Goal: Task Accomplishment & Management: Manage account settings

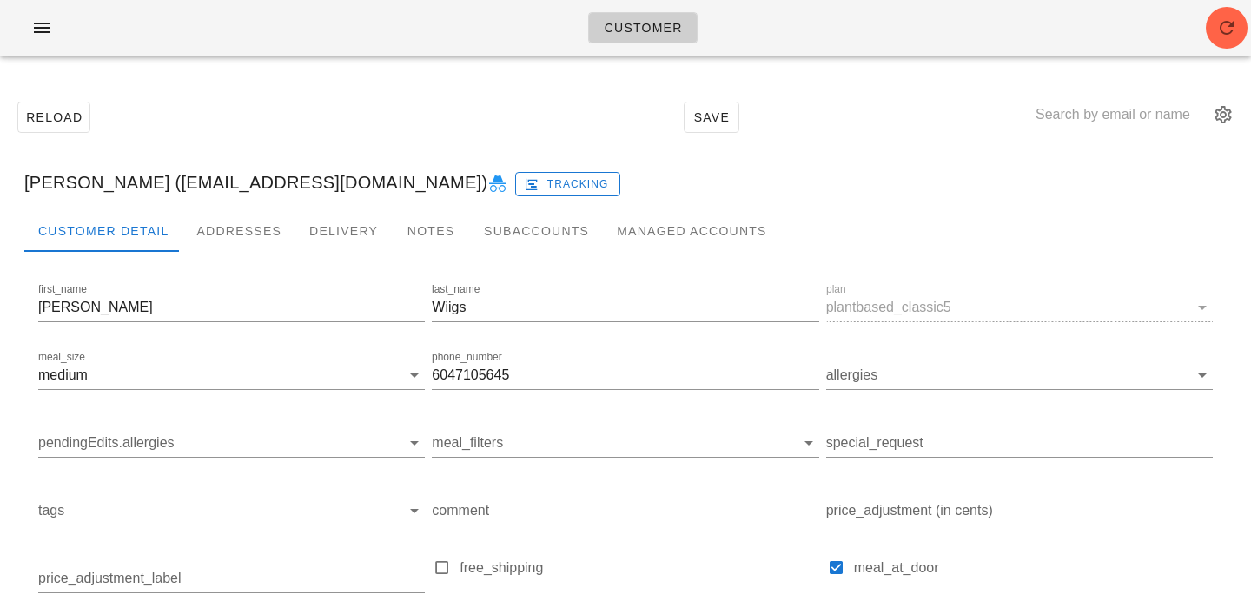
click at [1113, 115] on input "text" at bounding box center [1123, 115] width 174 height 28
paste input "anuchandy@hotmail.co.uk"
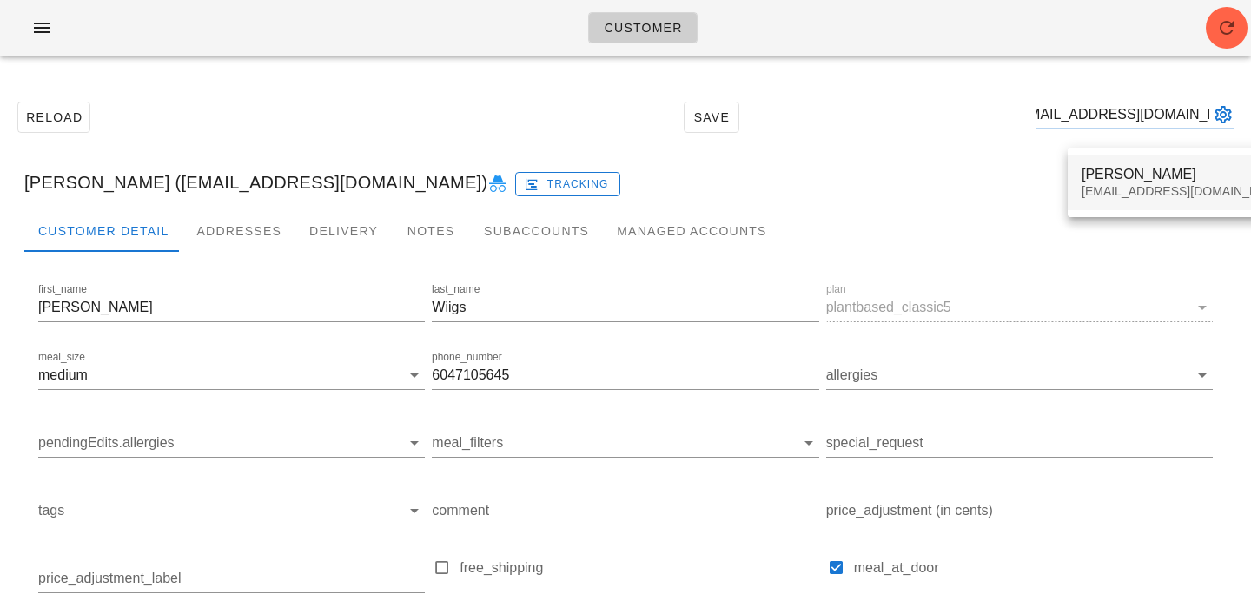
type input "anuchandy@hotmail.co.uk"
click at [1187, 171] on div "Anu Chandy" at bounding box center [1185, 174] width 206 height 17
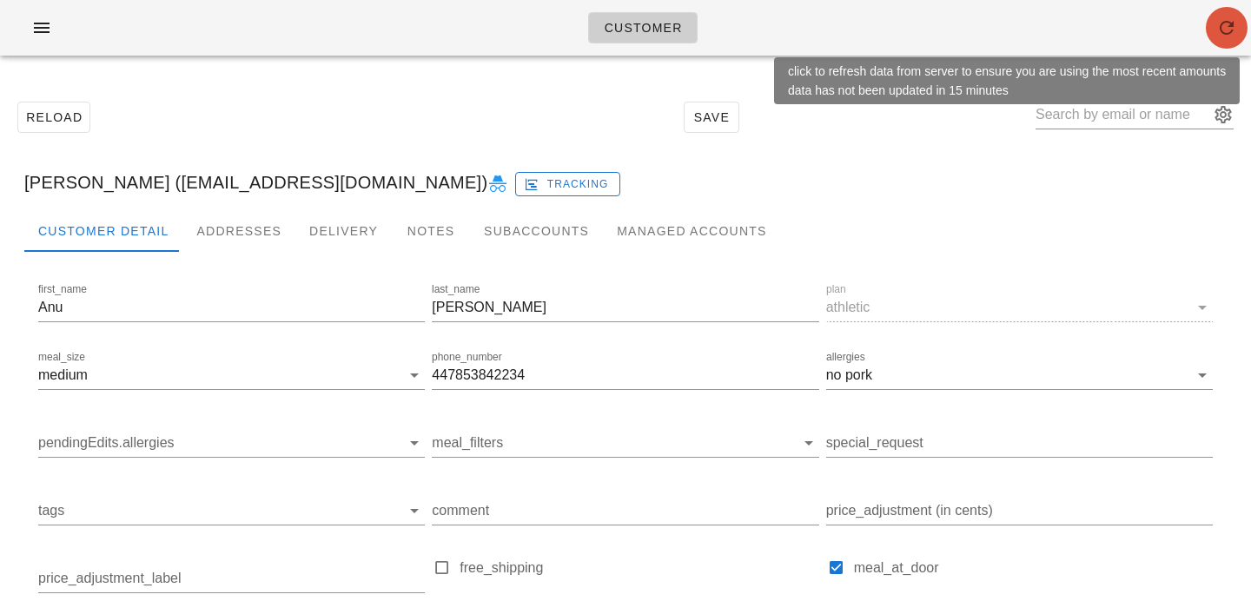
click at [1222, 23] on icon "button" at bounding box center [1227, 27] width 21 height 21
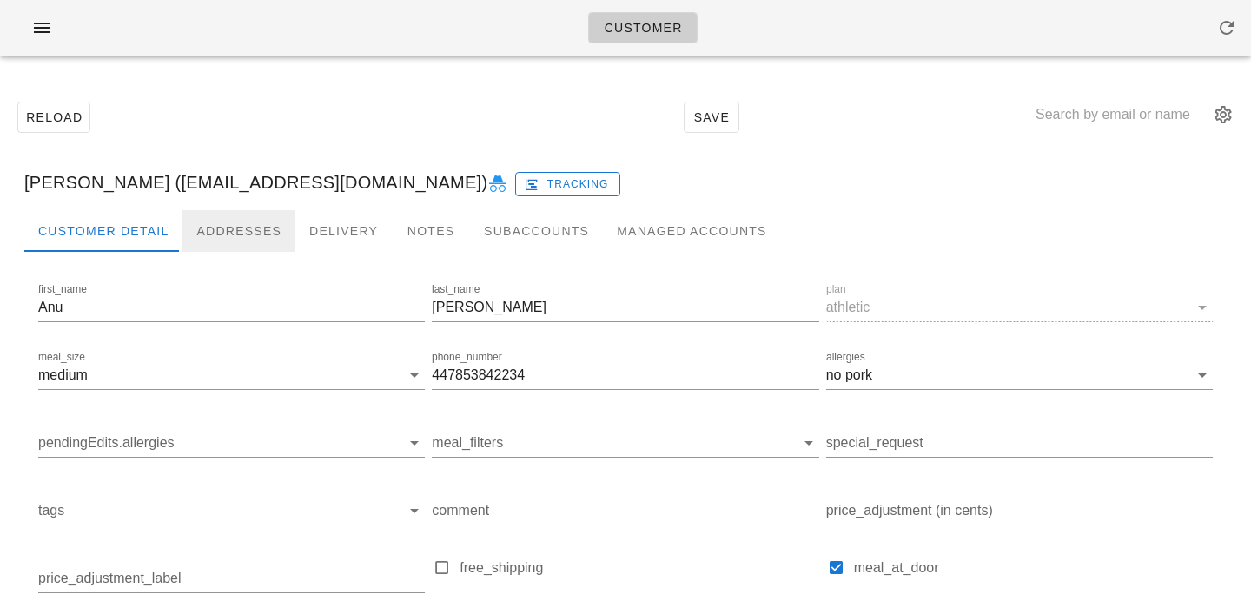
click at [212, 236] on div "Addresses" at bounding box center [238, 231] width 113 height 42
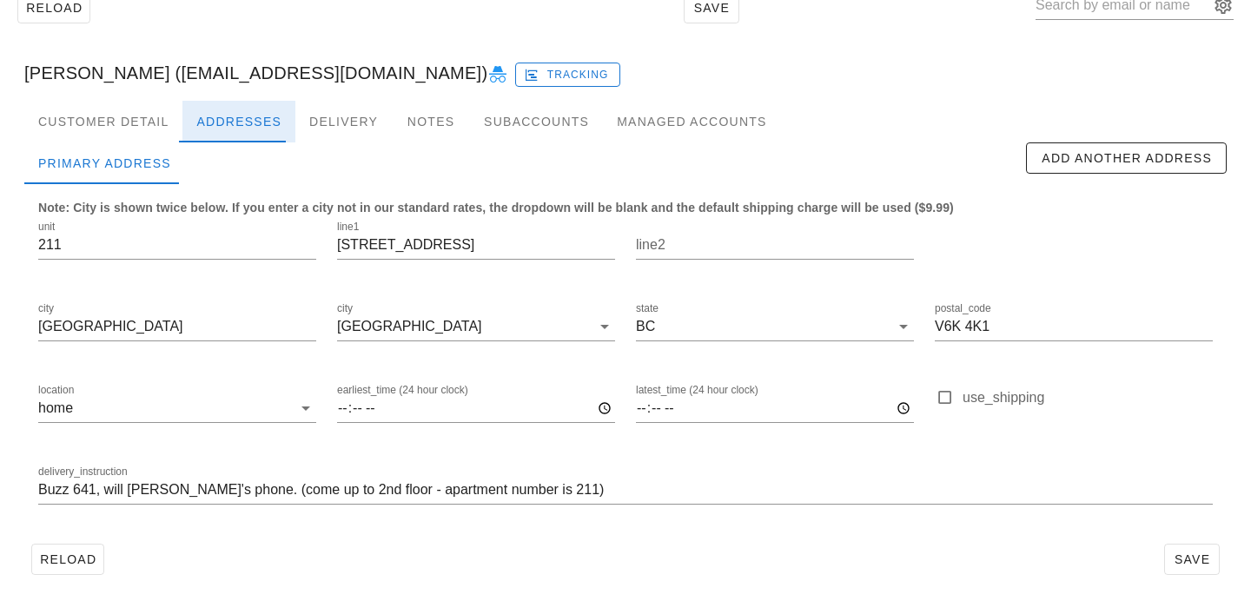
scroll to position [115, 0]
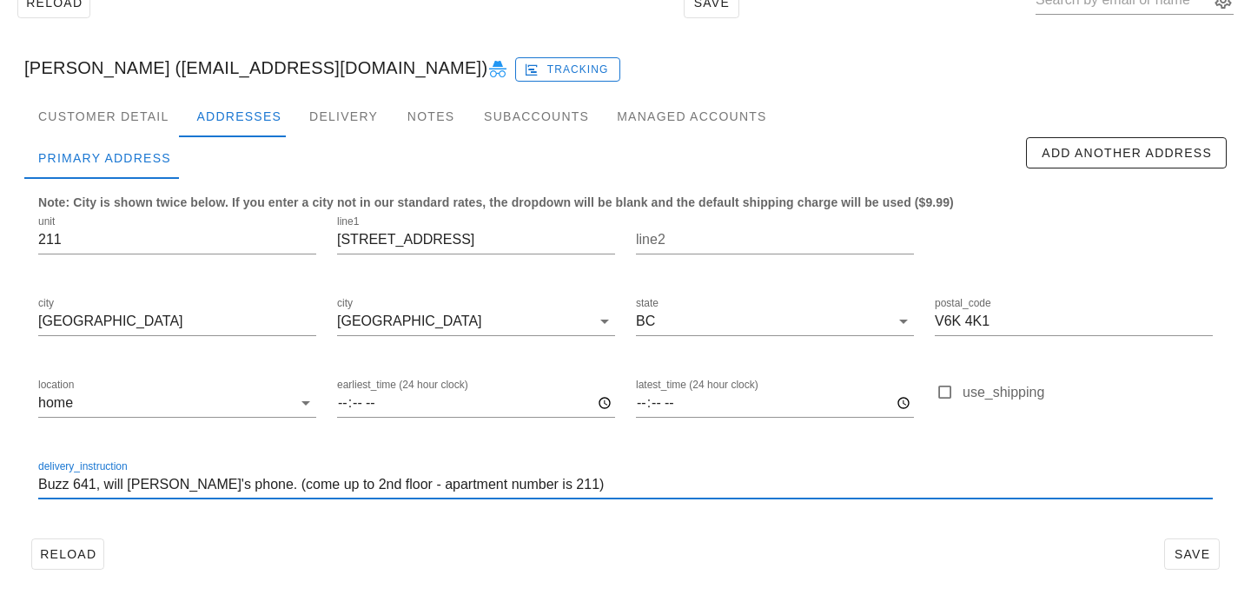
click at [608, 488] on input "Buzz 641, will buzz landlady's phone. (come up to 2nd floor - apartment number …" at bounding box center [625, 485] width 1175 height 28
paste input "+447853842234"
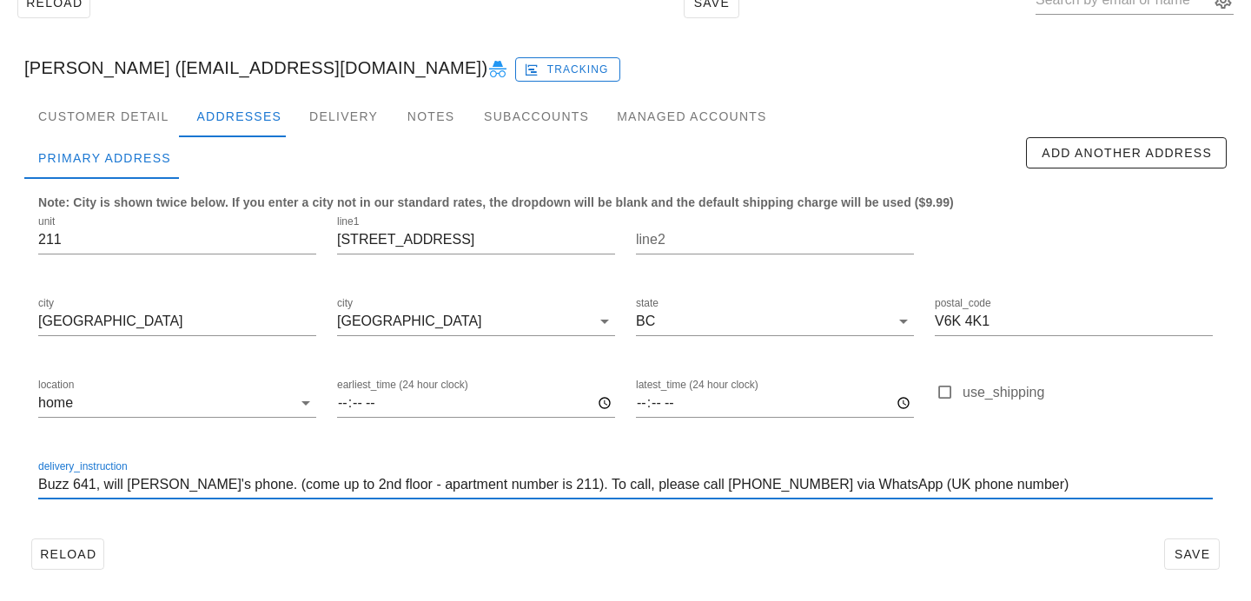
click at [600, 481] on input "Buzz 641, will buzz landlady's phone. (come up to 2nd floor - apartment number …" at bounding box center [625, 485] width 1175 height 28
type input "Buzz 641, will buzz landlady's phone. (come up to 2nd floor - apartment number …"
click at [960, 521] on div "delivery_instruction Buzz 641, will buzz landlady's phone. (come up to 2nd floo…" at bounding box center [626, 488] width 1196 height 82
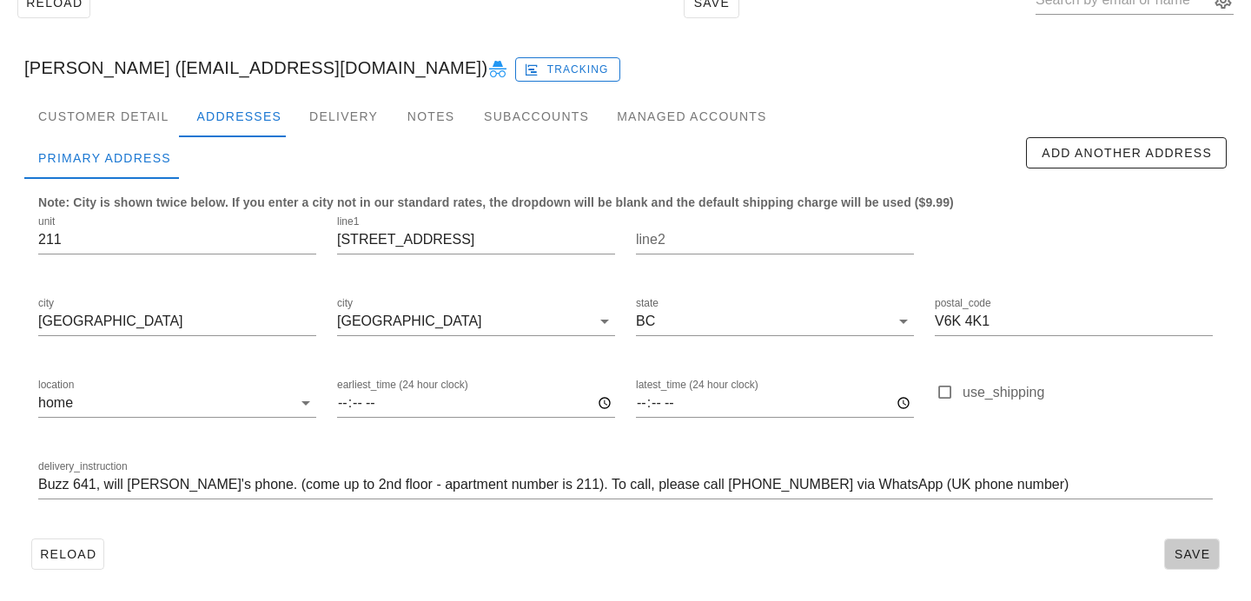
click at [1194, 548] on span "Save" at bounding box center [1192, 554] width 40 height 14
click at [153, 128] on div "Customer Detail" at bounding box center [103, 117] width 158 height 42
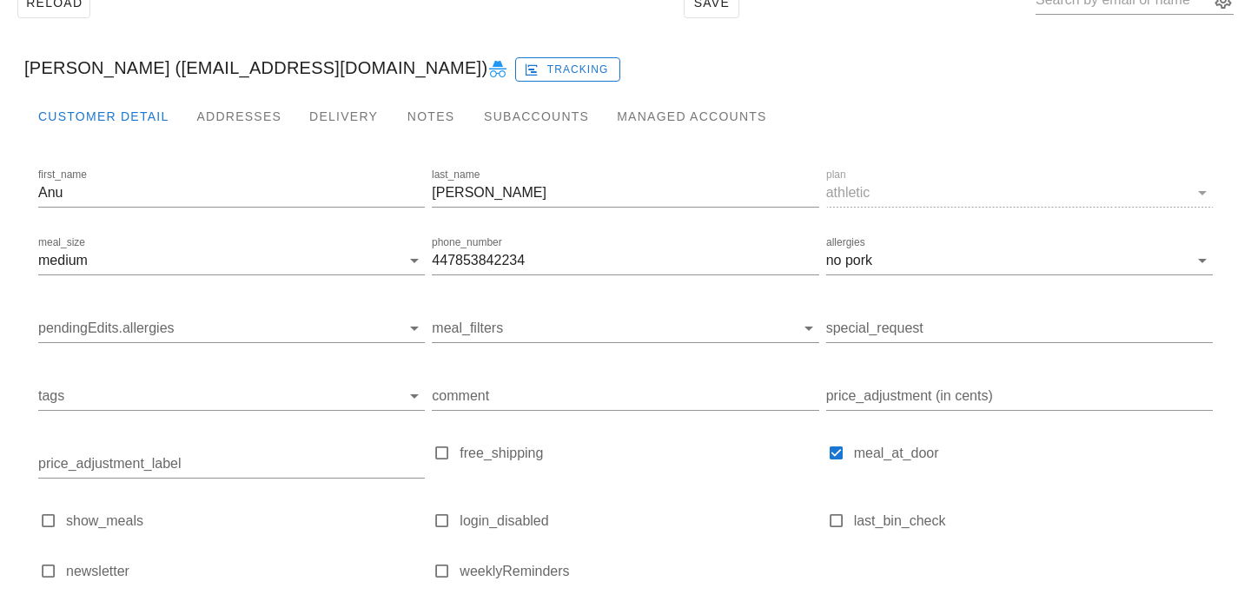
type input "[PERSON_NAME] ([EMAIL_ADDRESS][DOMAIN_NAME])"
click at [223, 123] on div "Addresses" at bounding box center [238, 117] width 113 height 42
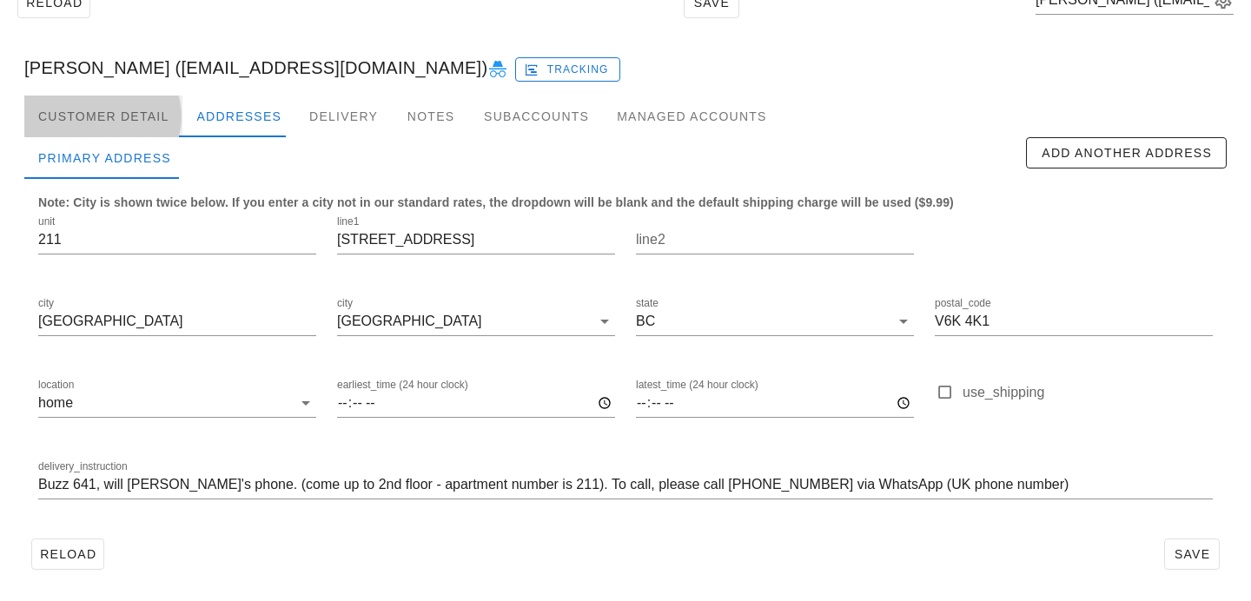
click at [124, 131] on div "Customer Detail" at bounding box center [103, 117] width 158 height 42
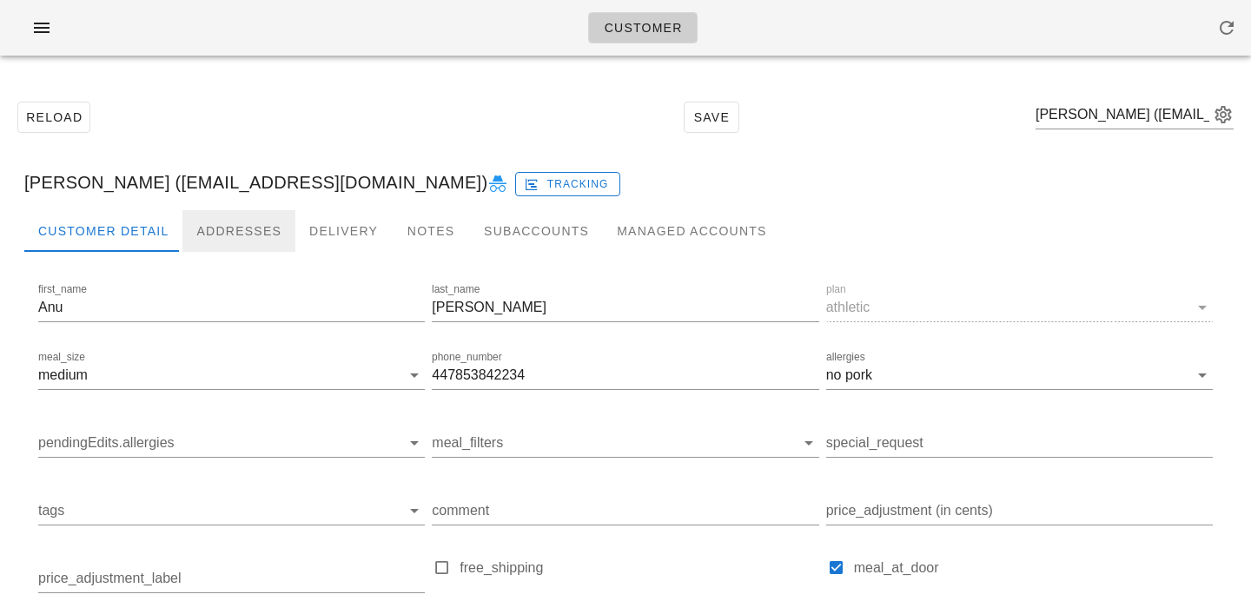
click at [262, 233] on div "Addresses" at bounding box center [238, 231] width 113 height 42
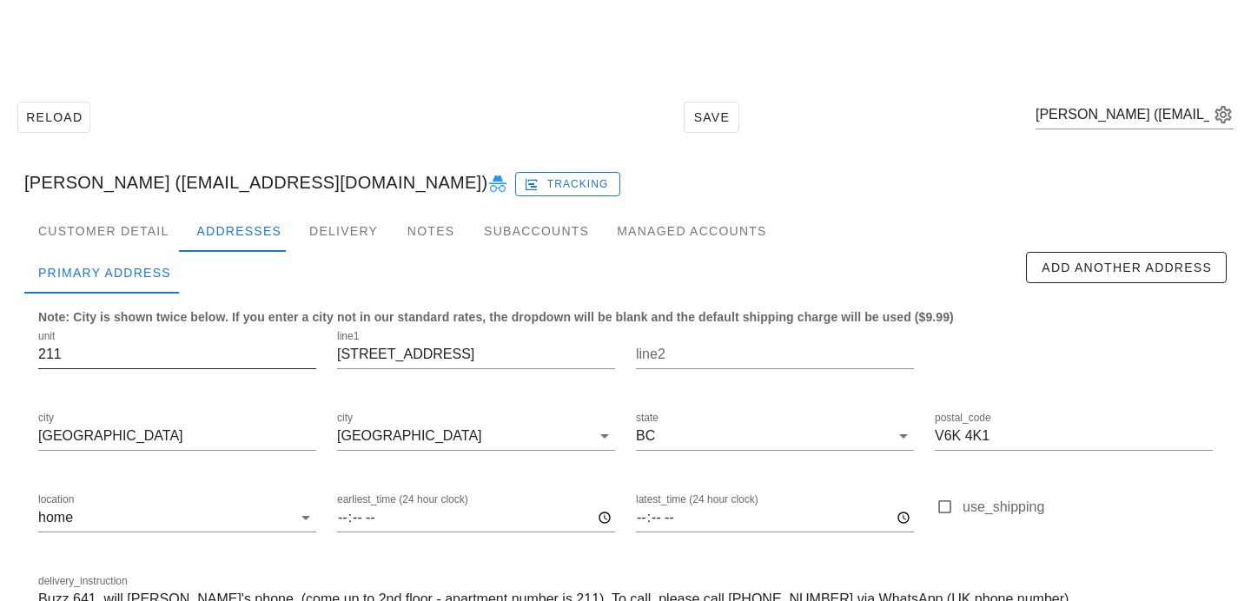
scroll to position [115, 0]
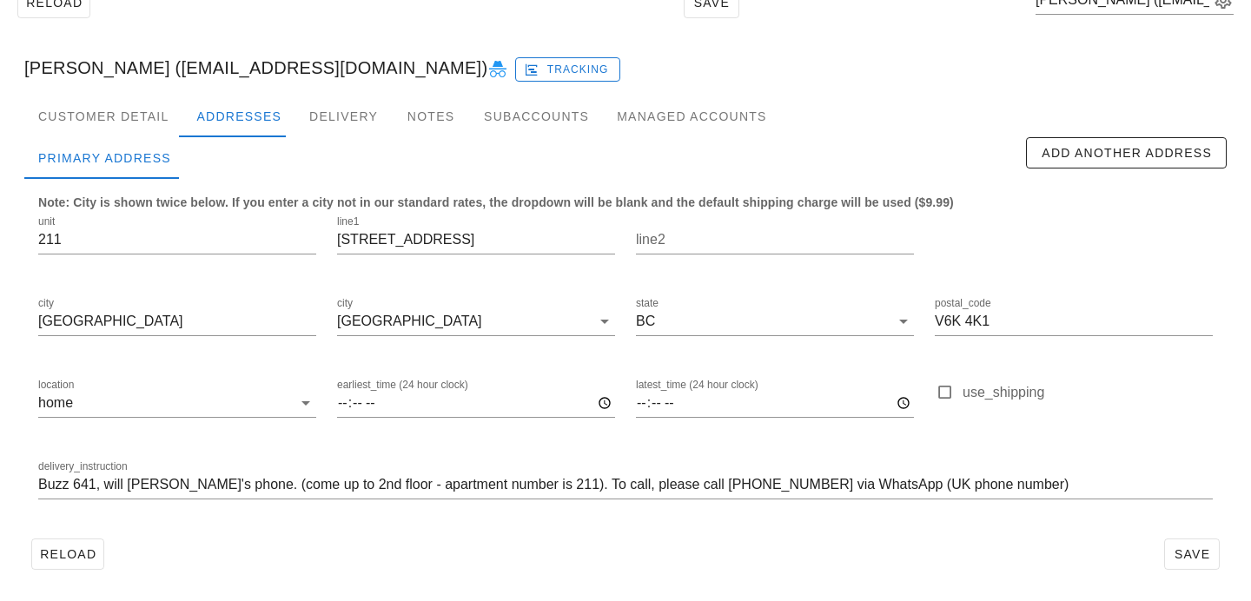
drag, startPoint x: 1110, startPoint y: 536, endPoint x: 1103, endPoint y: 529, distance: 9.8
click at [1111, 536] on div "Reload Save" at bounding box center [625, 554] width 1203 height 45
click at [1186, 547] on span "Save" at bounding box center [1192, 554] width 40 height 14
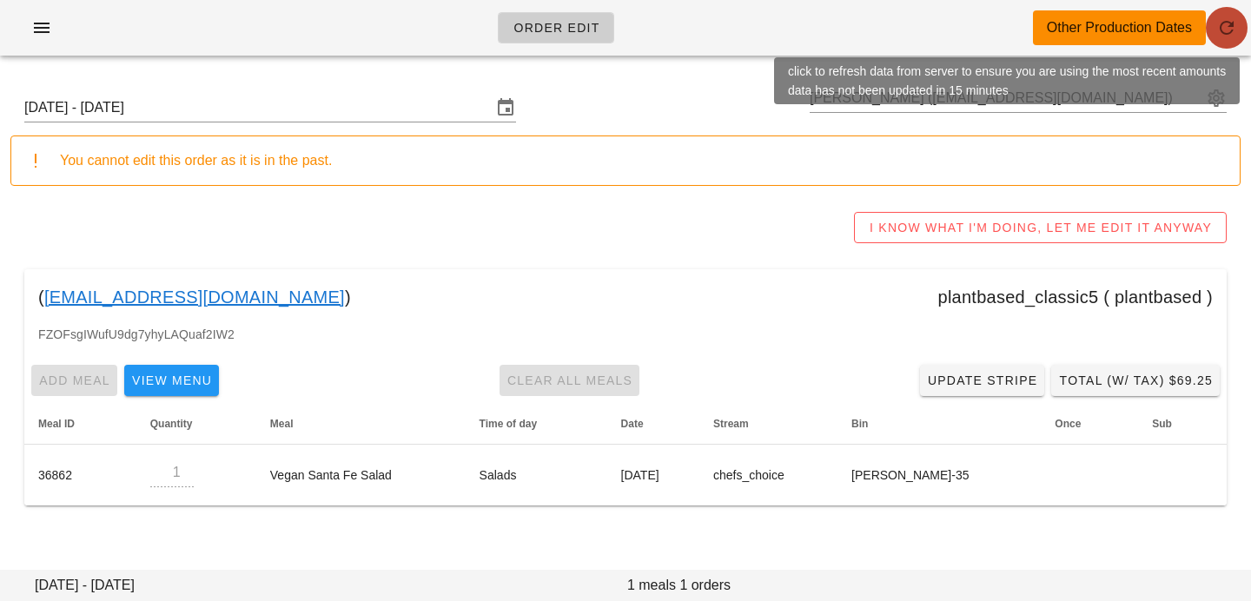
click at [1233, 30] on icon "button" at bounding box center [1227, 27] width 21 height 21
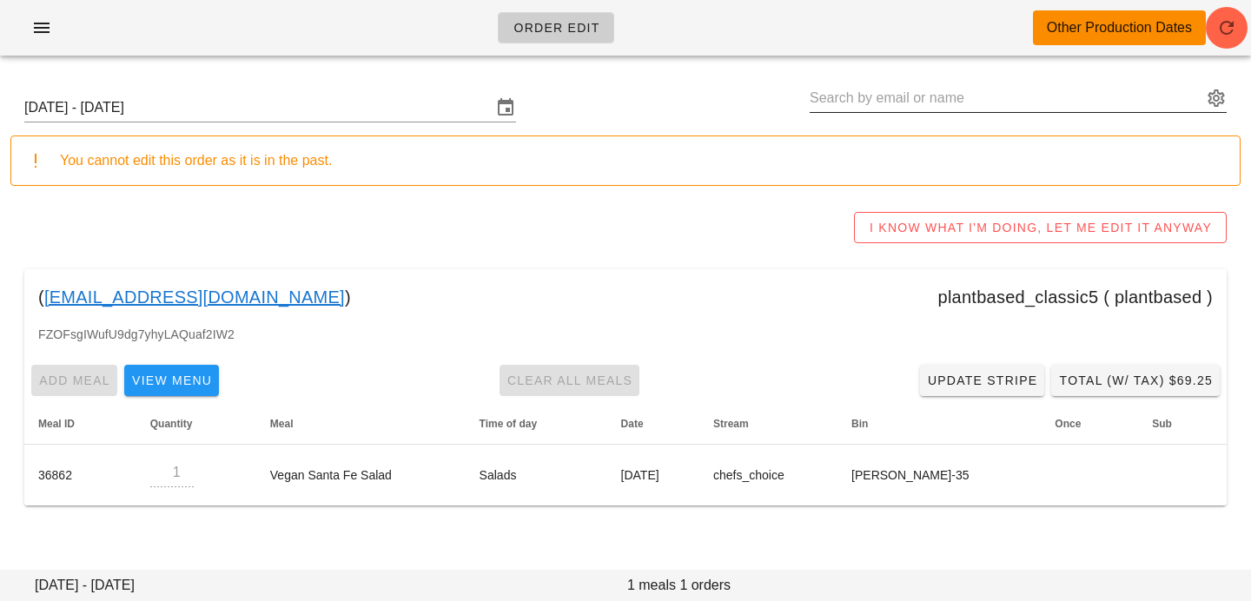
click at [1086, 101] on input "text" at bounding box center [1006, 98] width 393 height 28
paste input "kayhaya7@gmail.com"
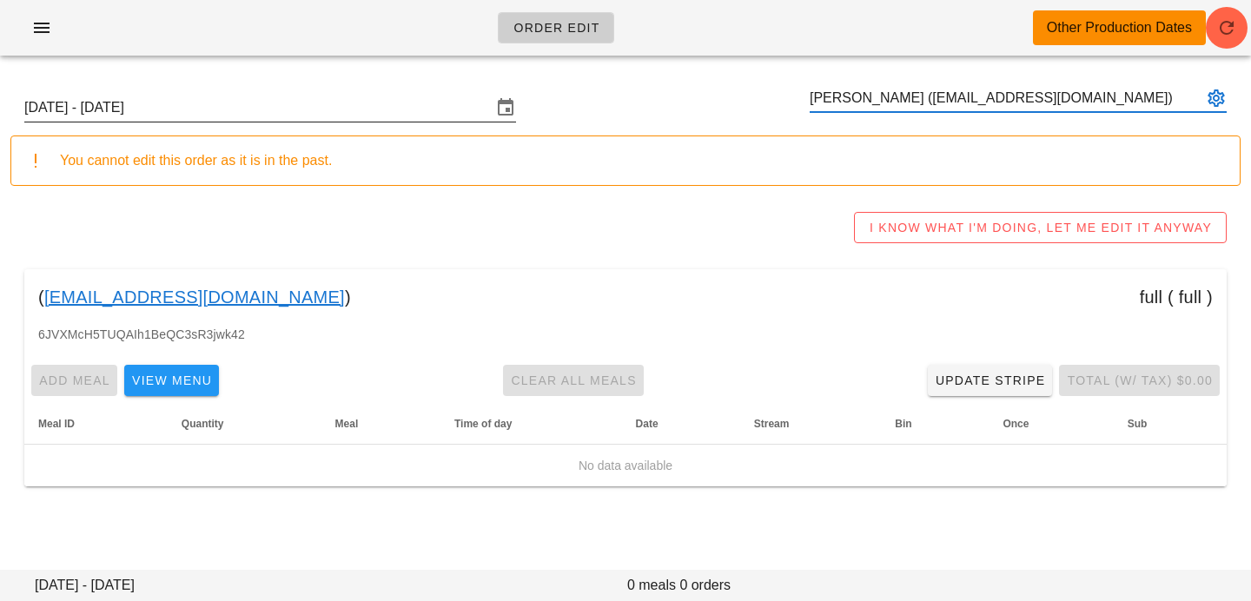
type input "Kayoko hayashi (kayhaya7@gmail.com)"
click at [471, 107] on input "Sunday September 7 - Saturday September 13" at bounding box center [258, 108] width 468 height 28
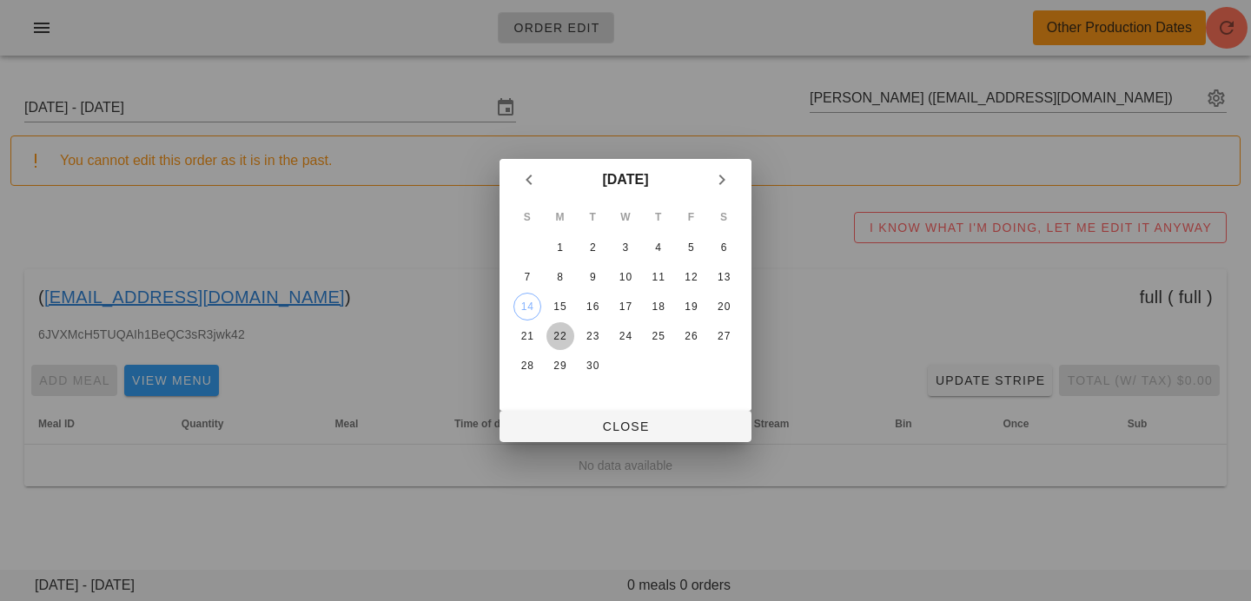
click at [560, 337] on div "22" at bounding box center [561, 336] width 28 height 12
click at [580, 439] on button "Close" at bounding box center [626, 426] width 252 height 31
type input "Sunday September 21 - Saturday September 27"
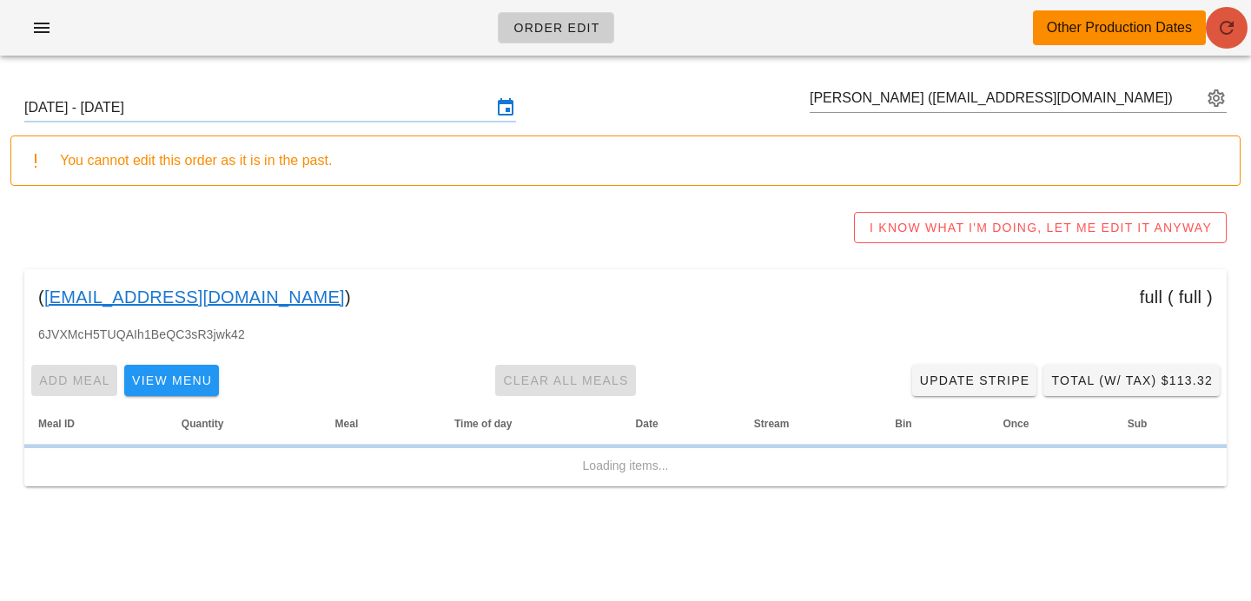
click at [1221, 41] on button "button" at bounding box center [1227, 28] width 42 height 42
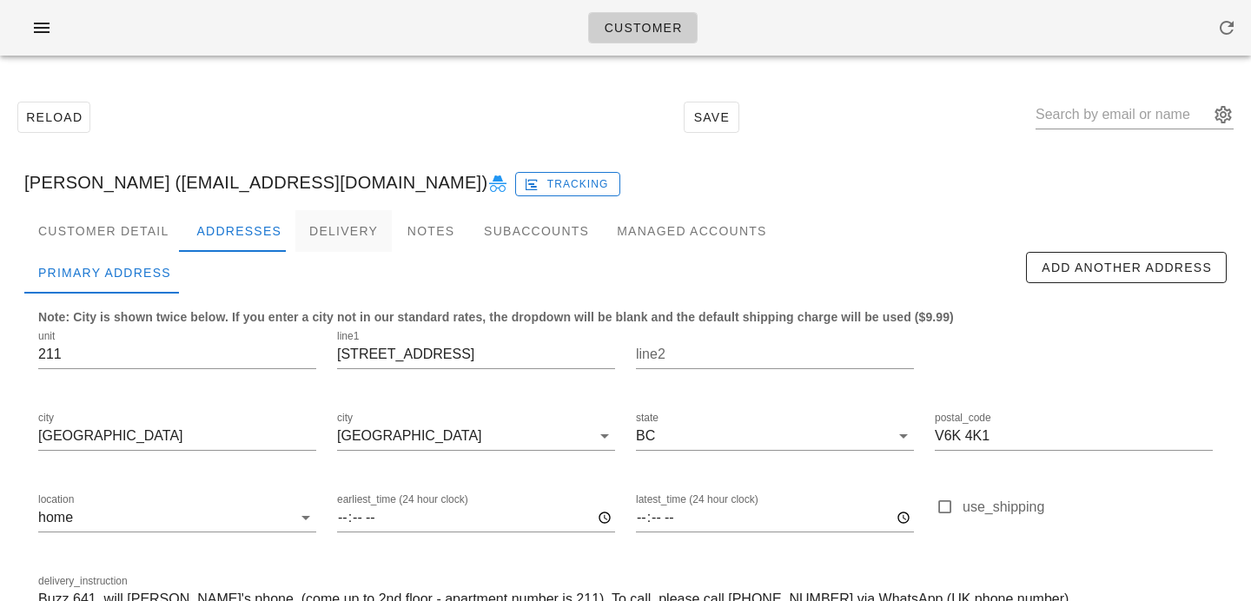
scroll to position [115, 0]
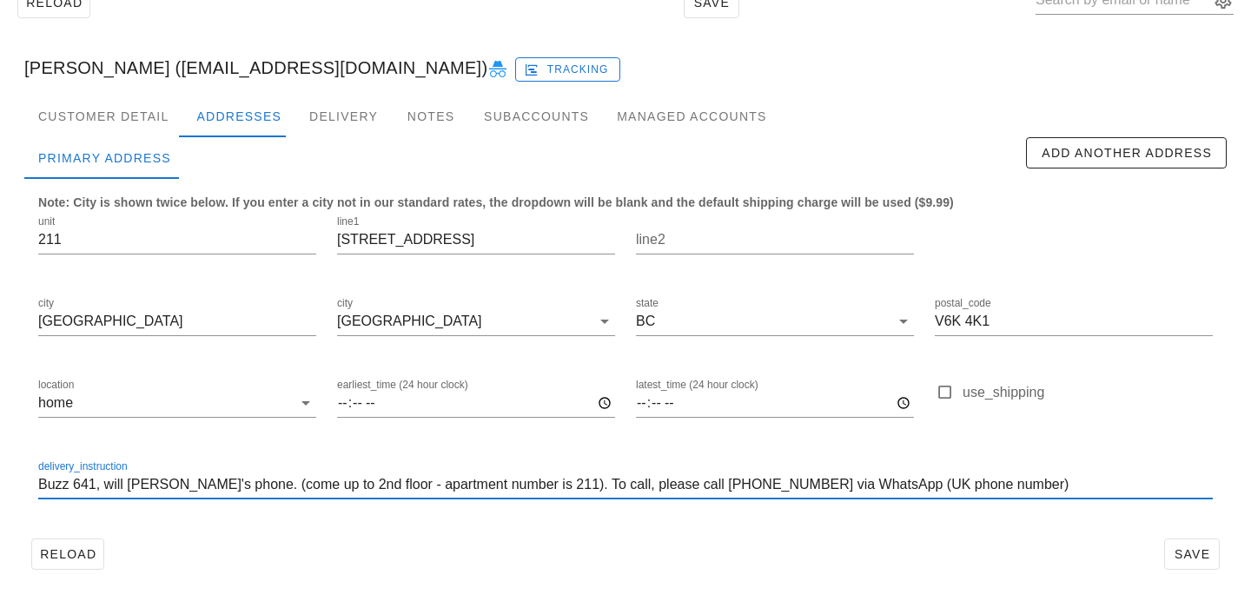
drag, startPoint x: 1053, startPoint y: 490, endPoint x: 495, endPoint y: 466, distance: 558.4
click at [496, 467] on div "delivery_instruction Buzz 641, will buzz landlady's phone. (come up to 2nd floo…" at bounding box center [625, 489] width 1175 height 57
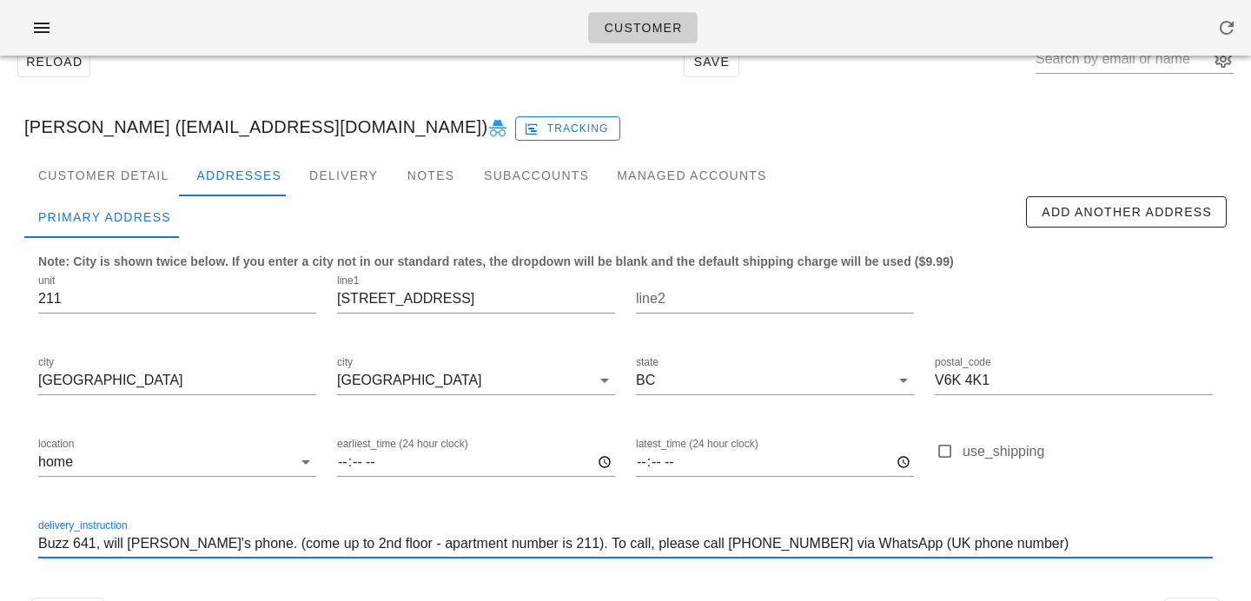
scroll to position [0, 0]
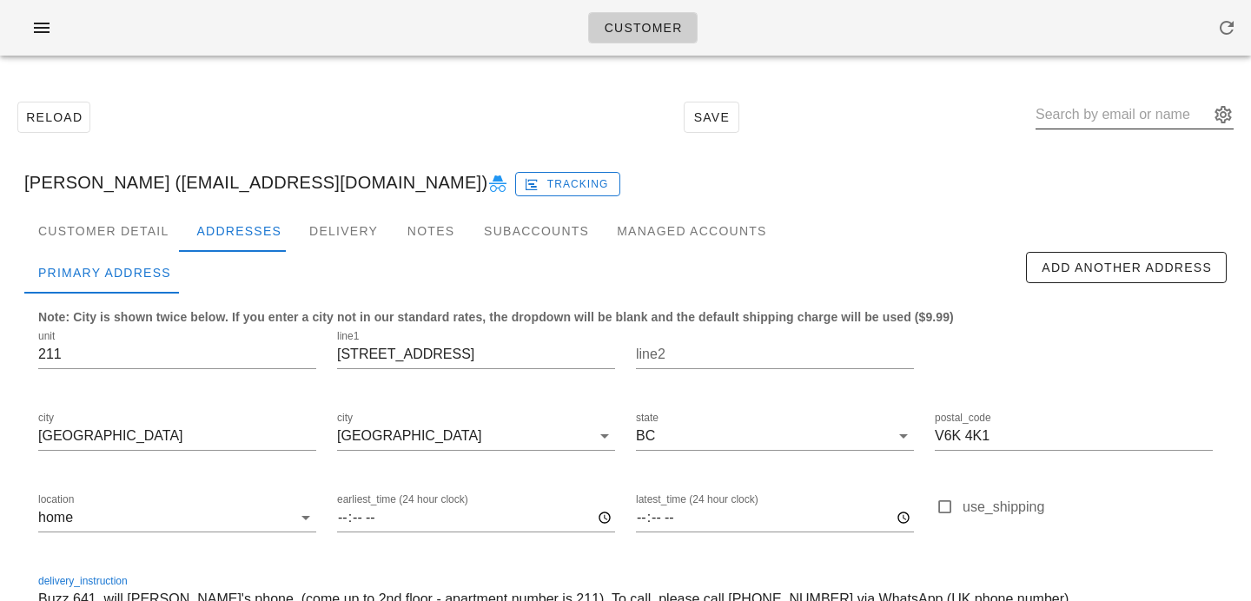
click at [1117, 105] on input "text" at bounding box center [1123, 115] width 174 height 28
paste input "[EMAIL_ADDRESS][DOMAIN_NAME]"
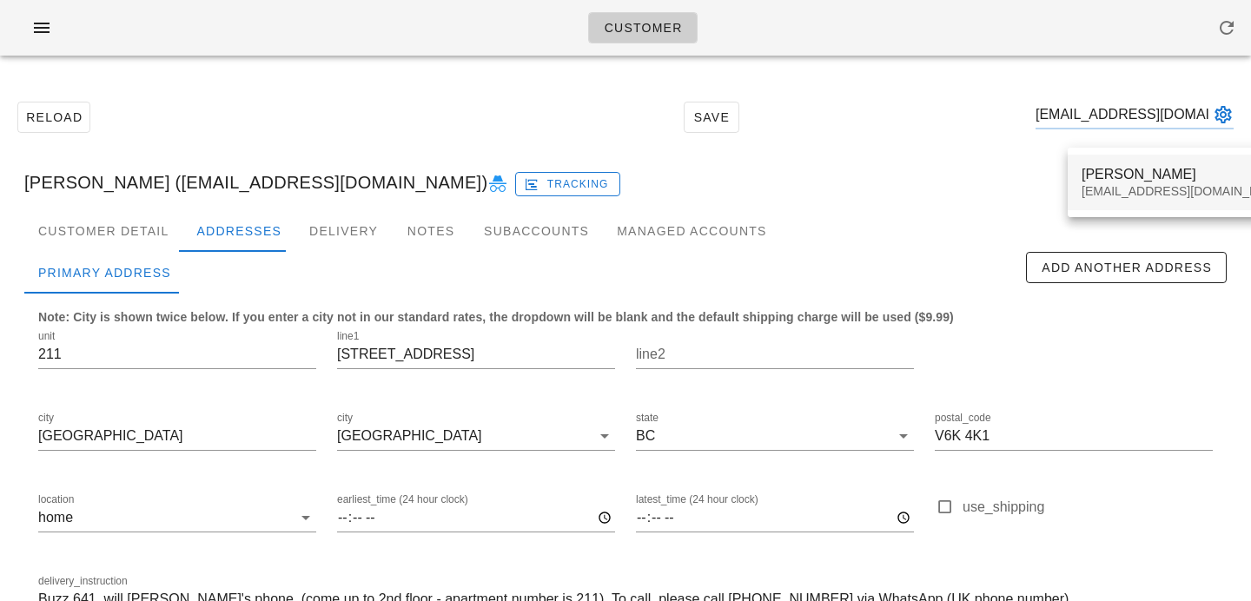
type input "[EMAIL_ADDRESS][DOMAIN_NAME]"
click at [1103, 194] on div "[EMAIL_ADDRESS][DOMAIN_NAME]" at bounding box center [1185, 191] width 206 height 15
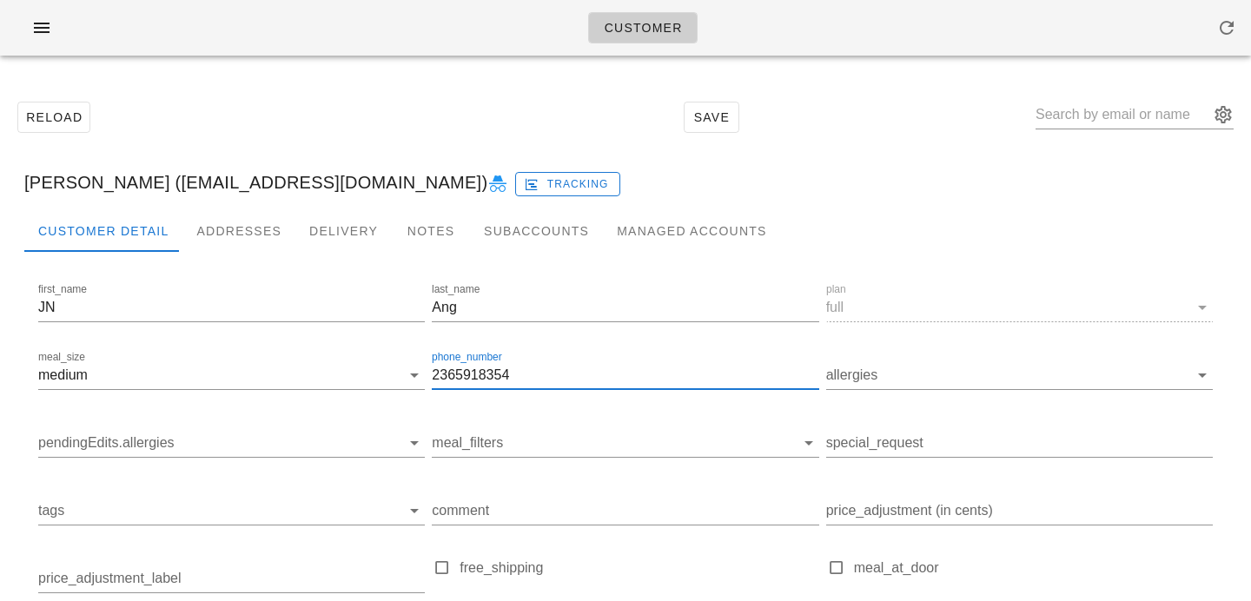
drag, startPoint x: 522, startPoint y: 374, endPoint x: 360, endPoint y: 345, distance: 165.0
click at [360, 345] on div "first_name JN last_name Ang plan full meal_size medium phone_number 2365918354 …" at bounding box center [626, 496] width 1182 height 440
click at [526, 375] on input "2365918354" at bounding box center [625, 376] width 387 height 28
drag, startPoint x: 525, startPoint y: 375, endPoint x: 401, endPoint y: 362, distance: 124.1
click at [401, 362] on div "first_name JN last_name Ang plan full meal_size medium phone_number 2365918354 …" at bounding box center [626, 496] width 1182 height 440
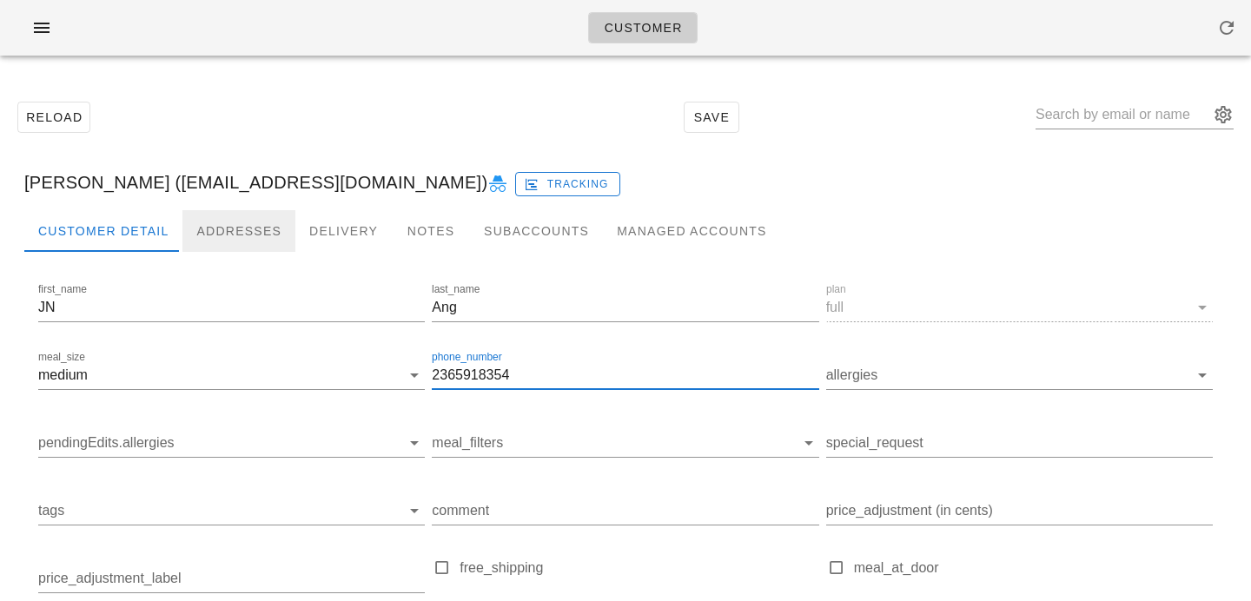
click at [267, 234] on div "Addresses" at bounding box center [238, 231] width 113 height 42
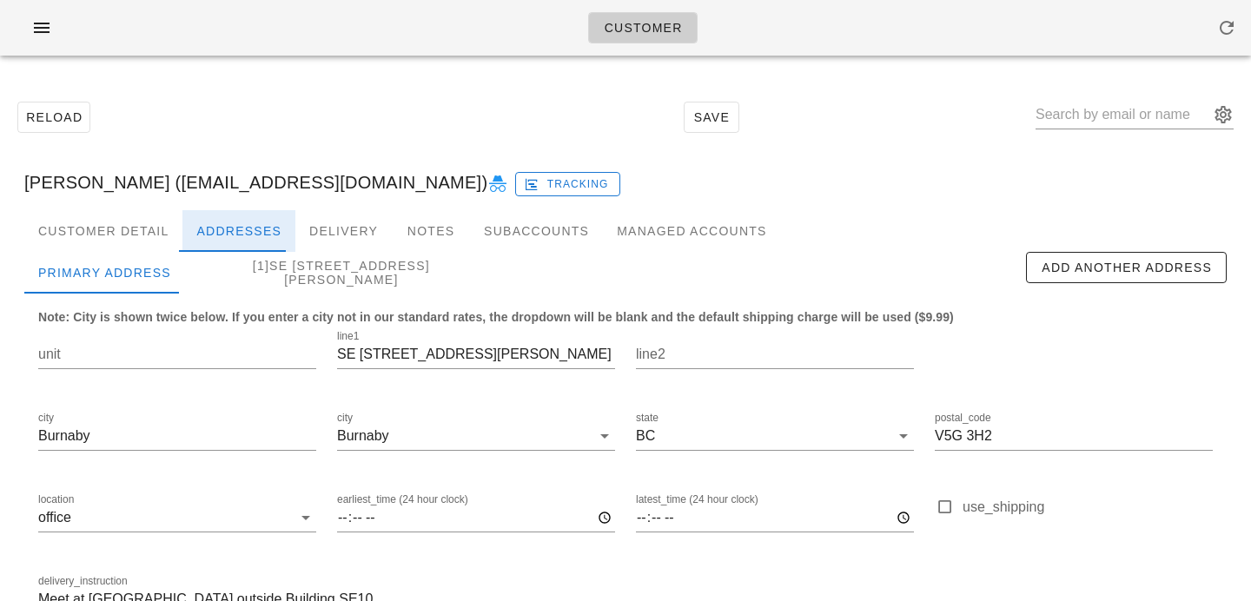
scroll to position [115, 0]
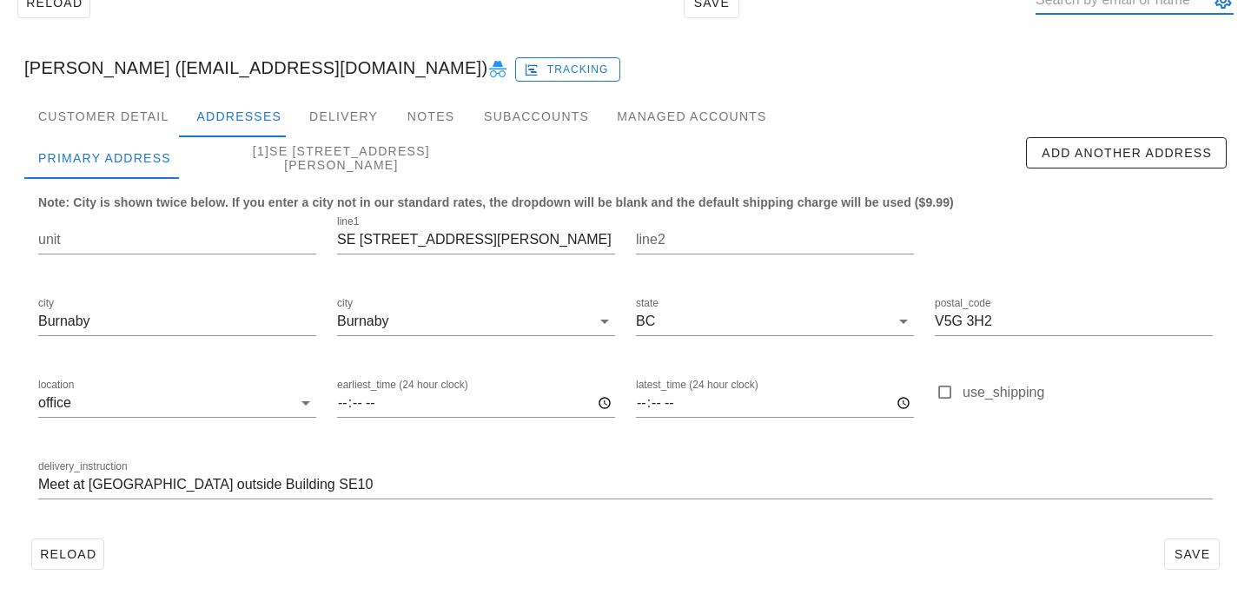
click at [1105, 10] on input "text" at bounding box center [1123, 0] width 174 height 28
paste input "kayhaya7@gmail.com"
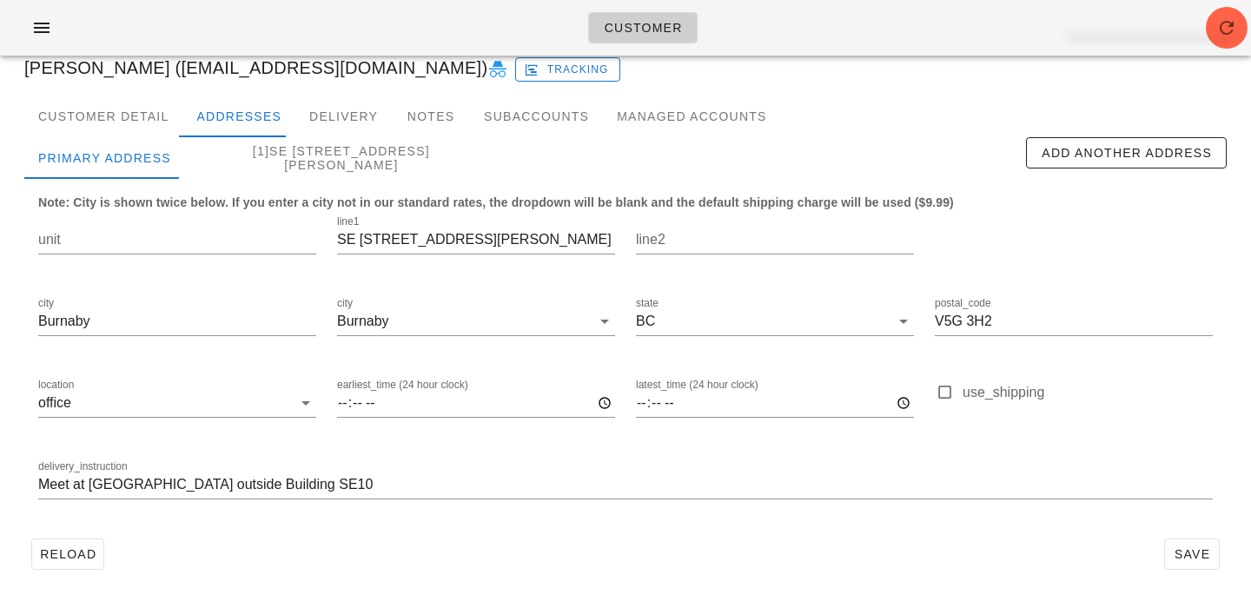
scroll to position [106, 0]
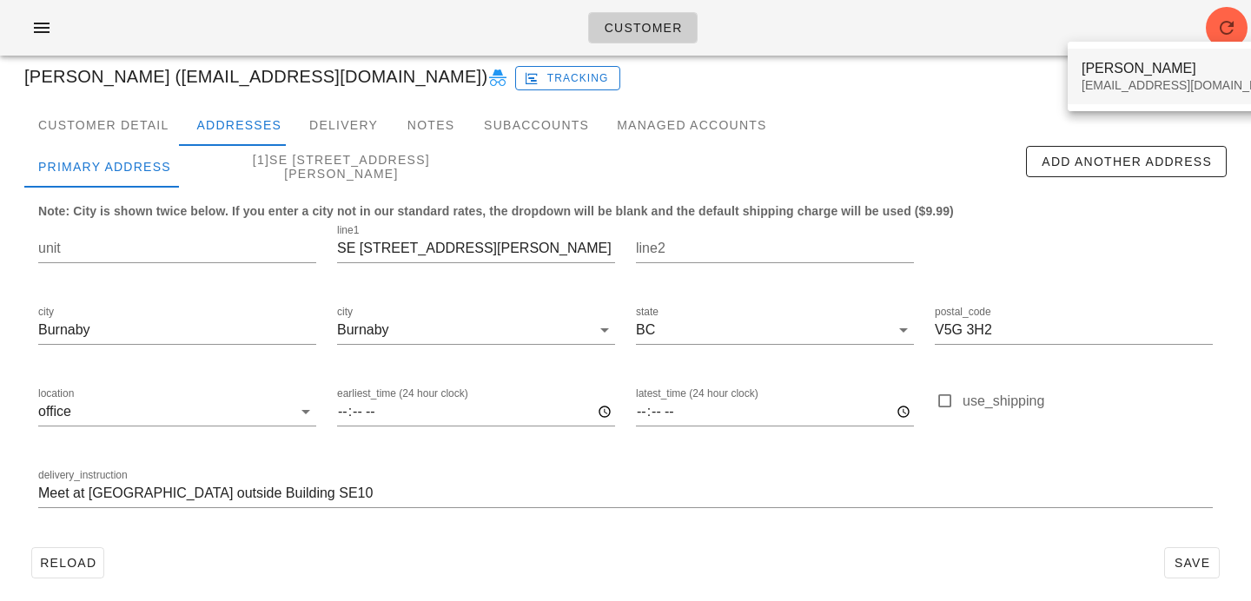
type input "kayhaya7@gmail.com"
click at [1171, 89] on div "kayhaya7@gmail.com" at bounding box center [1185, 85] width 206 height 15
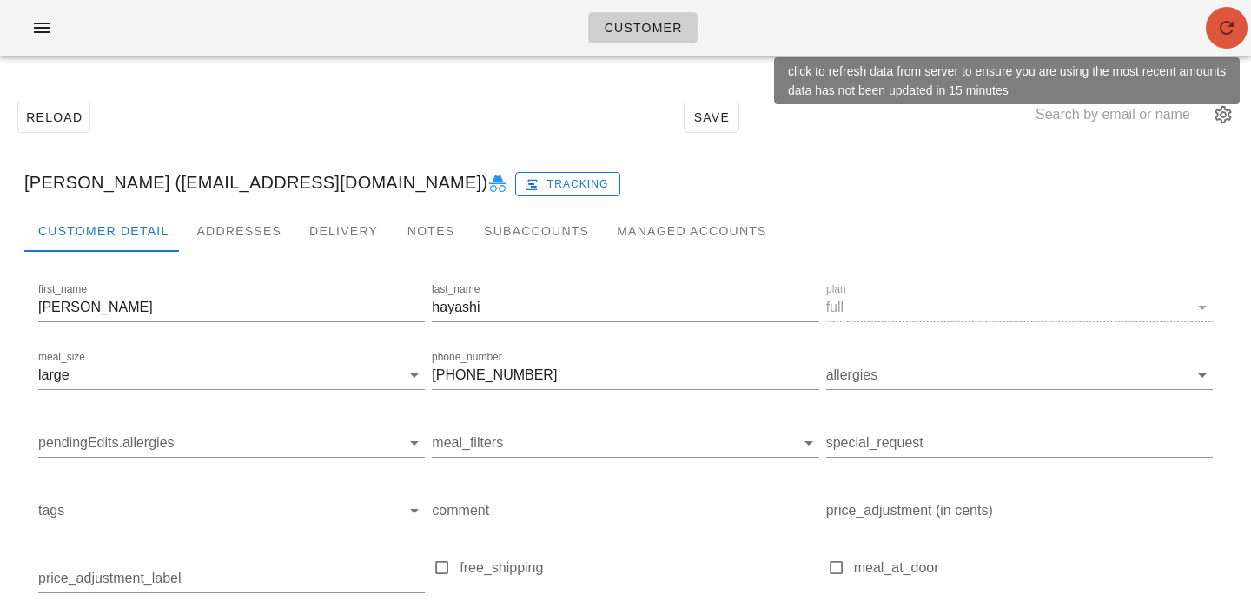
click at [1220, 26] on icon "button" at bounding box center [1227, 27] width 21 height 21
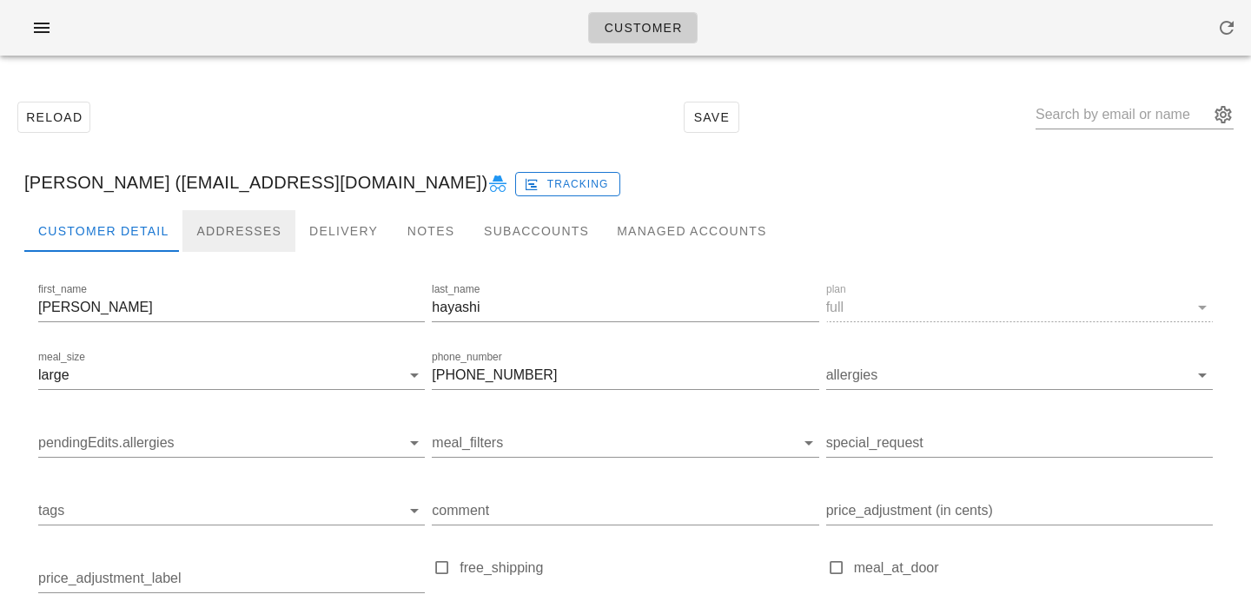
click at [264, 229] on div "Addresses" at bounding box center [238, 231] width 113 height 42
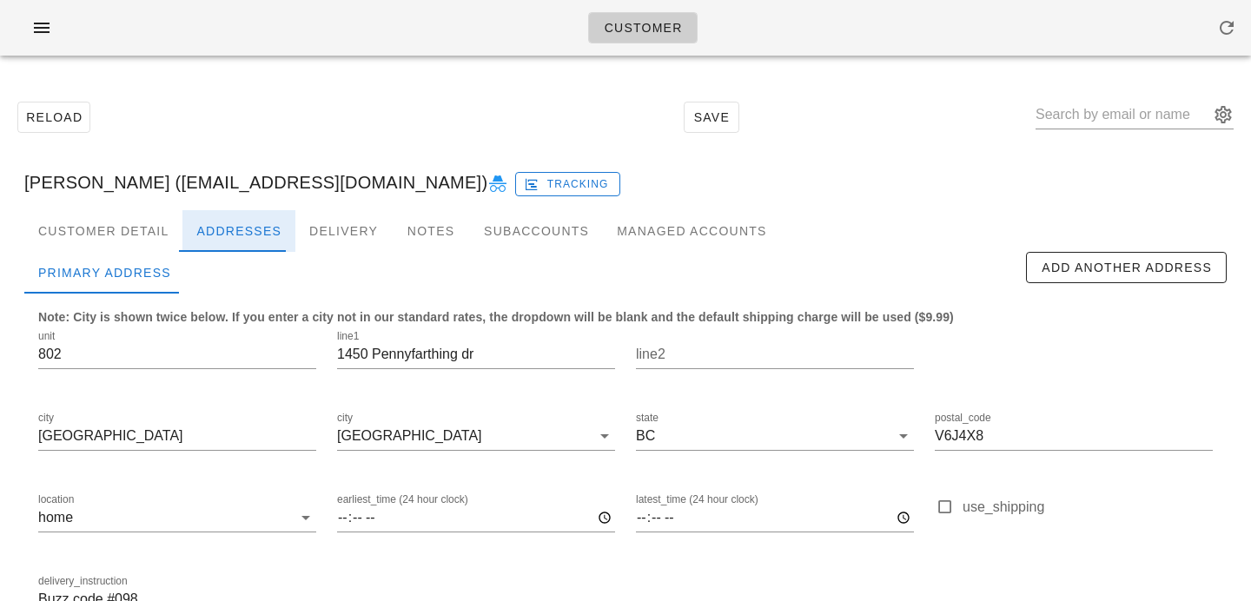
scroll to position [115, 0]
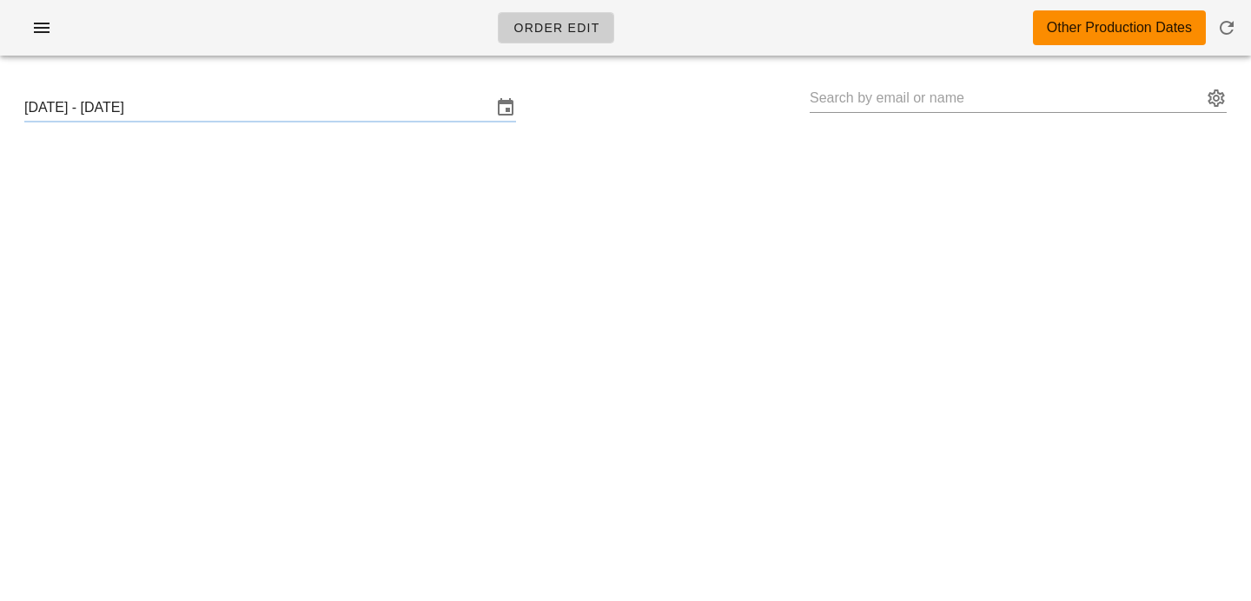
type input "[PERSON_NAME] ([EMAIL_ADDRESS][DOMAIN_NAME])"
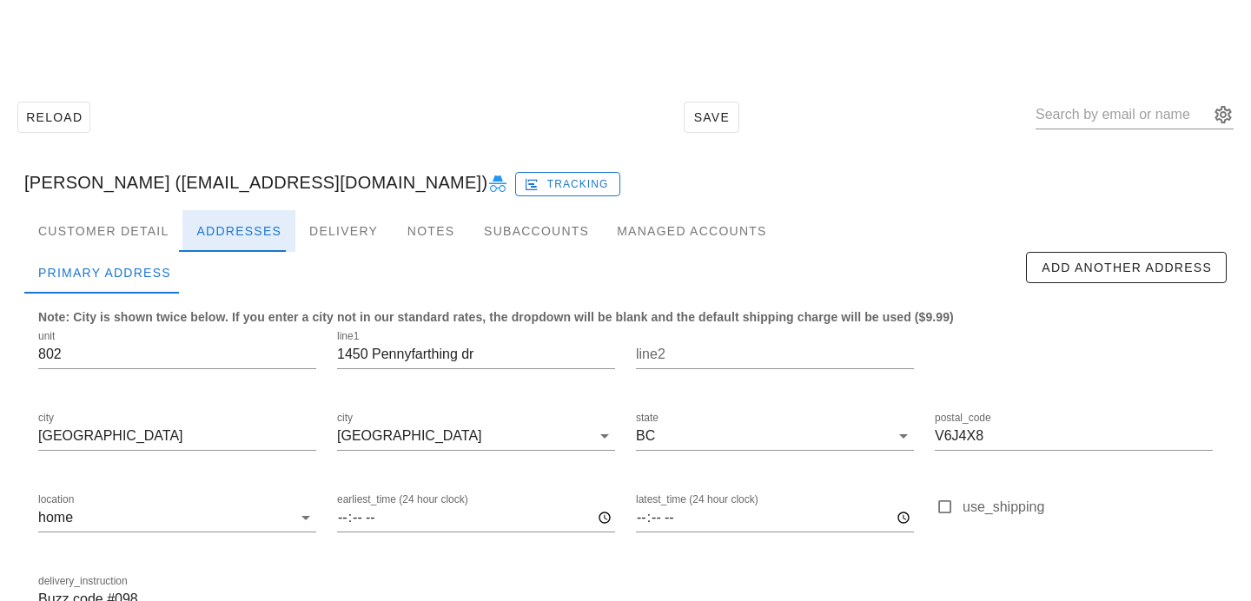
scroll to position [115, 0]
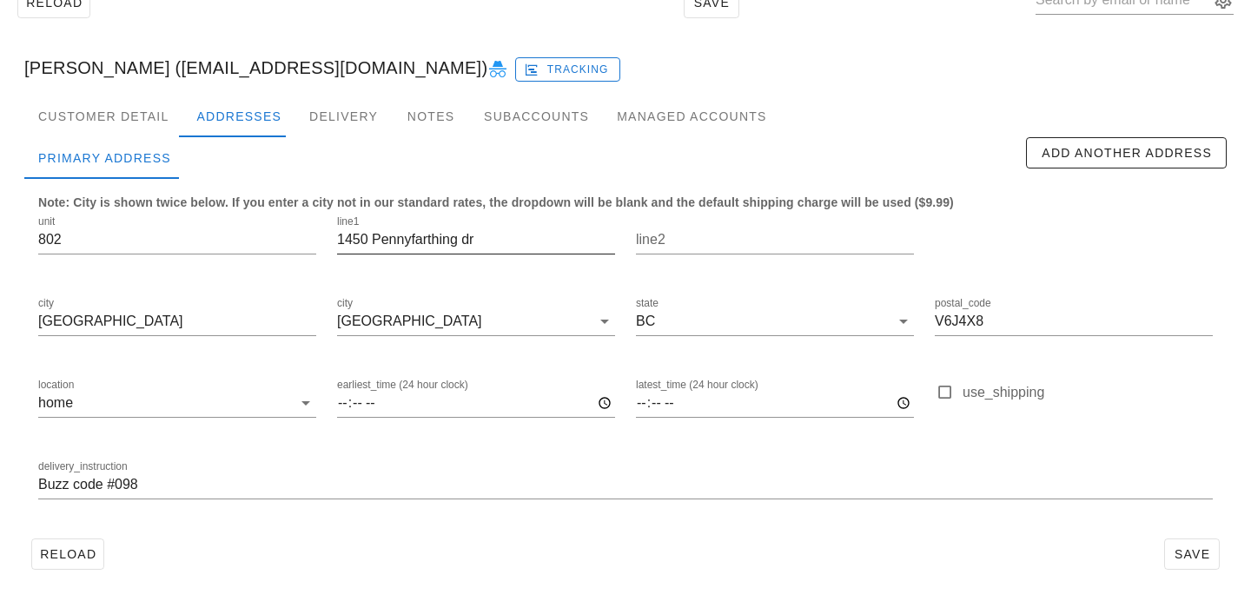
click at [471, 238] on input "1450 Pennyfarthing dr" at bounding box center [476, 240] width 278 height 28
drag, startPoint x: 507, startPoint y: 238, endPoint x: 220, endPoint y: 206, distance: 288.6
click at [228, 208] on div "unit 802 line1 [STREET_ADDRESS] postal_code V6J4X8 location home earliest_time …" at bounding box center [626, 365] width 1196 height 327
type input "1450 Pennyfarthing Dr"
click at [1178, 556] on span "Save" at bounding box center [1192, 554] width 40 height 14
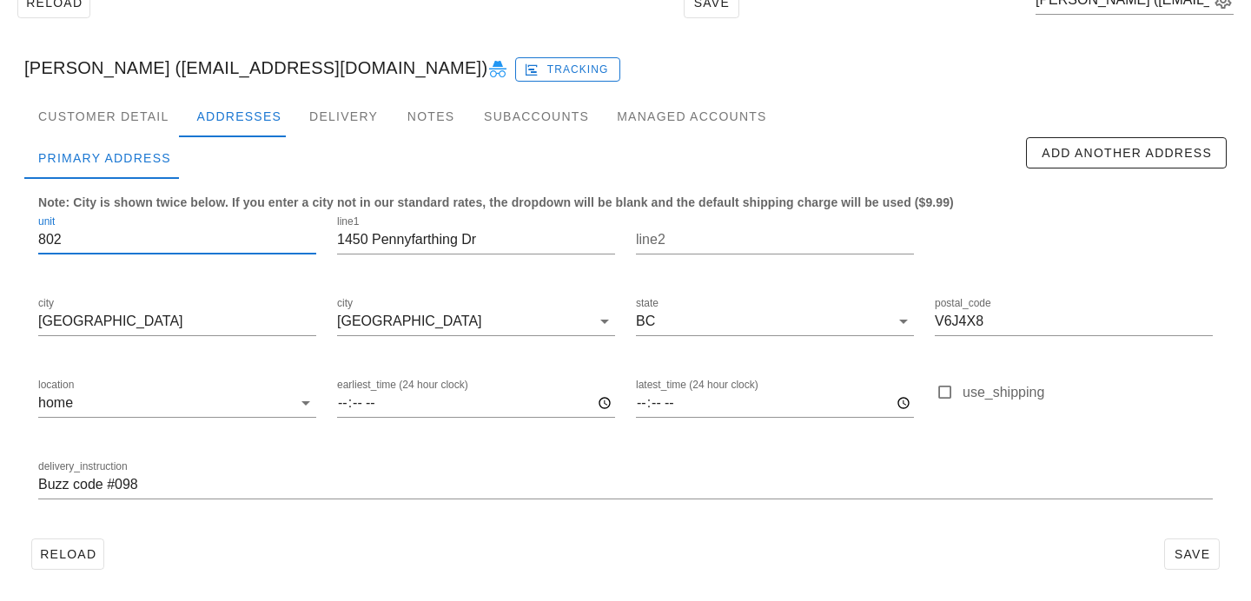
drag, startPoint x: 101, startPoint y: 236, endPoint x: 0, endPoint y: 230, distance: 101.0
click at [0, 230] on div "Reload Save Kayoko hayashi (kayhaya7@gmail.com) Kayoko hayashi (kayhaya7@gmail.…" at bounding box center [625, 278] width 1251 height 647
click at [39, 479] on input "Buzz code #098" at bounding box center [625, 485] width 1175 height 28
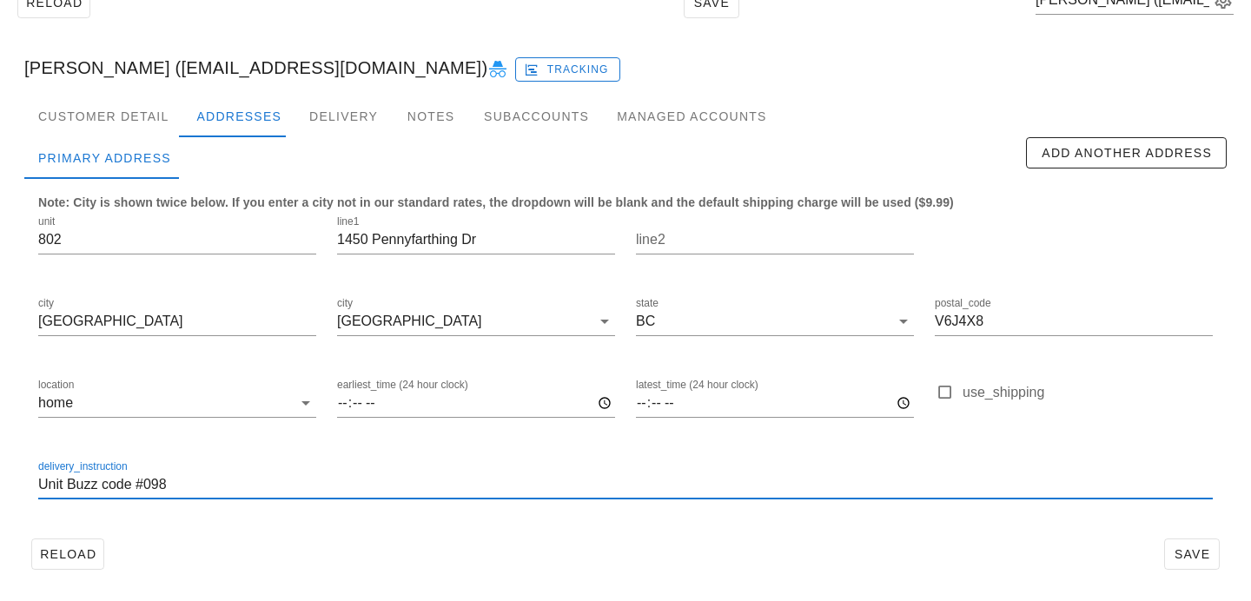
paste input "802"
type input "Unit 802. Buzz code #098"
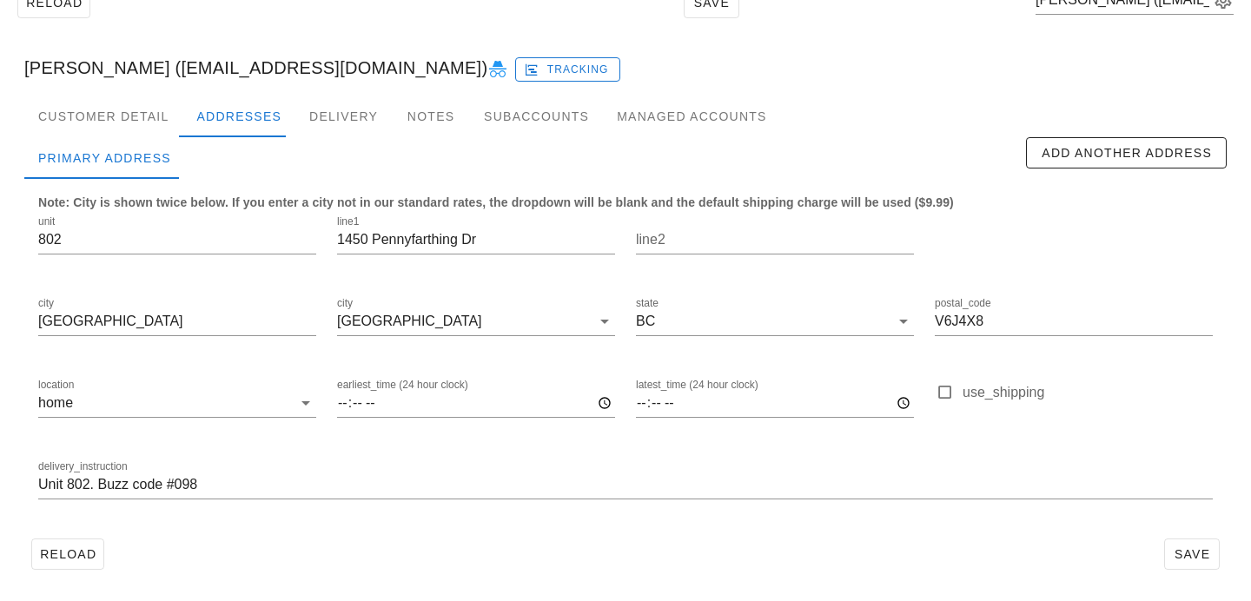
click at [1164, 550] on div "Reload Save" at bounding box center [625, 554] width 1203 height 45
click at [1191, 552] on span "Save" at bounding box center [1192, 554] width 40 height 14
click at [149, 109] on div "Customer Detail" at bounding box center [103, 117] width 158 height 42
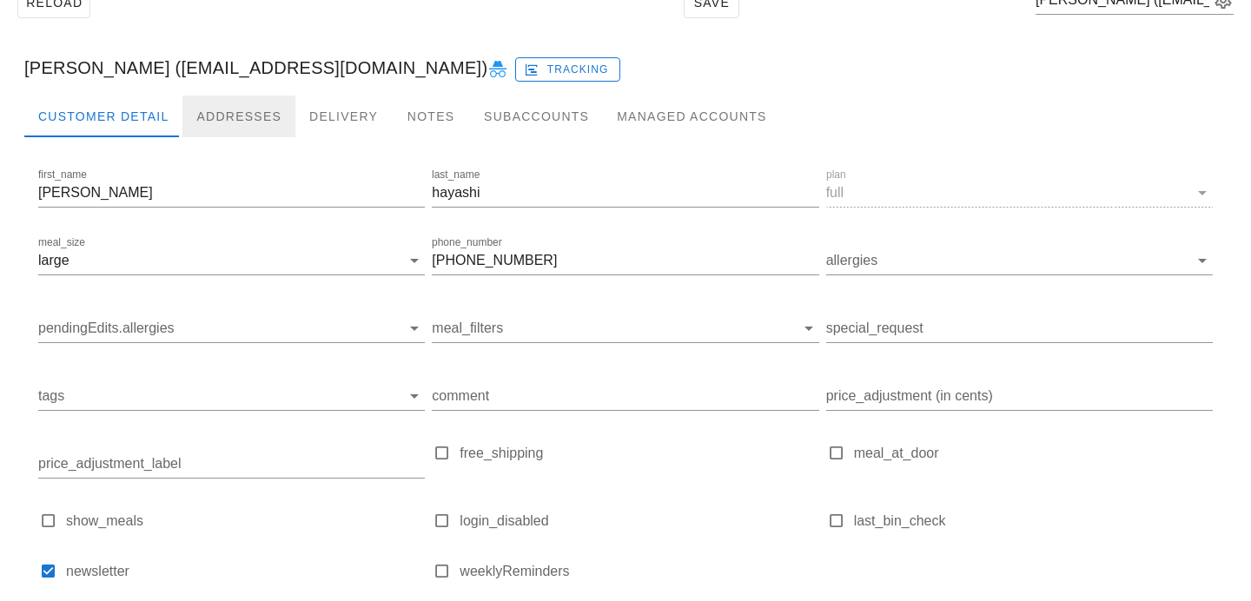
click at [229, 116] on div "Addresses" at bounding box center [238, 117] width 113 height 42
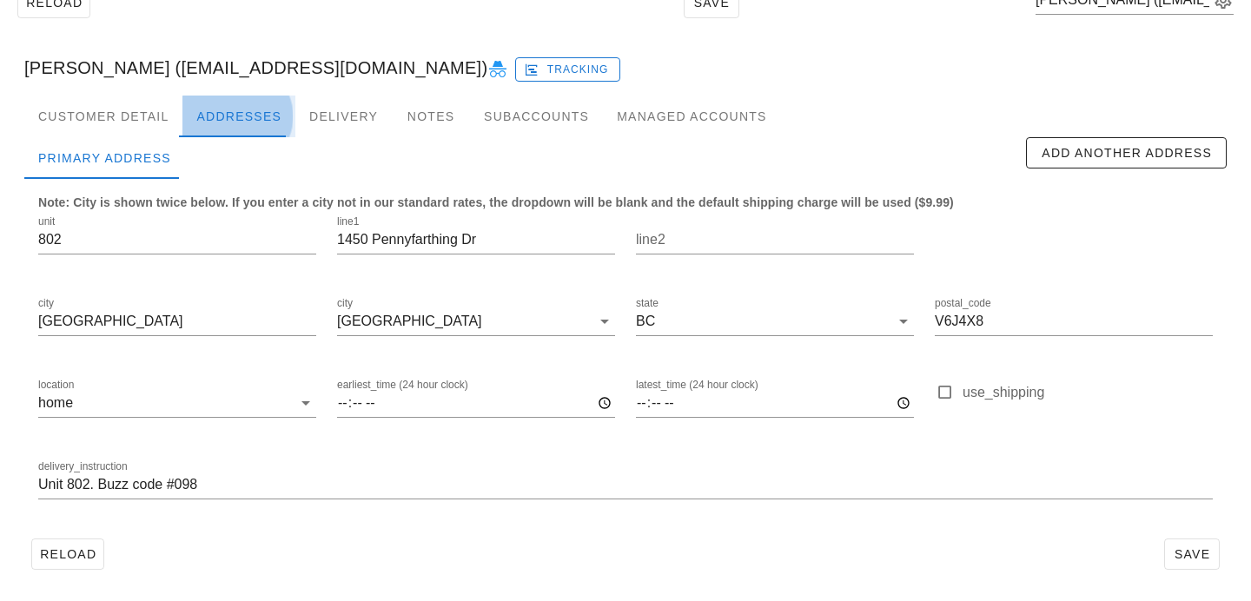
scroll to position [114, 0]
click at [1190, 551] on span "Save" at bounding box center [1192, 555] width 40 height 14
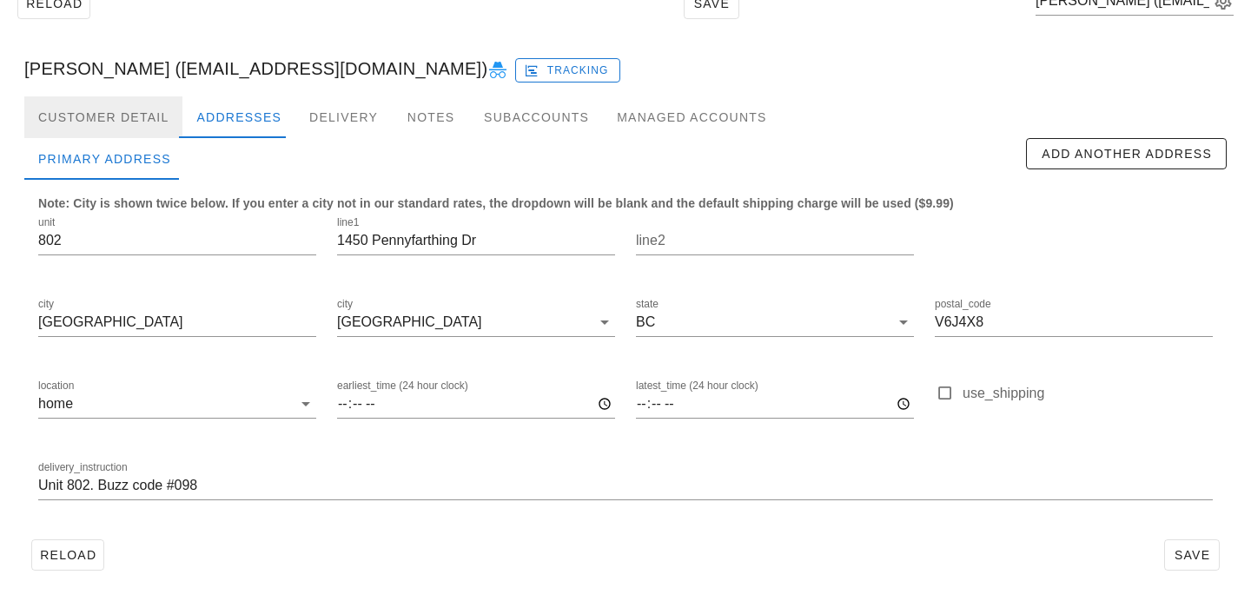
click at [154, 103] on div "Customer Detail" at bounding box center [103, 117] width 158 height 42
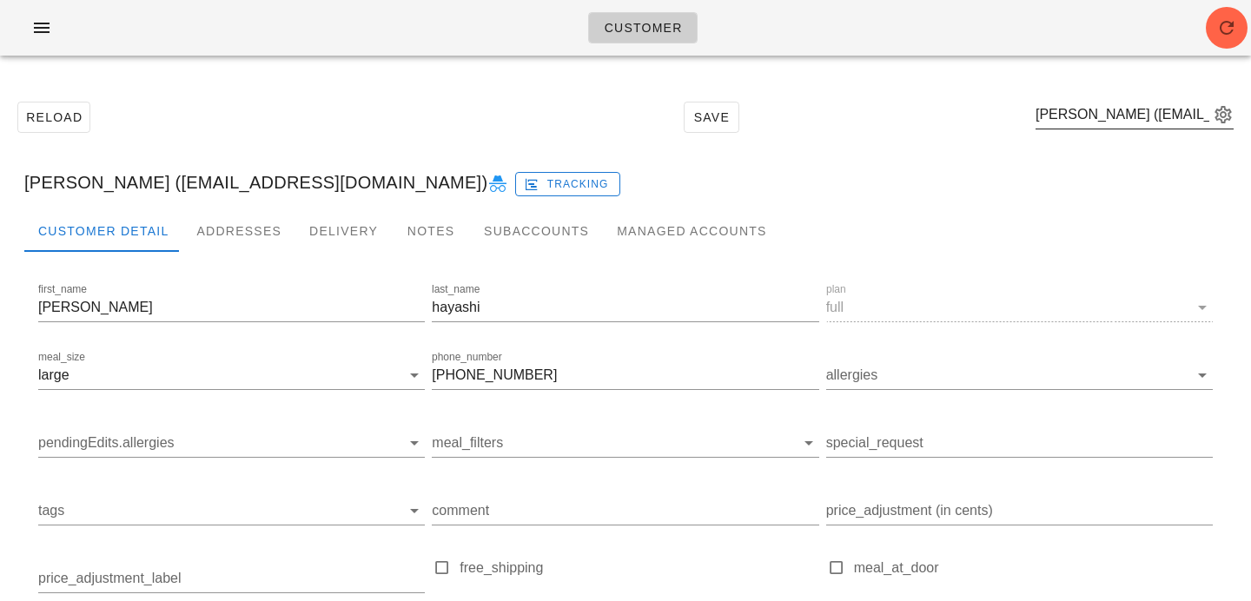
click at [1091, 129] on div "Kayoko hayashi (kayhaya7@gmail.com)" at bounding box center [1135, 124] width 198 height 47
click at [1089, 121] on input "text" at bounding box center [1123, 115] width 174 height 28
paste input "[EMAIL_ADDRESS][DOMAIN_NAME]"
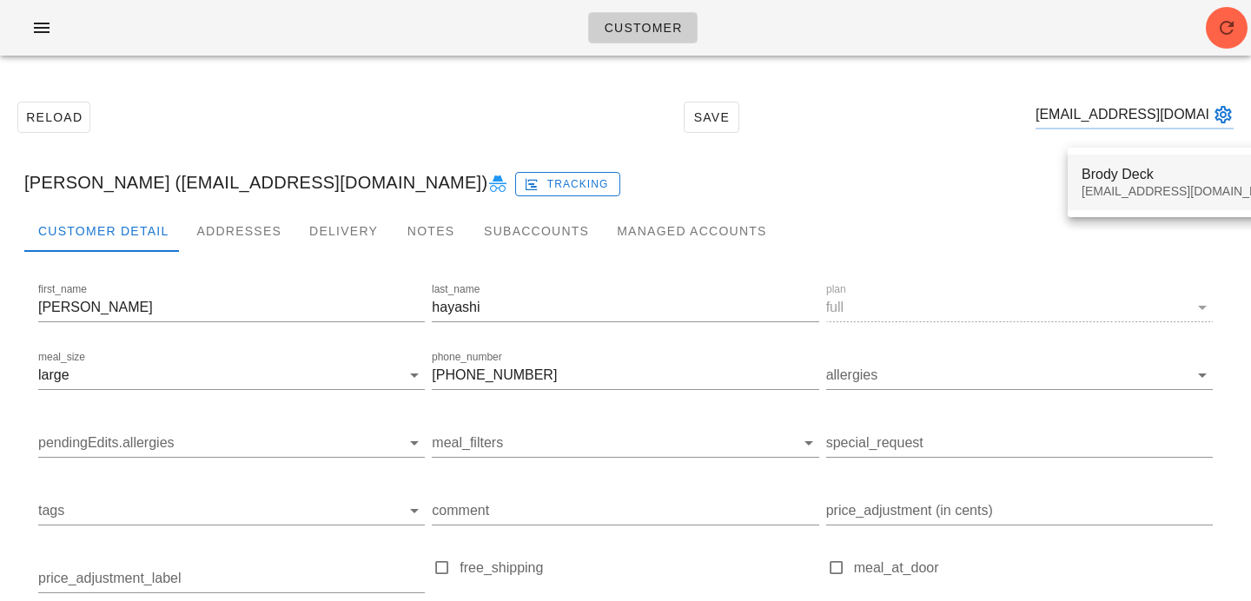
type input "[EMAIL_ADDRESS][DOMAIN_NAME]"
click at [1105, 198] on div "brodytdeck@live.ca" at bounding box center [1185, 191] width 206 height 15
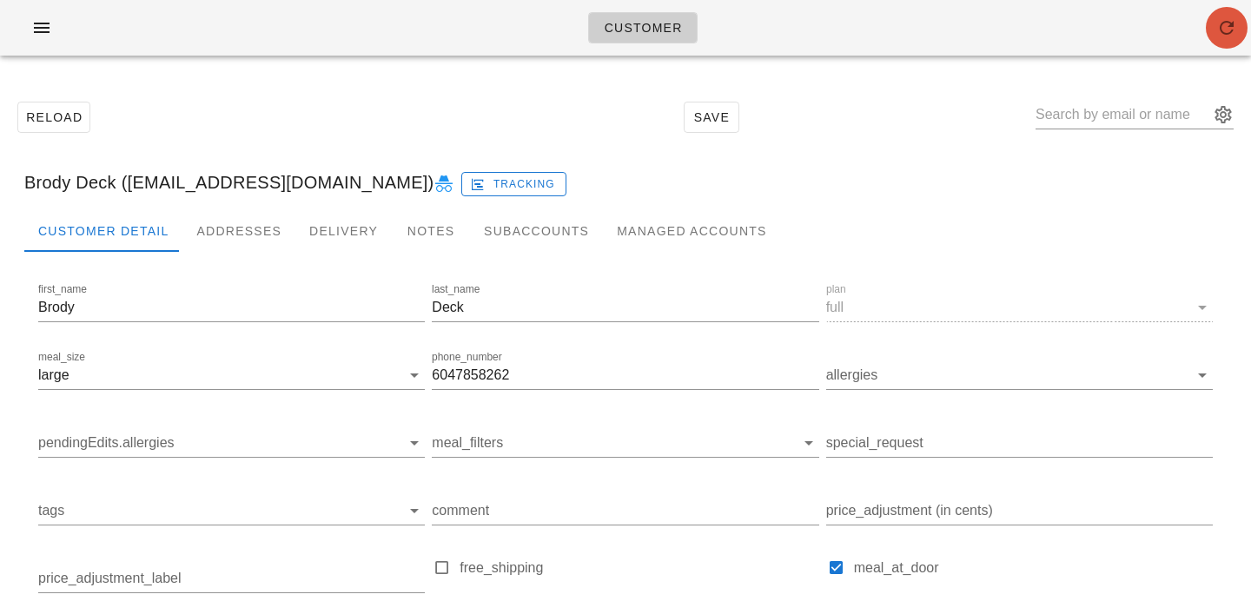
click at [1224, 32] on icon "button" at bounding box center [1227, 27] width 21 height 21
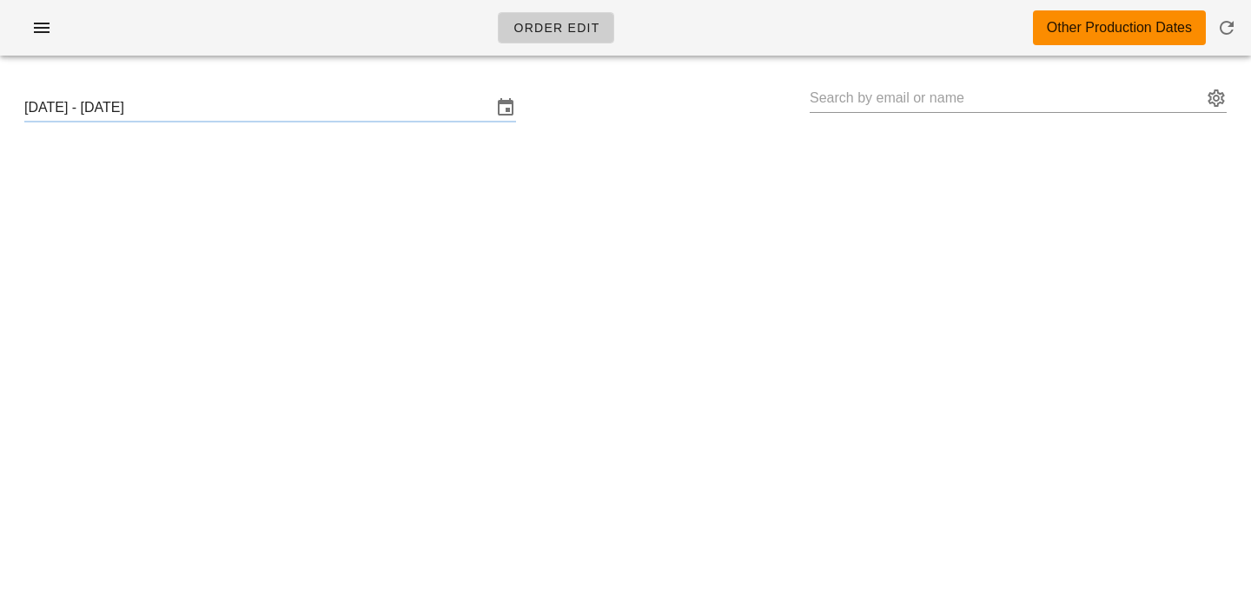
type input "[PERSON_NAME] ([EMAIL_ADDRESS][DOMAIN_NAME])"
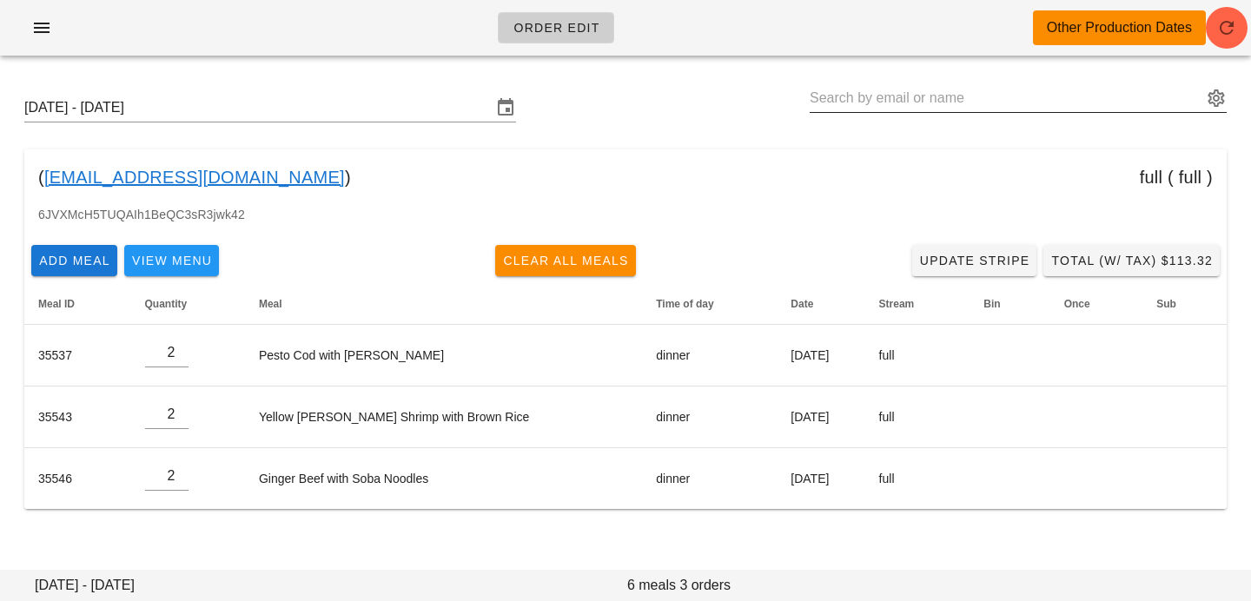
click at [932, 93] on input "text" at bounding box center [1006, 98] width 393 height 28
paste input "[EMAIL_ADDRESS][DOMAIN_NAME]"
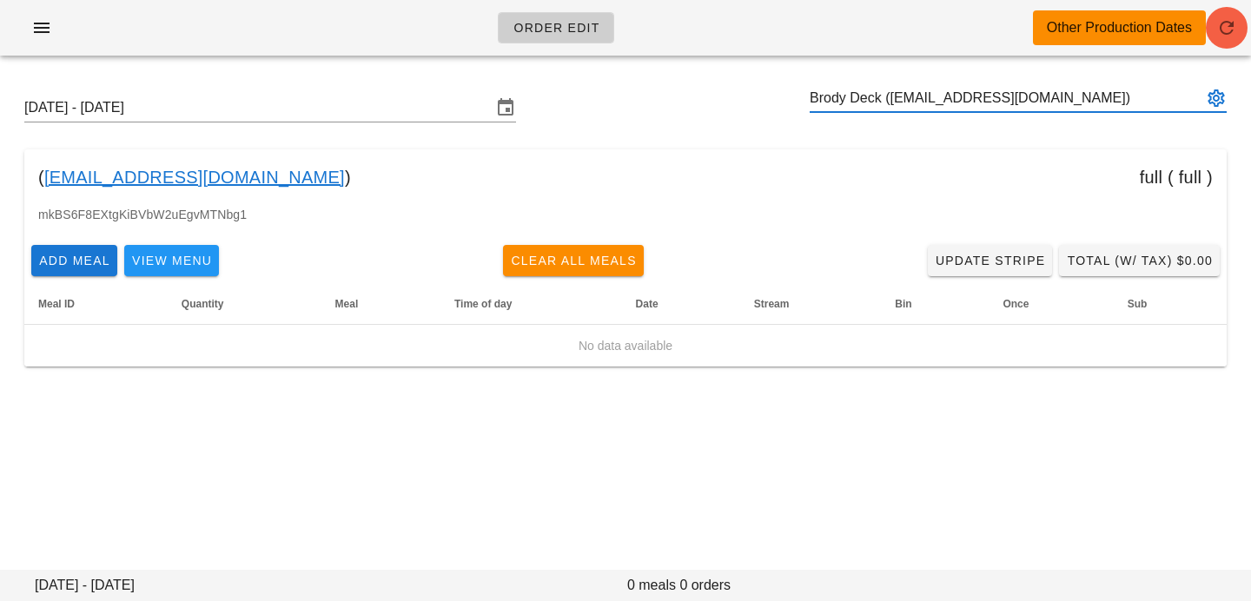
type input "Brody Deck ([EMAIL_ADDRESS][DOMAIN_NAME])"
click at [1230, 27] on icon "button" at bounding box center [1227, 27] width 21 height 21
click at [289, 109] on input "Sunday September 21 - Saturday September 27" at bounding box center [258, 108] width 468 height 28
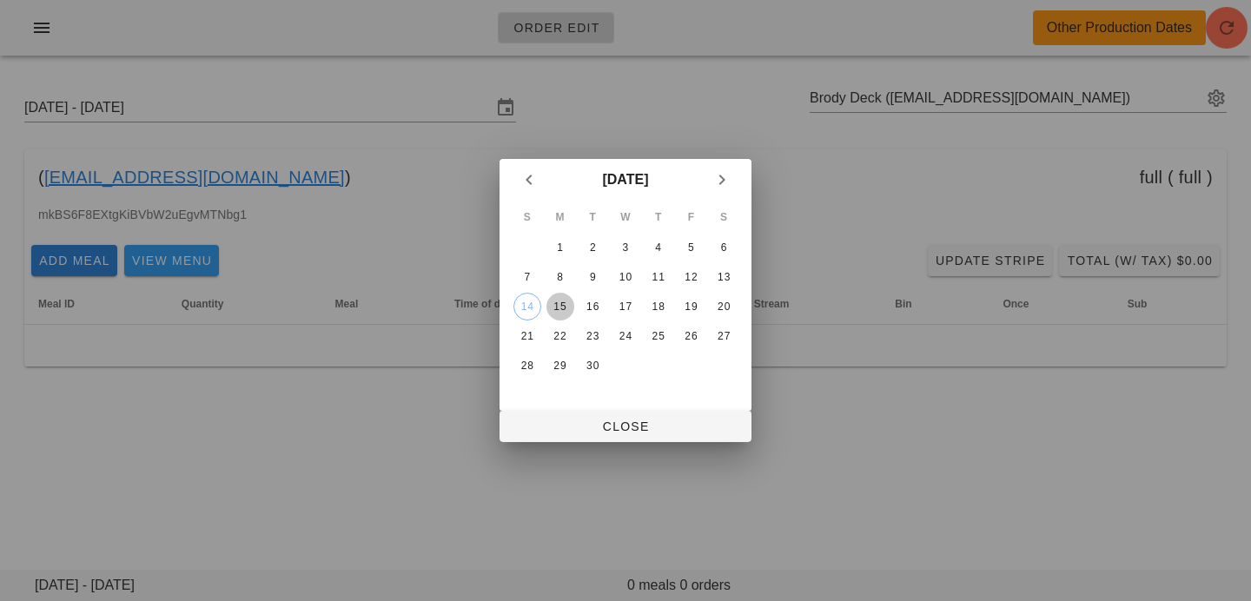
click at [557, 310] on div "15" at bounding box center [561, 307] width 28 height 12
click at [586, 415] on button "Close" at bounding box center [626, 426] width 252 height 31
type input "[DATE] - [DATE]"
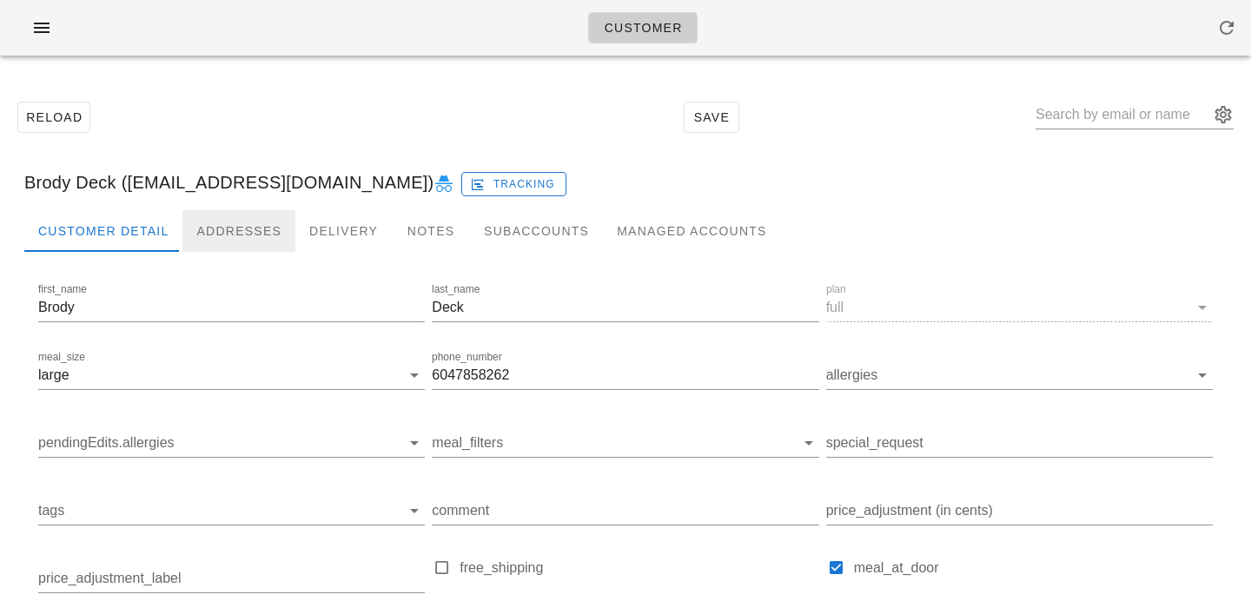
click at [219, 236] on div "Addresses" at bounding box center [238, 231] width 113 height 42
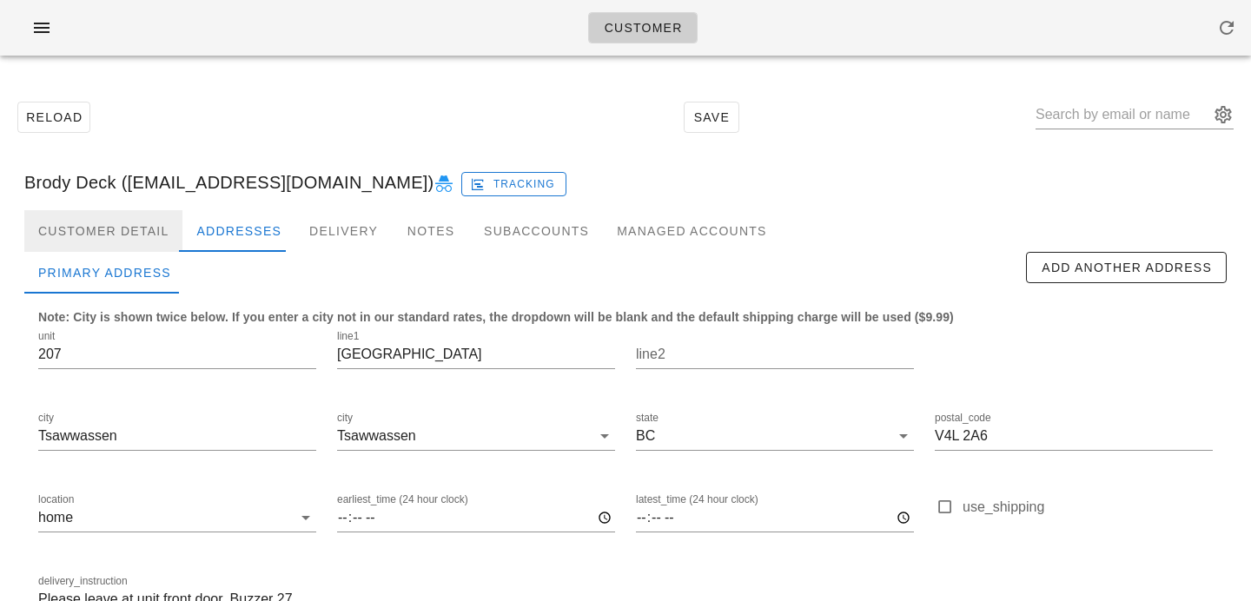
click at [143, 230] on div "Customer Detail" at bounding box center [103, 231] width 158 height 42
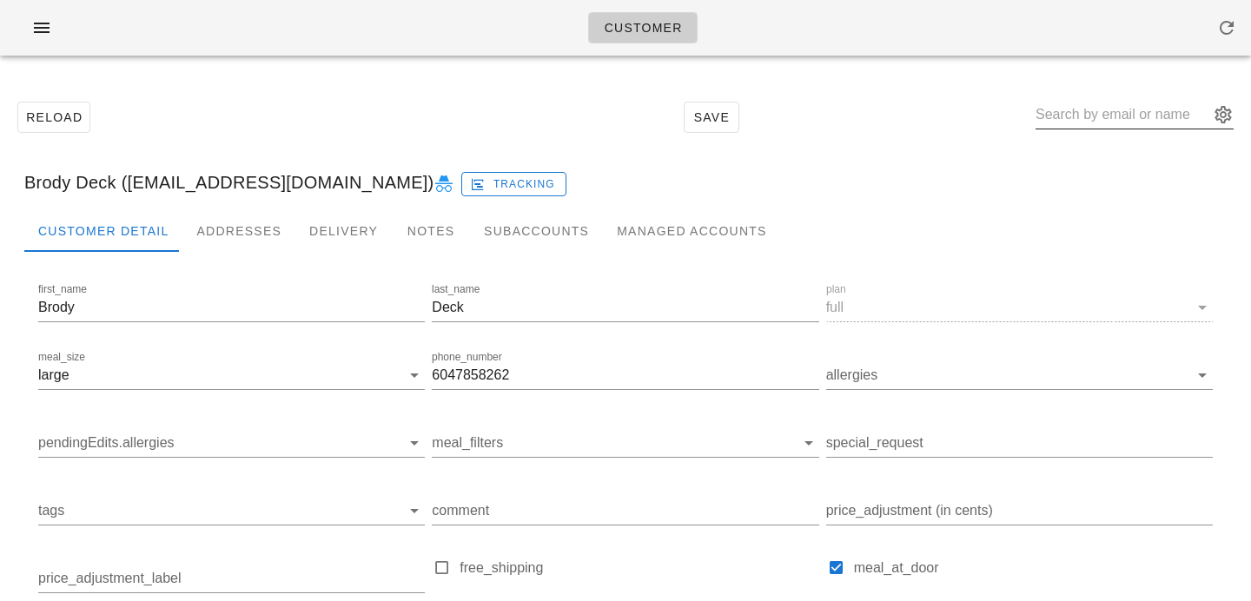
click at [1164, 105] on input "text" at bounding box center [1123, 115] width 174 height 28
type input "Brody Deck (brodytdeck@live.ca)"
paste input "dontdieshaun81@gmail.com"
type input "dontdieshaun81@gmail.com"
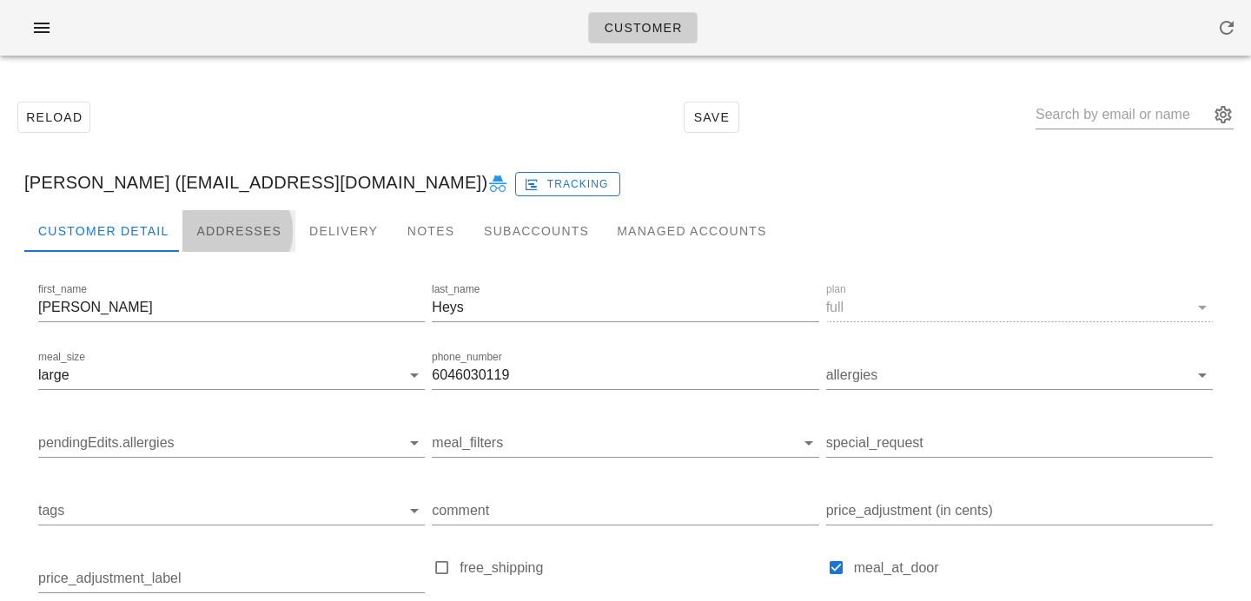
click at [217, 223] on div "Addresses" at bounding box center [238, 231] width 113 height 42
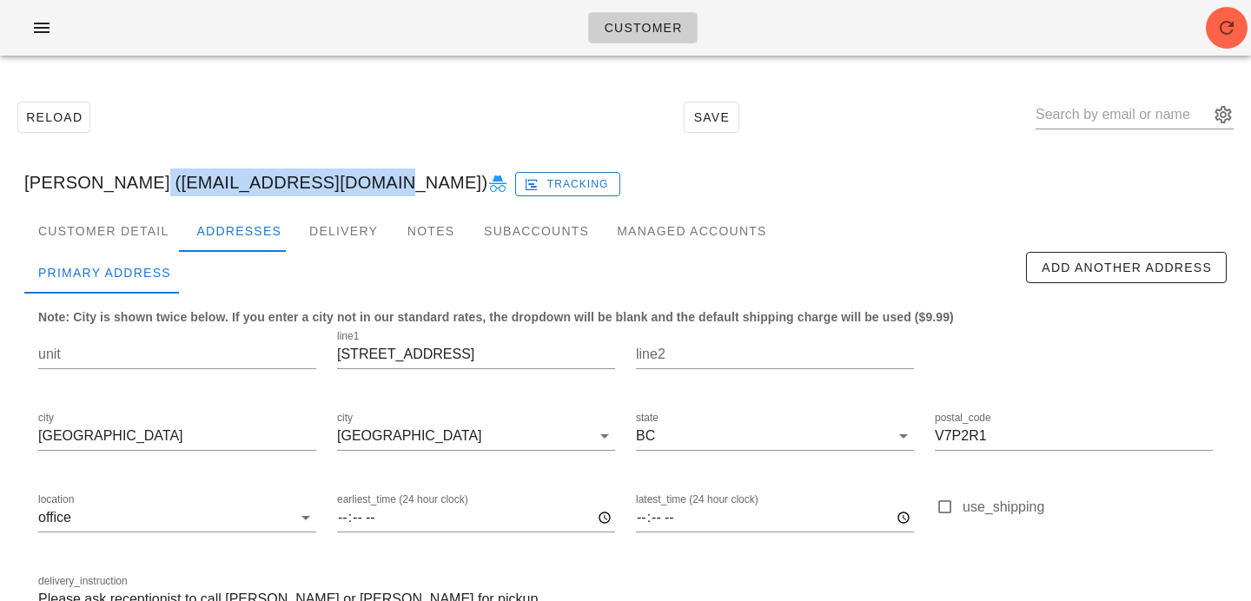
drag, startPoint x: 131, startPoint y: 178, endPoint x: 351, endPoint y: 176, distance: 219.9
click at [351, 176] on div "Shaun Heys (dontdieshaun81@gmail.com) Tracking" at bounding box center [625, 183] width 1231 height 56
copy div "dontdieshaun81@gmail.com"
click at [1240, 40] on button "button" at bounding box center [1227, 28] width 42 height 42
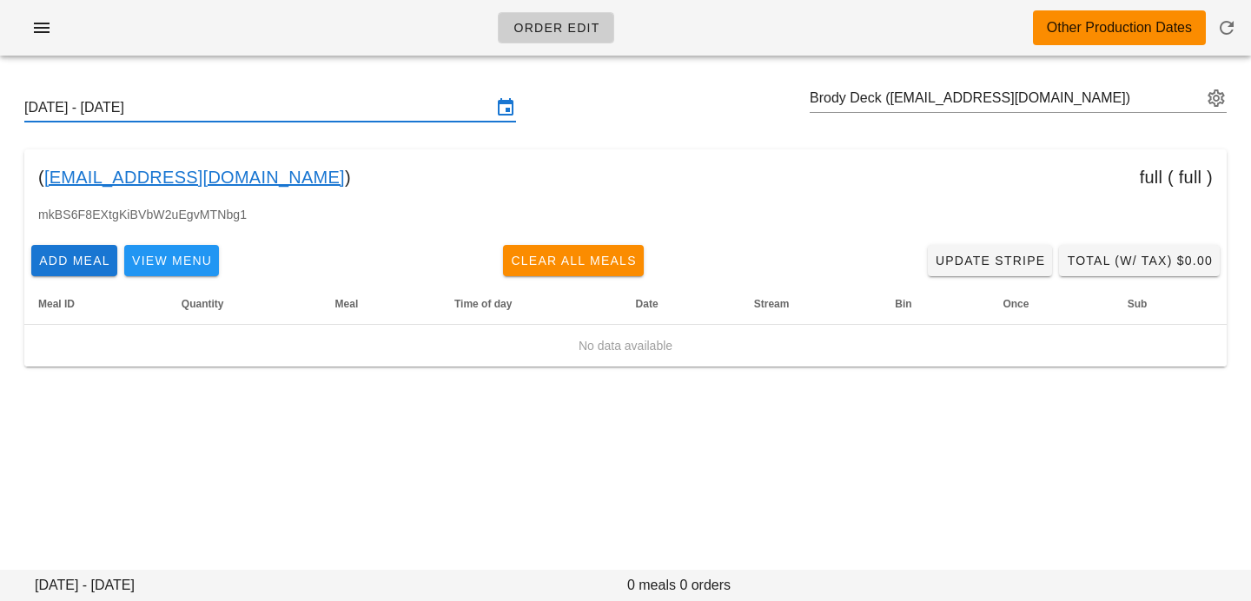
click at [349, 111] on input "[DATE] - [DATE]" at bounding box center [258, 108] width 468 height 28
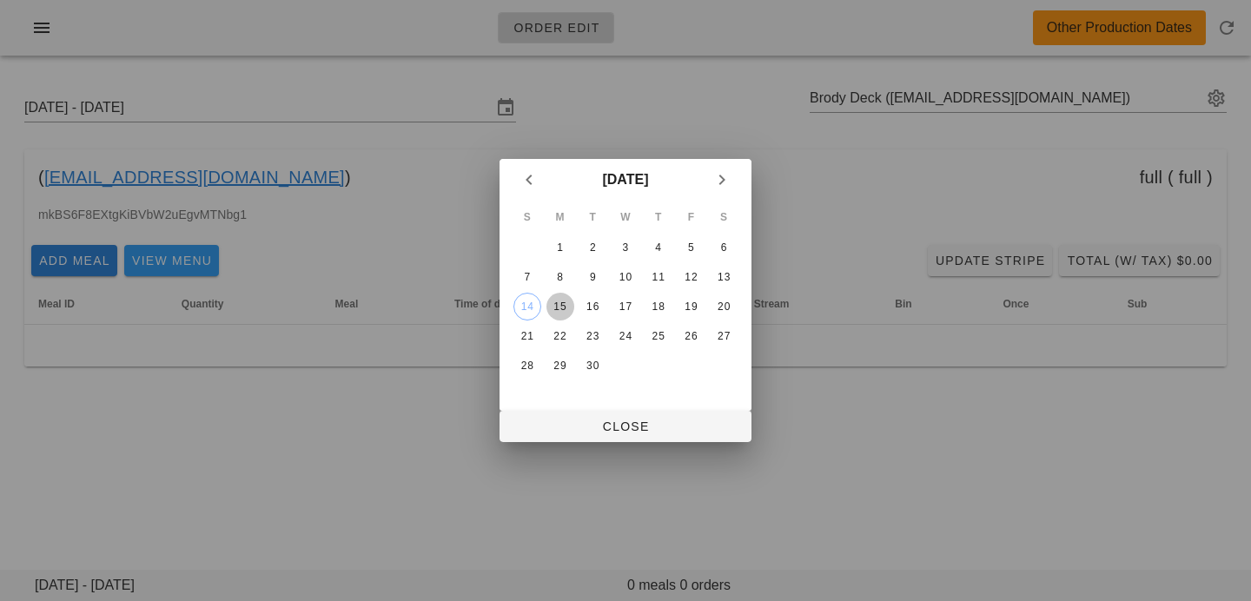
click at [562, 310] on div "15" at bounding box center [561, 307] width 28 height 12
click at [570, 430] on span "Close" at bounding box center [626, 427] width 224 height 14
type input "[DATE] - [DATE]"
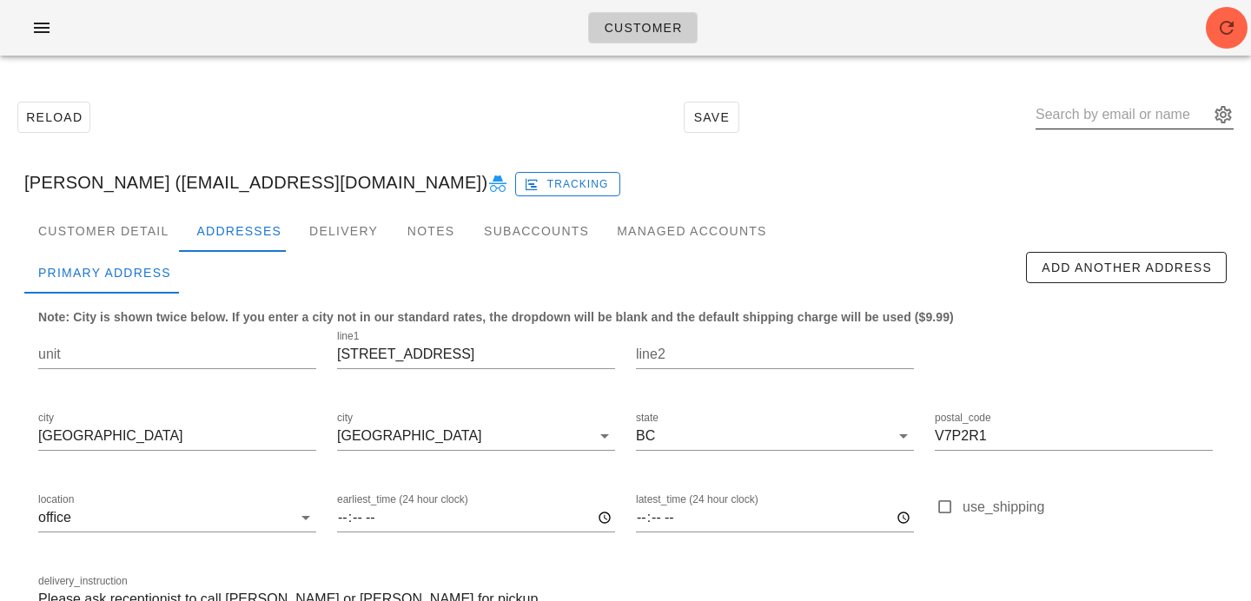
click at [1103, 109] on input "text" at bounding box center [1123, 115] width 174 height 28
paste input "[EMAIL_ADDRESS][DOMAIN_NAME]"
type input "[EMAIL_ADDRESS][DOMAIN_NAME]"
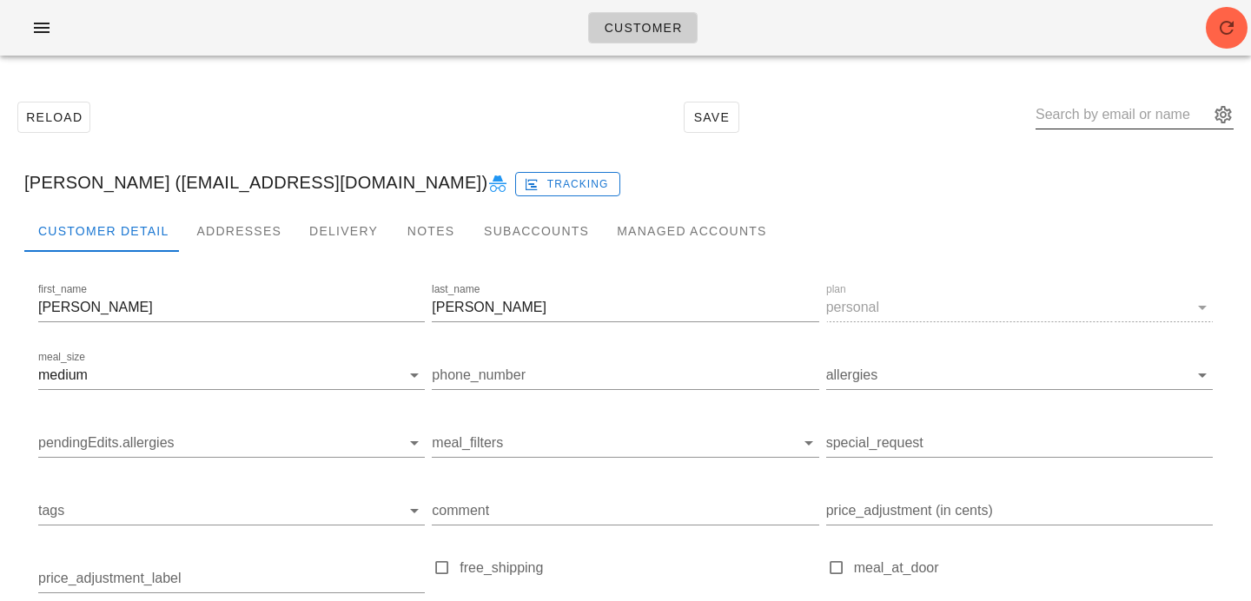
click at [1184, 105] on input "text" at bounding box center [1123, 115] width 174 height 28
paste input "[EMAIL_ADDRESS][DOMAIN_NAME]"
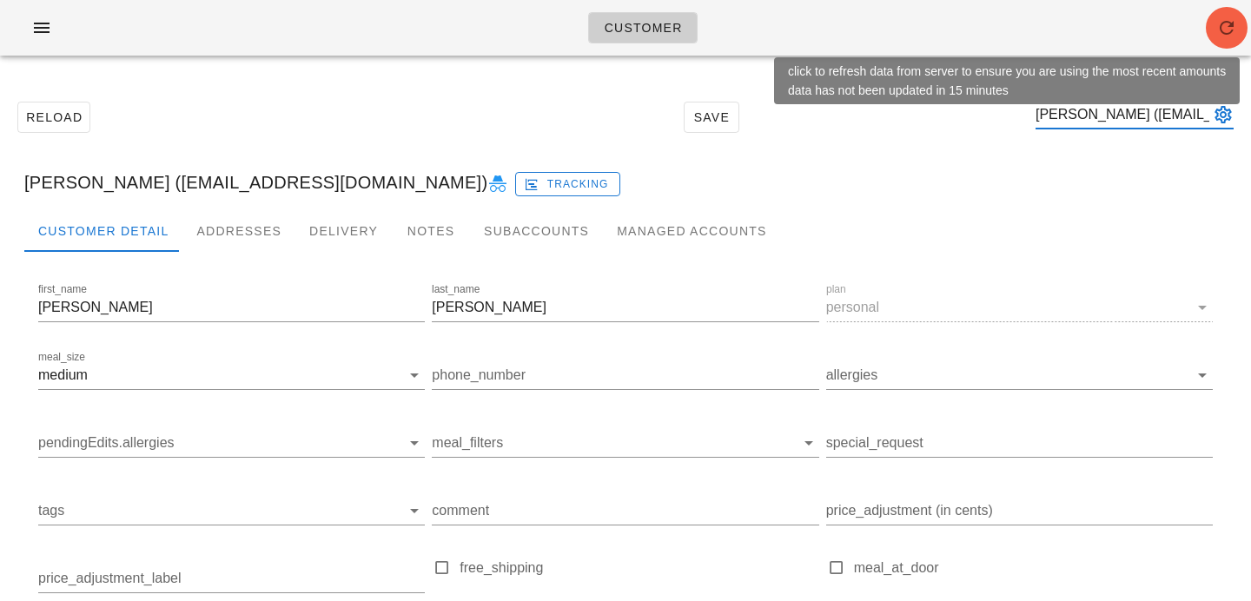
type input "[PERSON_NAME] ([EMAIL_ADDRESS][DOMAIN_NAME])"
click at [1223, 29] on icon "button" at bounding box center [1227, 27] width 21 height 21
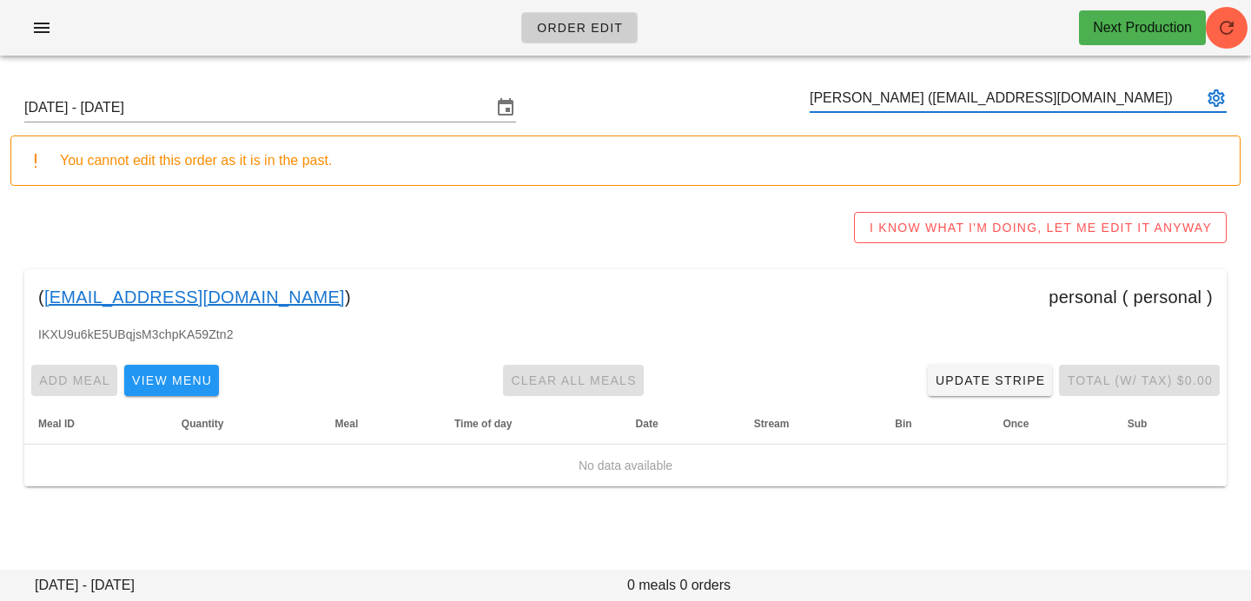
type input "[PERSON_NAME] ([EMAIL_ADDRESS][DOMAIN_NAME])"
click at [292, 129] on div "Sunday September 14 - Saturday September 20 Teresita Valerio (tere724@yahoo.com)" at bounding box center [625, 108] width 1231 height 56
click at [317, 104] on input "Sunday September 14 - Saturday September 20" at bounding box center [258, 108] width 468 height 28
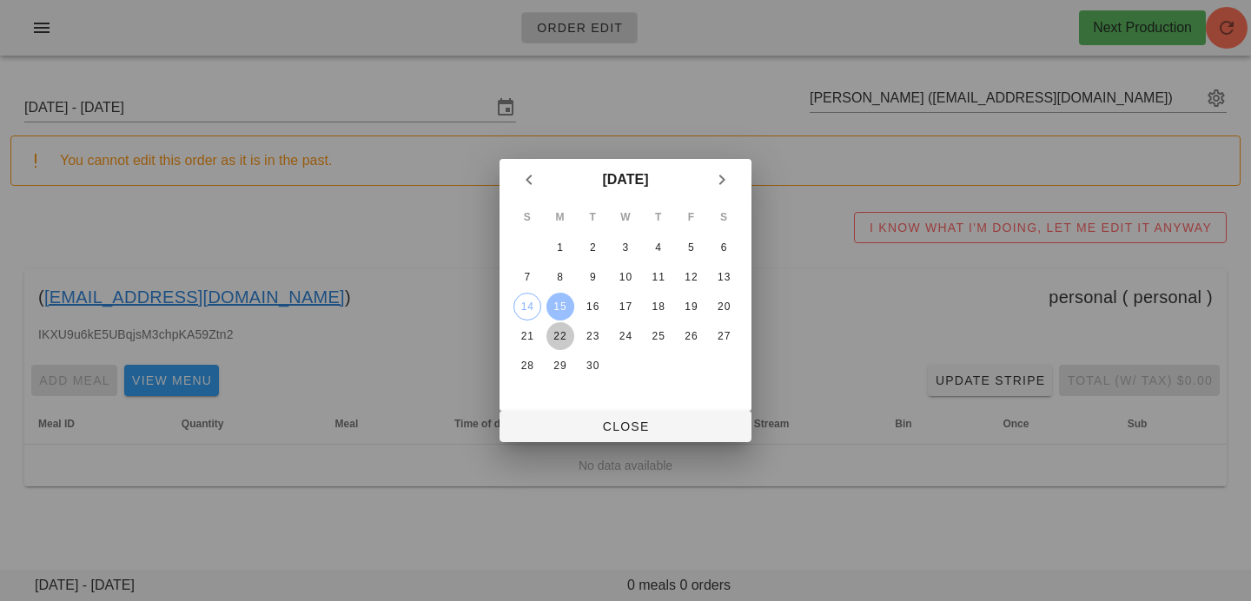
click at [561, 327] on button "22" at bounding box center [561, 336] width 28 height 28
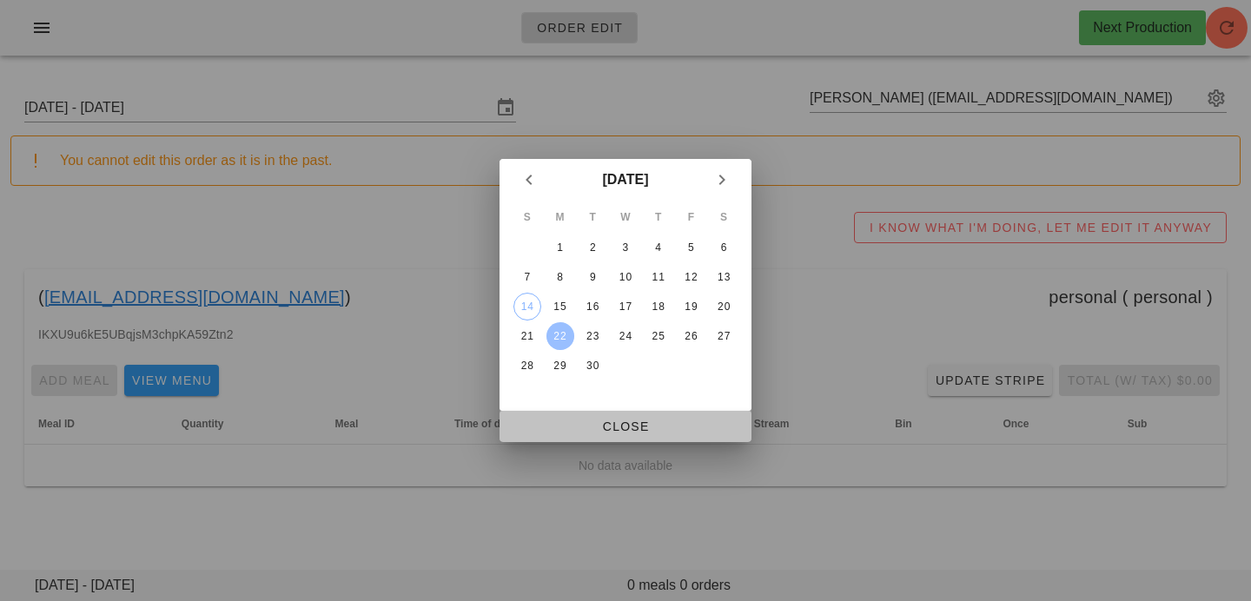
click at [581, 428] on span "Close" at bounding box center [626, 427] width 224 height 14
type input "Sunday September 21 - Saturday September 27"
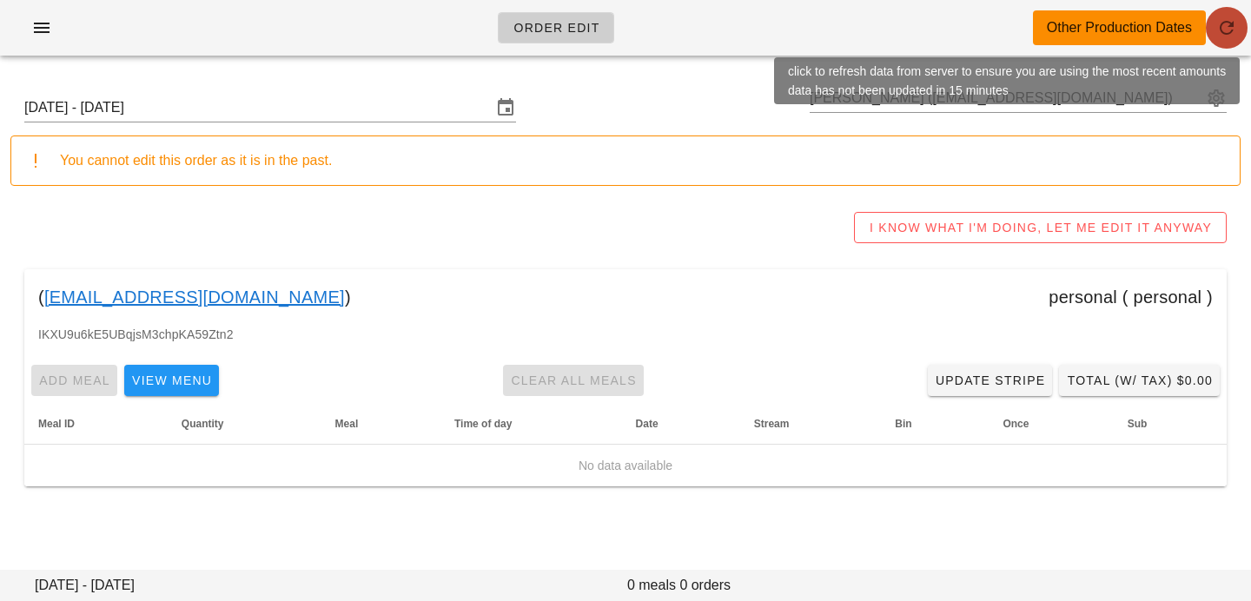
click at [1231, 26] on icon "button" at bounding box center [1227, 27] width 21 height 21
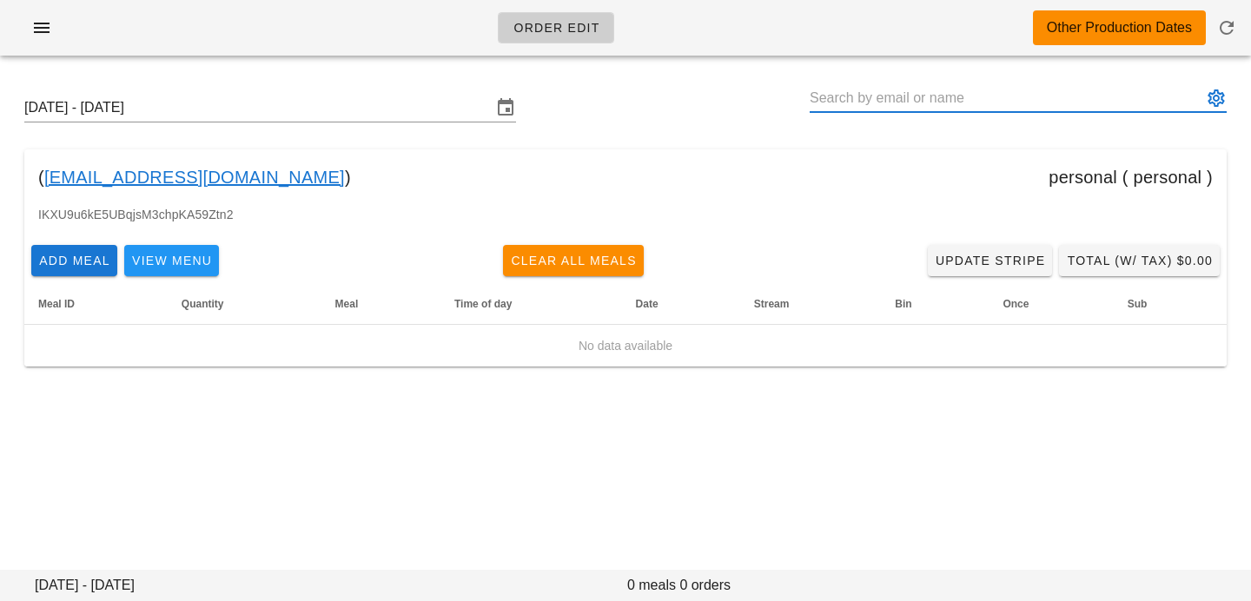
click at [1054, 98] on input "text" at bounding box center [1006, 98] width 393 height 28
type input "[PERSON_NAME] ([EMAIL_ADDRESS][DOMAIN_NAME])"
click at [866, 99] on input "text" at bounding box center [1006, 98] width 393 height 28
paste input "[EMAIL_ADDRESS][DOMAIN_NAME]"
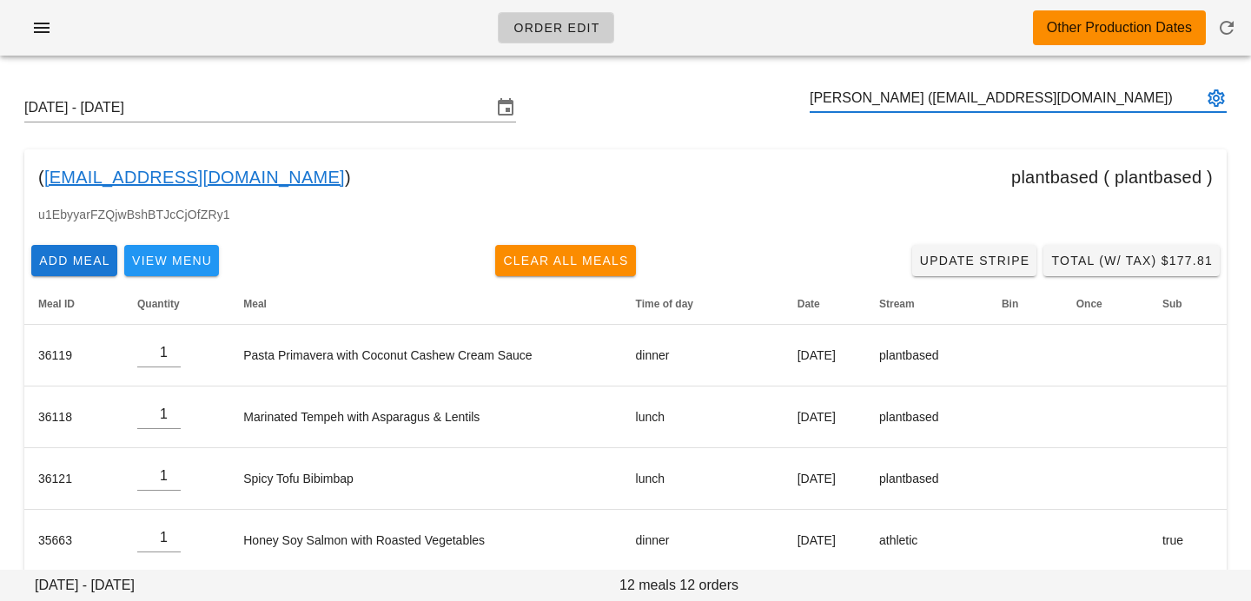
click at [880, 99] on input "[PERSON_NAME] ([EMAIL_ADDRESS][DOMAIN_NAME])" at bounding box center [1006, 98] width 393 height 28
drag, startPoint x: 878, startPoint y: 100, endPoint x: 1077, endPoint y: 115, distance: 199.6
click at [1077, 115] on div "[PERSON_NAME] ([EMAIL_ADDRESS][DOMAIN_NAME])" at bounding box center [1018, 107] width 417 height 47
type input "[PERSON_NAME] ([EMAIL_ADDRESS][DOMAIN_NAME])"
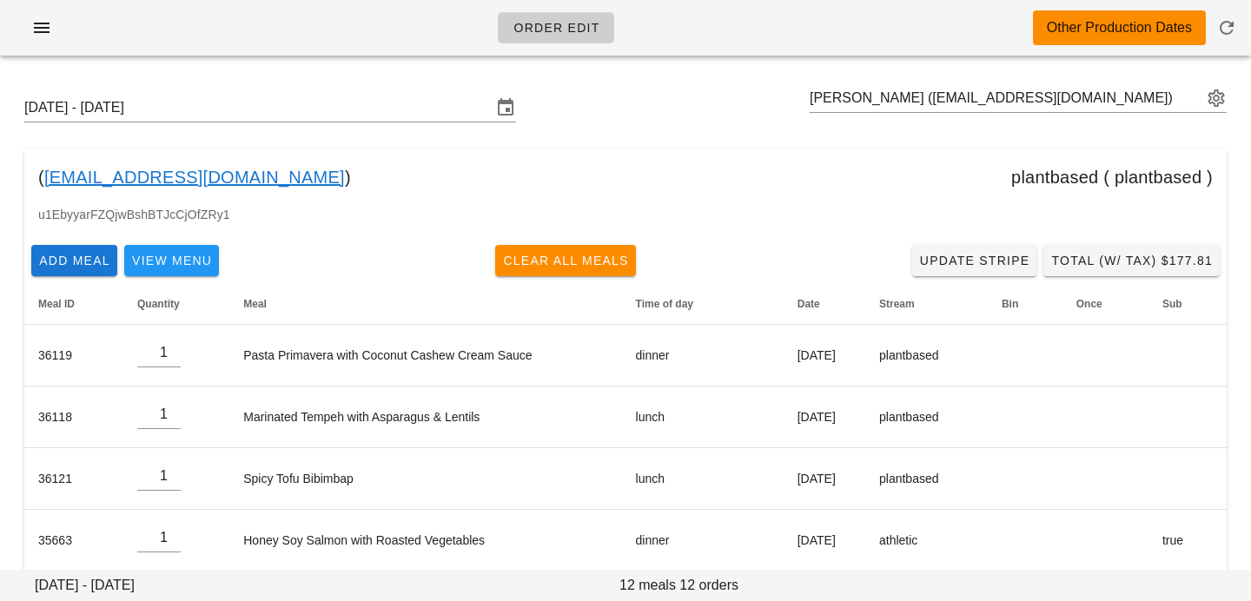
click at [774, 187] on div "( [EMAIL_ADDRESS][DOMAIN_NAME] ) plantbased ( plantbased )" at bounding box center [625, 177] width 1203 height 56
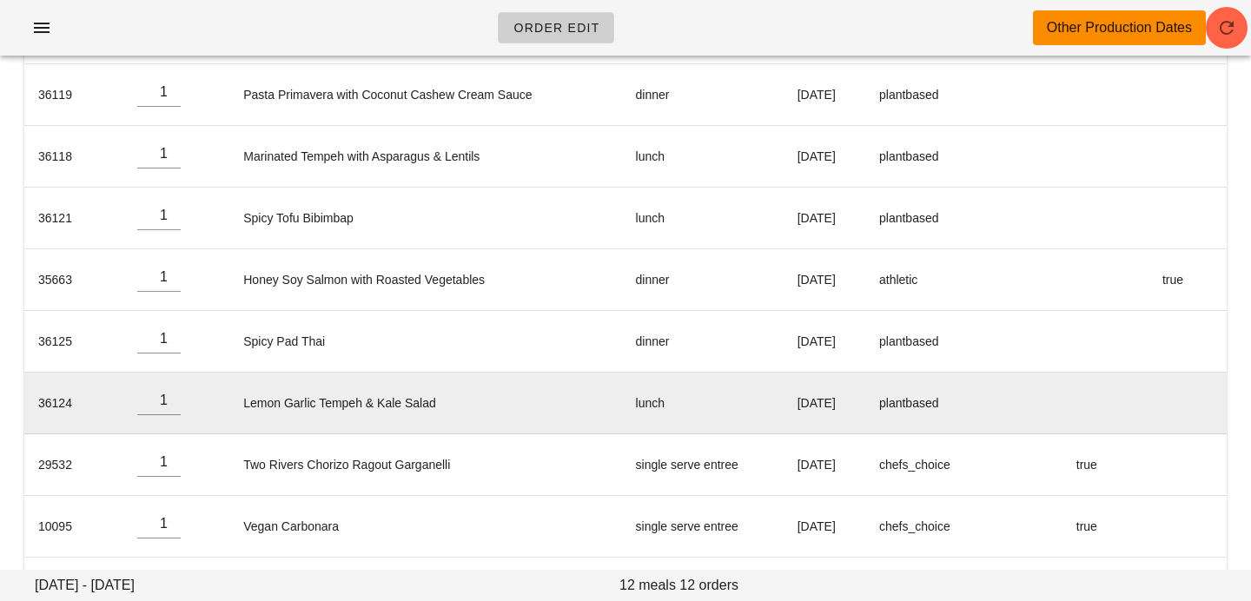
scroll to position [0, 0]
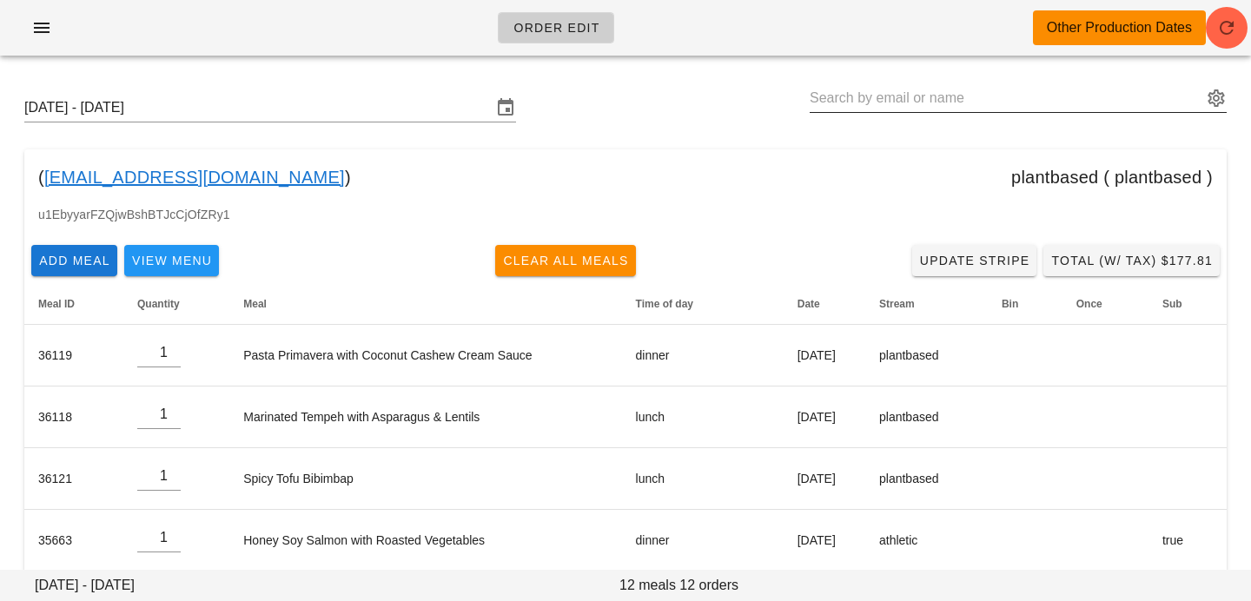
click at [1091, 88] on input "text" at bounding box center [1006, 98] width 393 height 28
paste input "[EMAIL_ADDRESS][DOMAIN_NAME]"
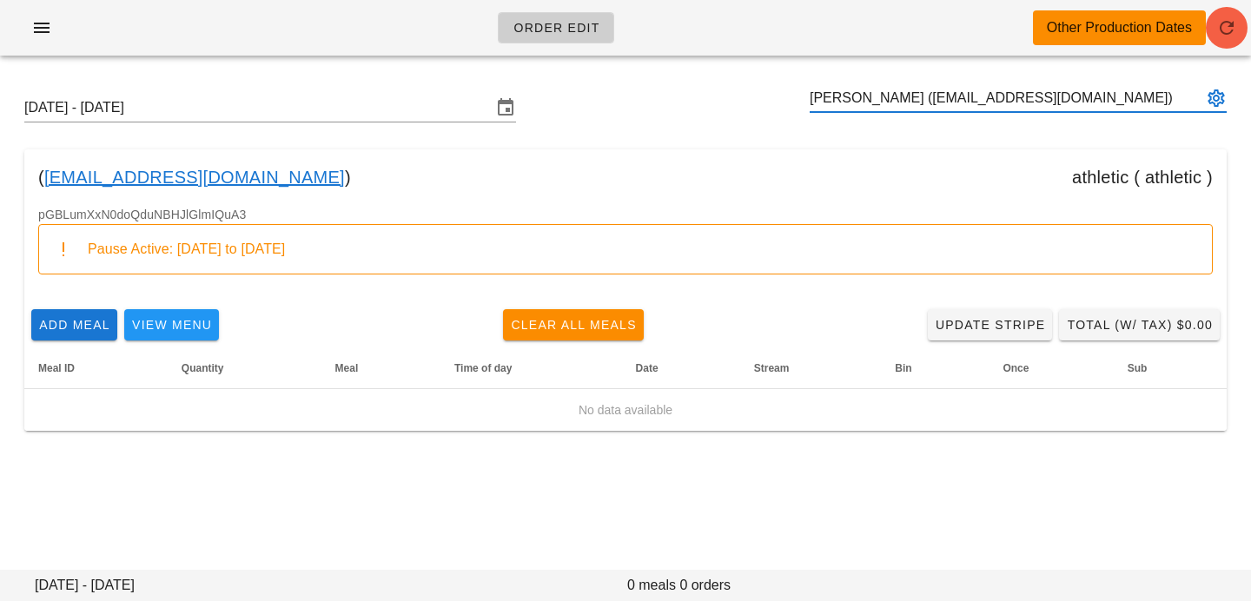
type input "[PERSON_NAME] ([EMAIL_ADDRESS][DOMAIN_NAME])"
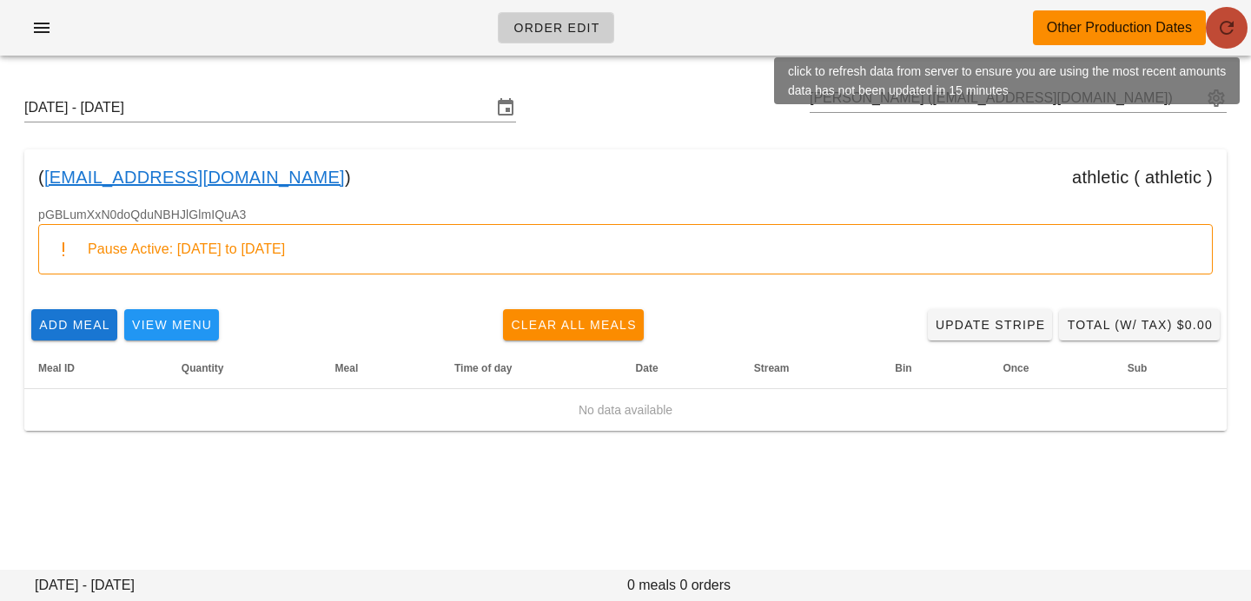
click at [1209, 33] on span "button" at bounding box center [1227, 27] width 42 height 21
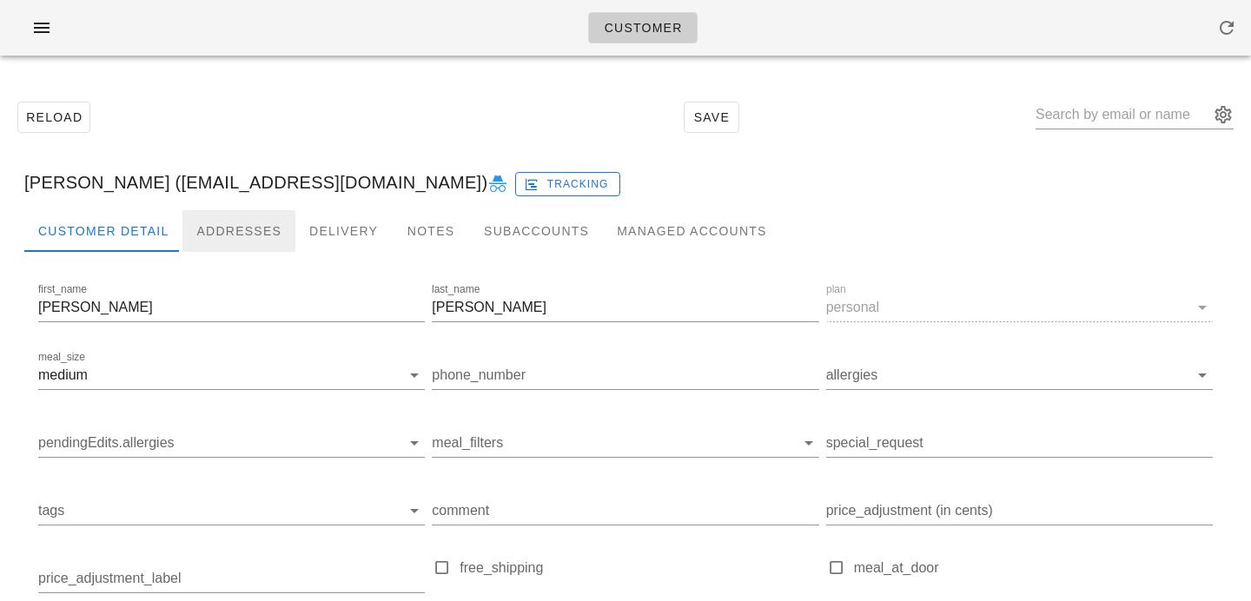
click at [189, 227] on div "Addresses" at bounding box center [238, 231] width 113 height 42
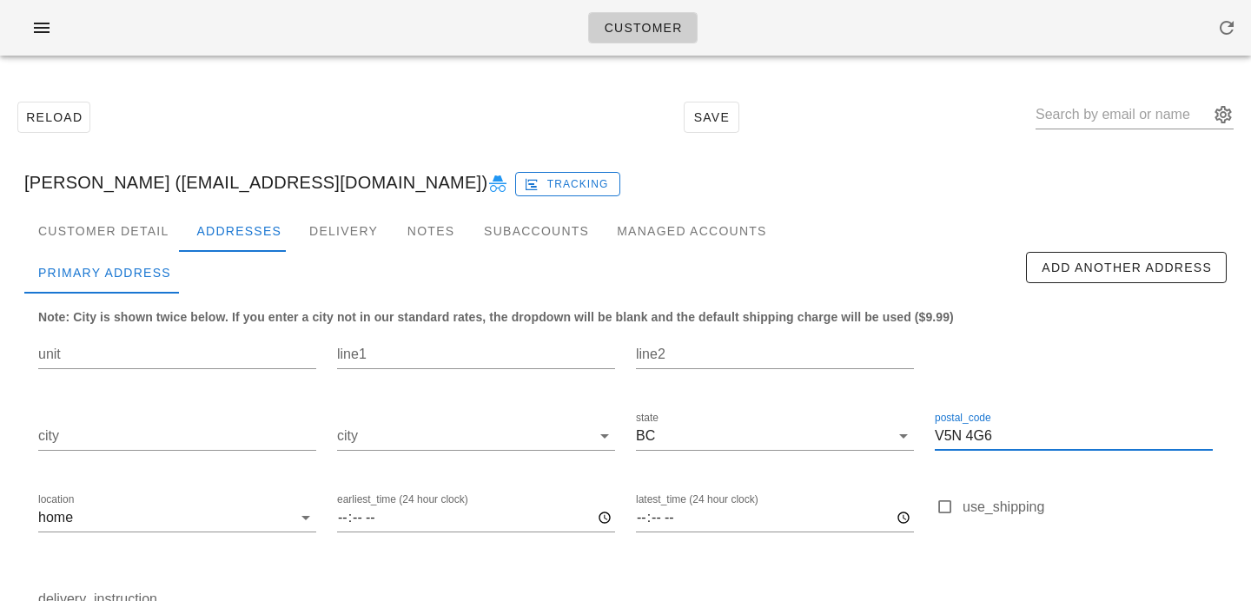
drag, startPoint x: 1004, startPoint y: 435, endPoint x: 850, endPoint y: 400, distance: 157.9
click at [850, 400] on div "unit line1 line2 city city state BC postal_code V5N 4G6 location home earliest_…" at bounding box center [626, 479] width 1196 height 327
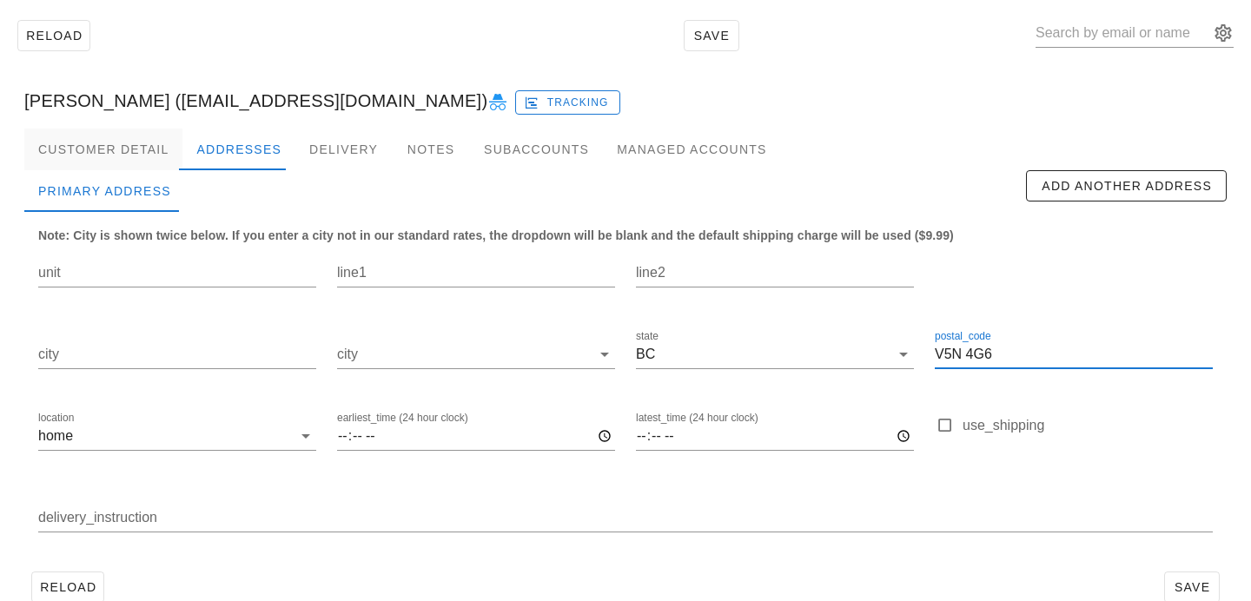
scroll to position [115, 0]
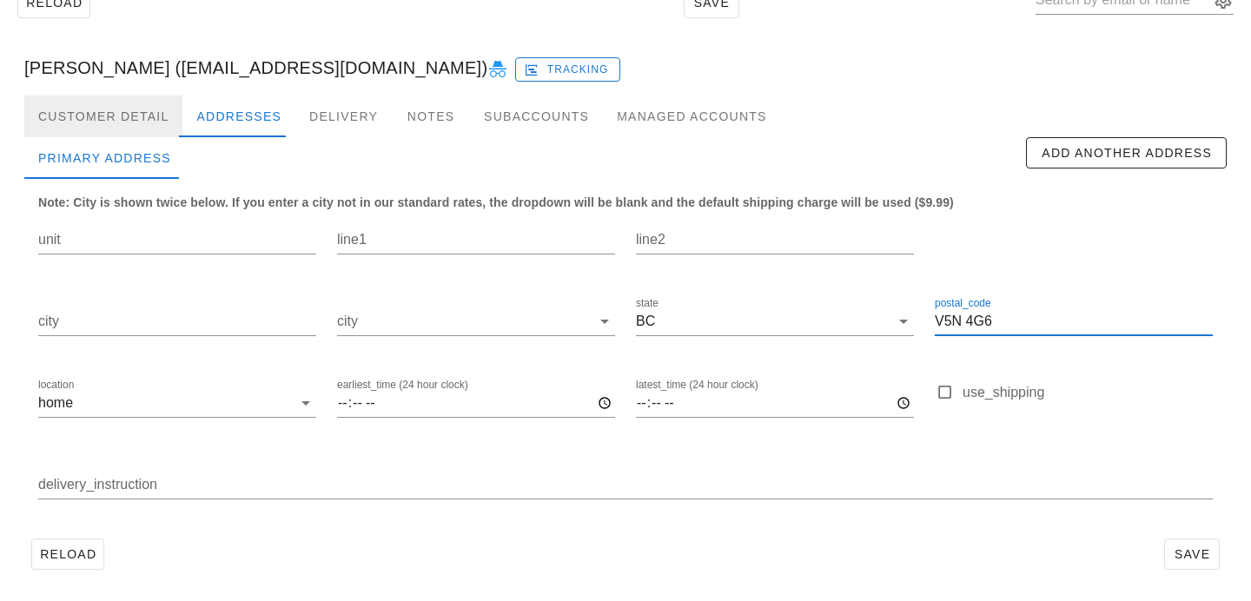
click at [140, 109] on div "Customer Detail" at bounding box center [103, 117] width 158 height 42
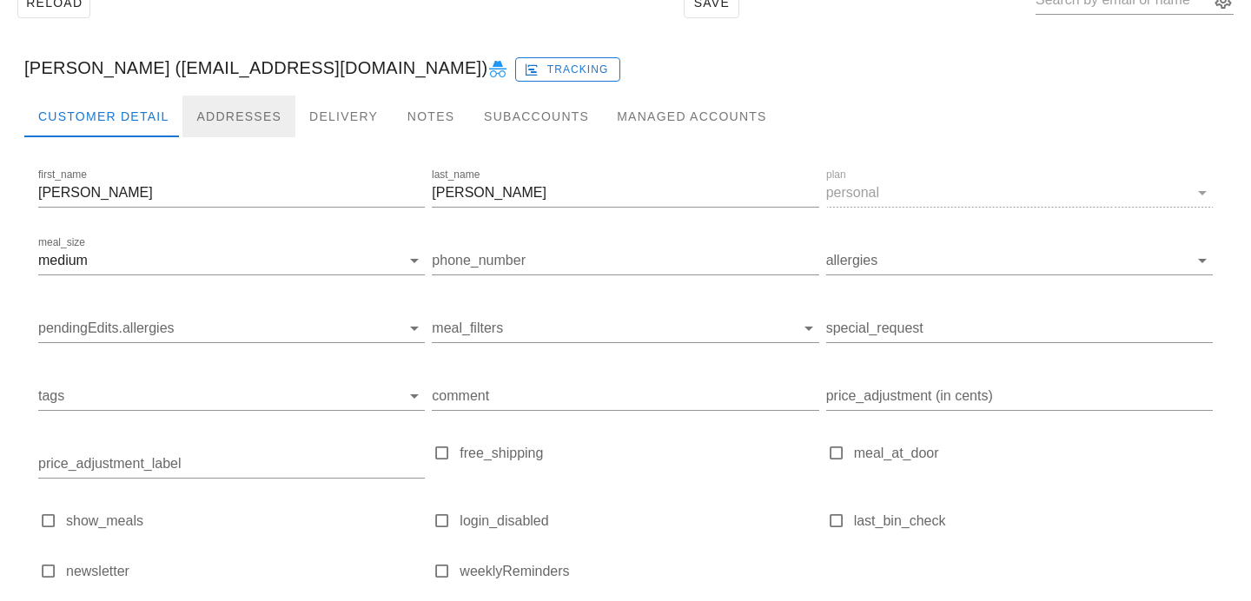
click at [212, 106] on div "Addresses" at bounding box center [238, 117] width 113 height 42
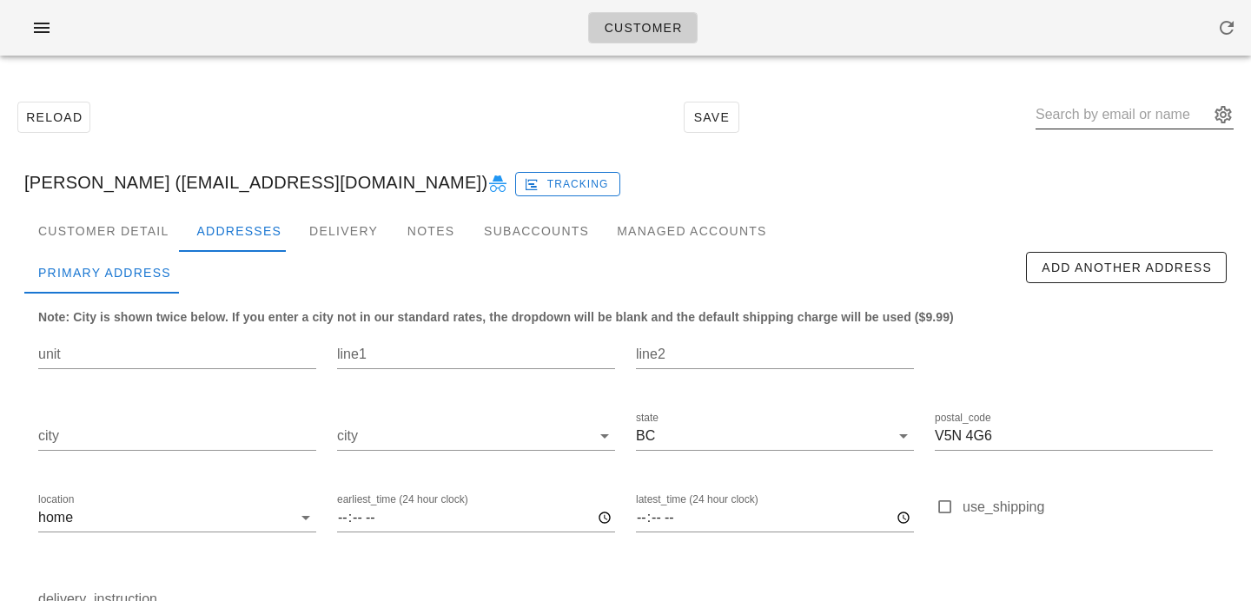
click at [1155, 123] on input "text" at bounding box center [1123, 115] width 174 height 28
paste input "houn1327@gmail.com"
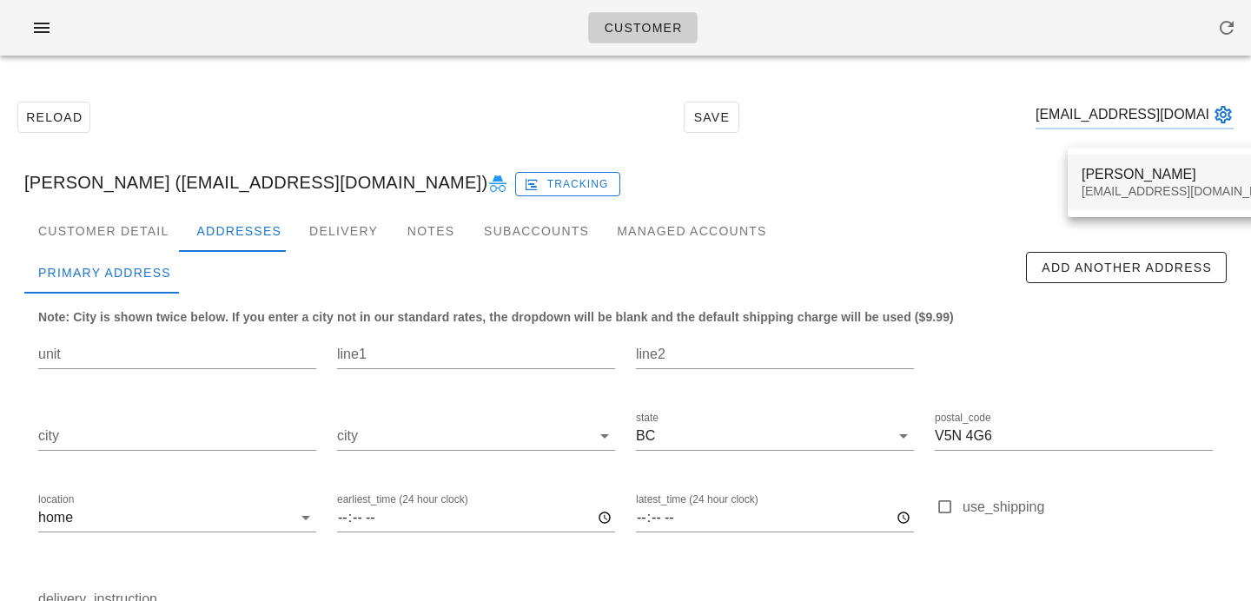
type input "houn1327@gmail.com"
click at [1126, 173] on div "Noah Byun" at bounding box center [1185, 174] width 206 height 17
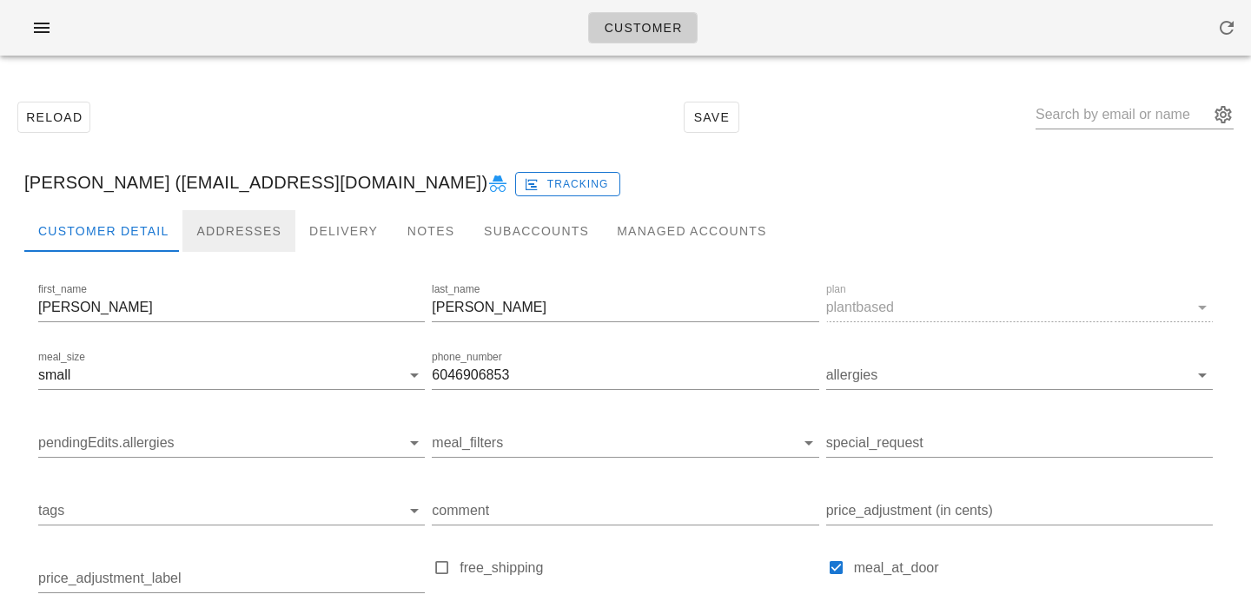
click at [247, 234] on div "Addresses" at bounding box center [238, 231] width 113 height 42
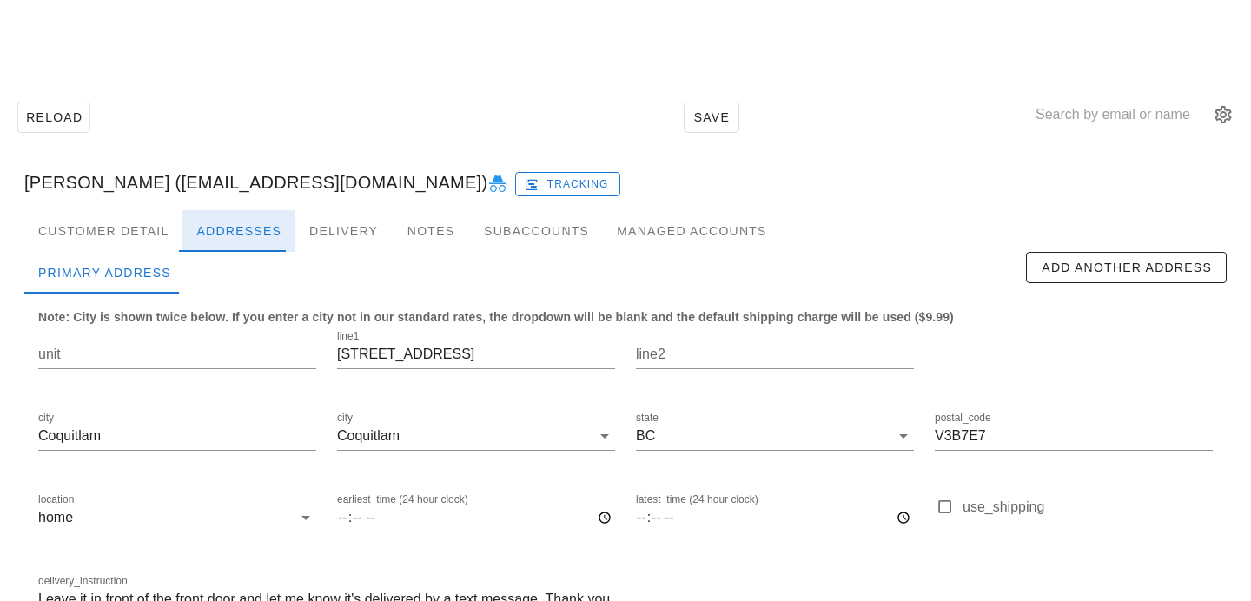
scroll to position [115, 0]
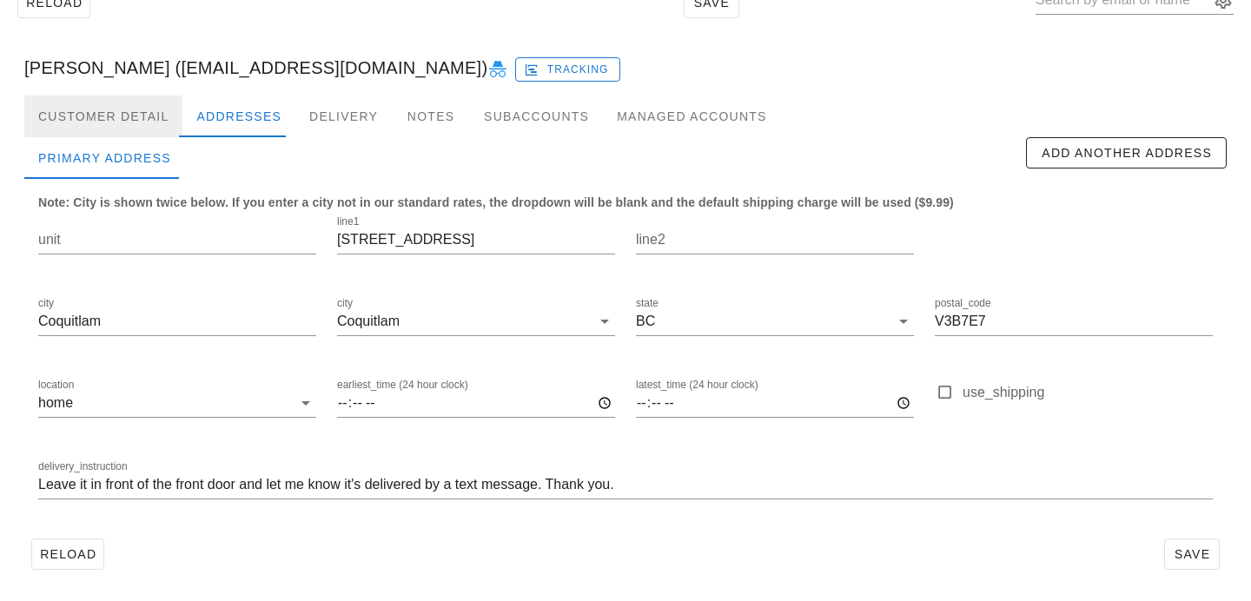
click at [139, 124] on div "Customer Detail" at bounding box center [103, 117] width 158 height 42
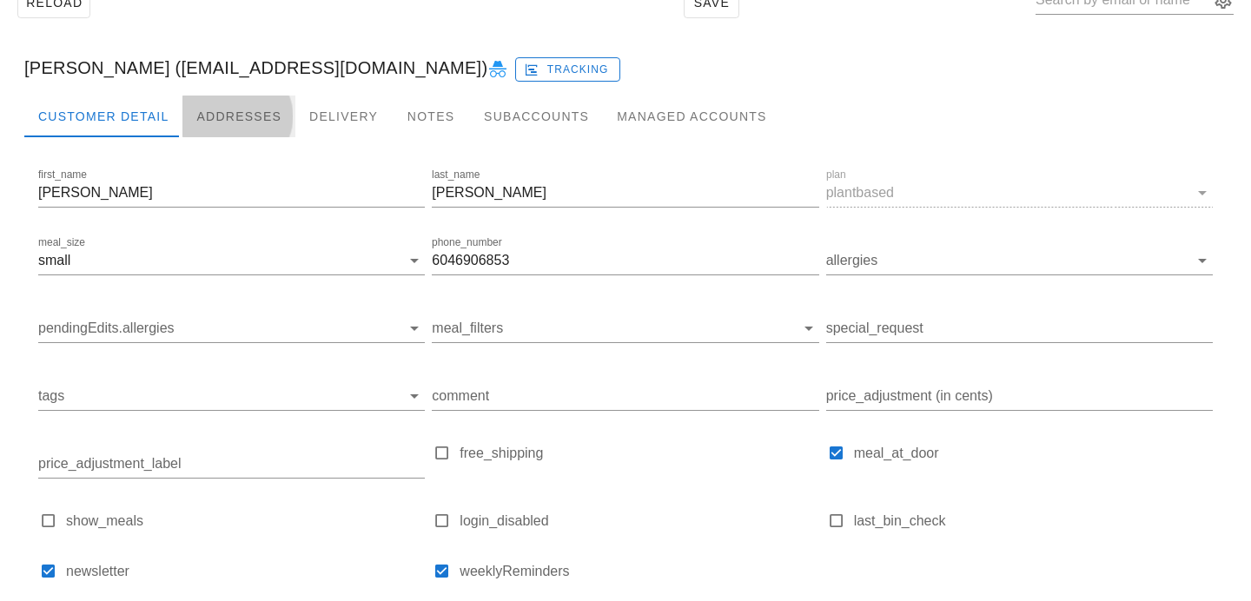
click at [220, 122] on div "Addresses" at bounding box center [238, 117] width 113 height 42
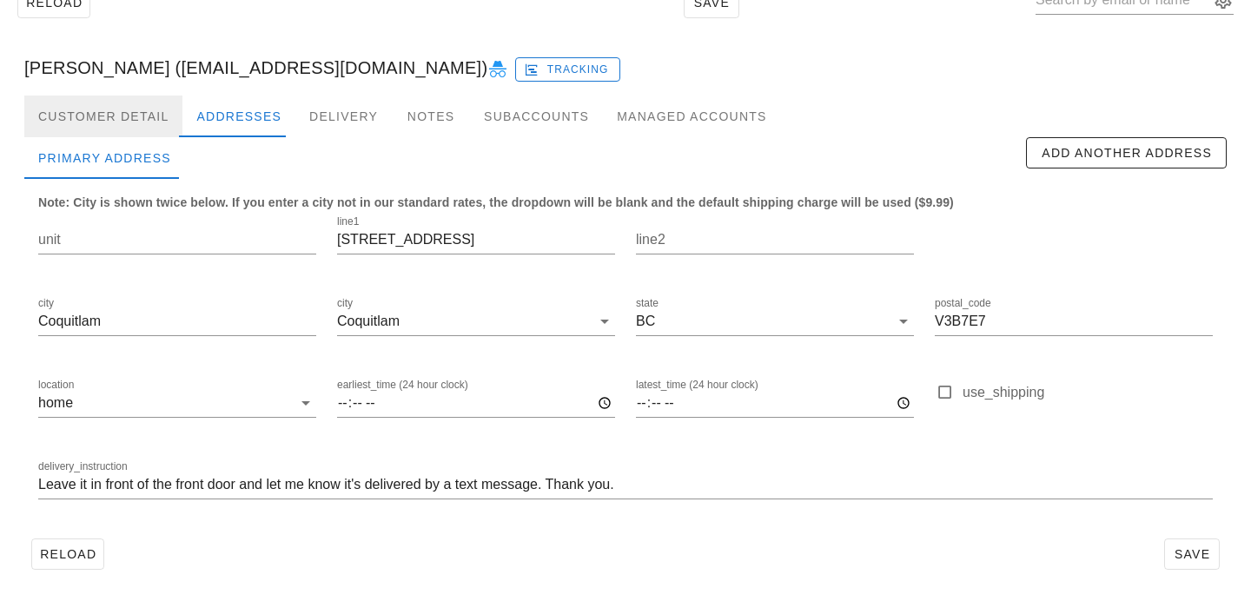
click at [144, 120] on div "Customer Detail" at bounding box center [103, 117] width 158 height 42
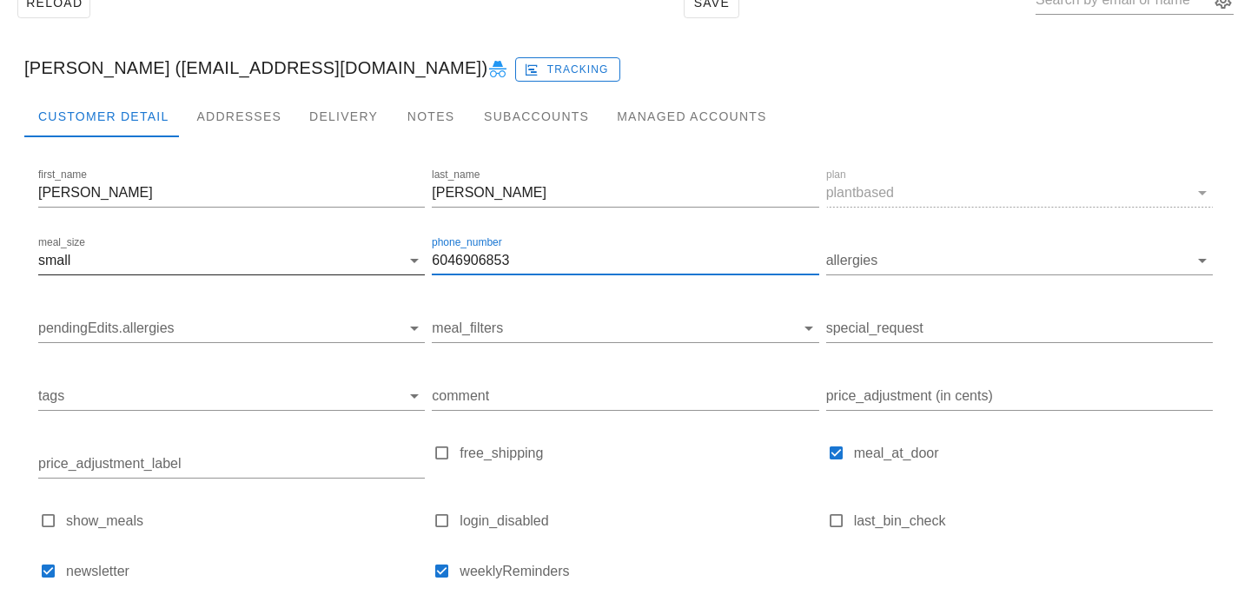
scroll to position [1, 0]
drag, startPoint x: 522, startPoint y: 265, endPoint x: 335, endPoint y: 286, distance: 188.0
click at [336, 286] on div "first_name [PERSON_NAME] last_name [PERSON_NAME] plan plantbased meal_size smal…" at bounding box center [626, 382] width 1182 height 440
drag, startPoint x: 542, startPoint y: 251, endPoint x: 401, endPoint y: 240, distance: 141.2
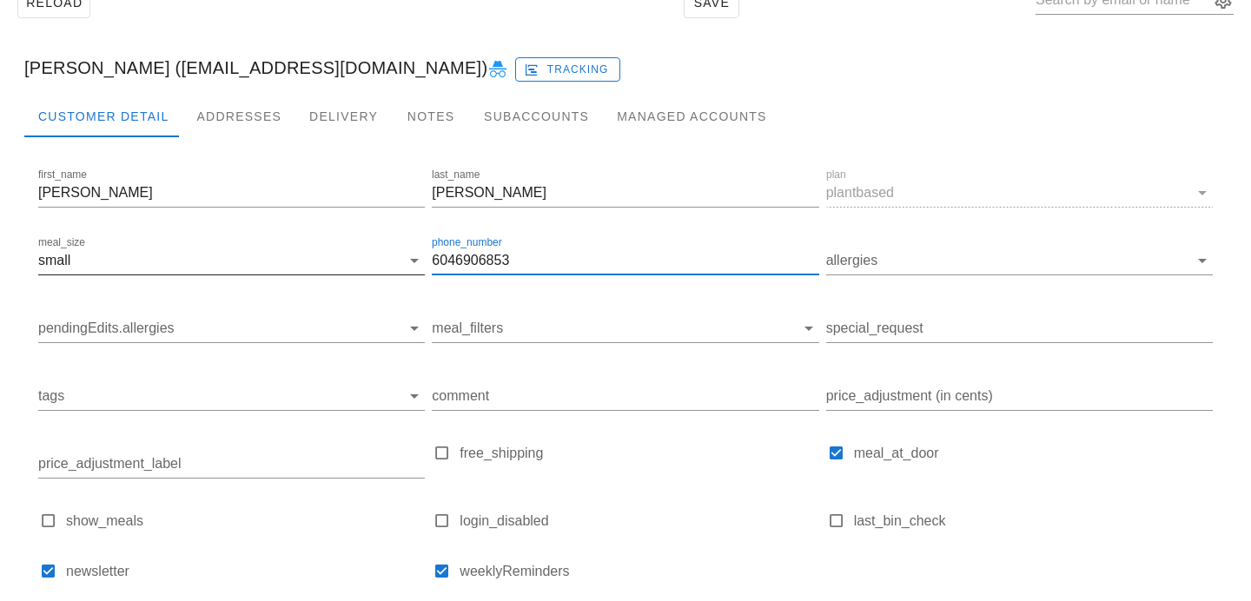
click at [401, 240] on div "first_name [PERSON_NAME] last_name [PERSON_NAME] plan plantbased meal_size smal…" at bounding box center [626, 382] width 1182 height 440
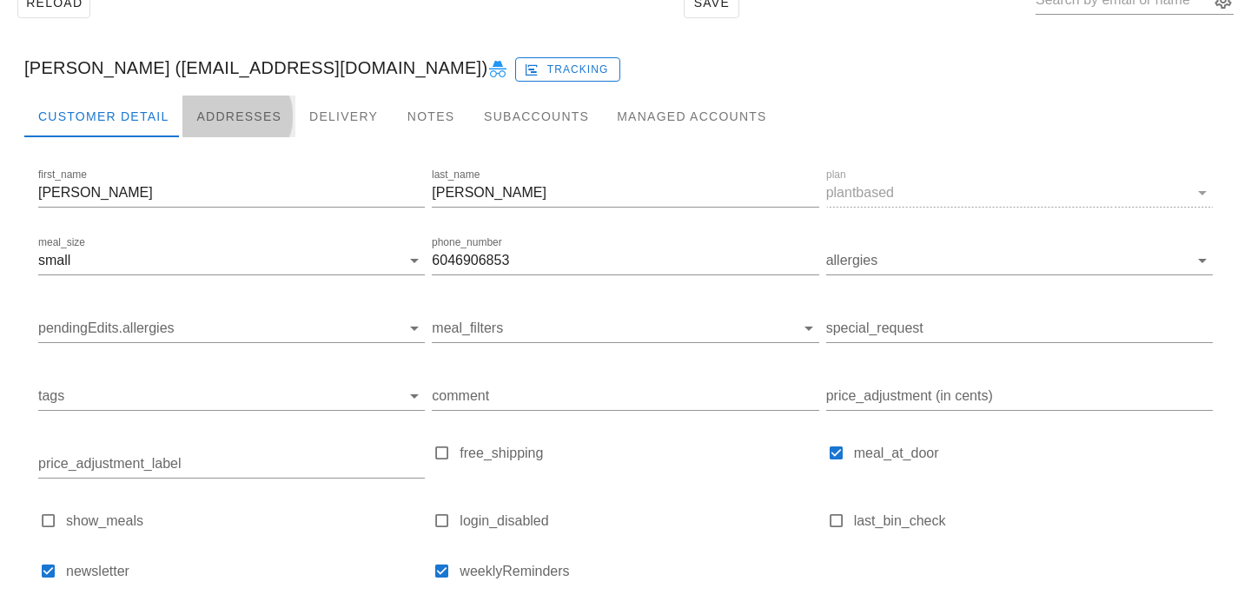
click at [251, 116] on div "Addresses" at bounding box center [238, 117] width 113 height 42
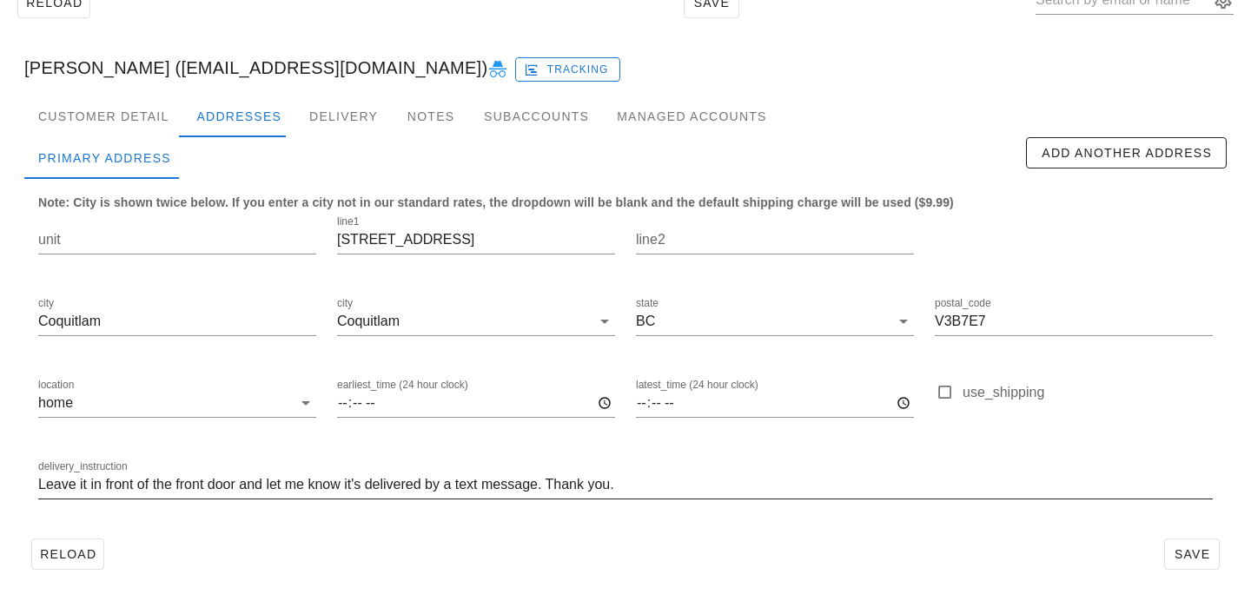
drag, startPoint x: 547, startPoint y: 484, endPoint x: 554, endPoint y: 473, distance: 12.8
click at [548, 482] on input "Leave it in front of the front door and let me know it's delivered by a text me…" at bounding box center [625, 485] width 1175 height 28
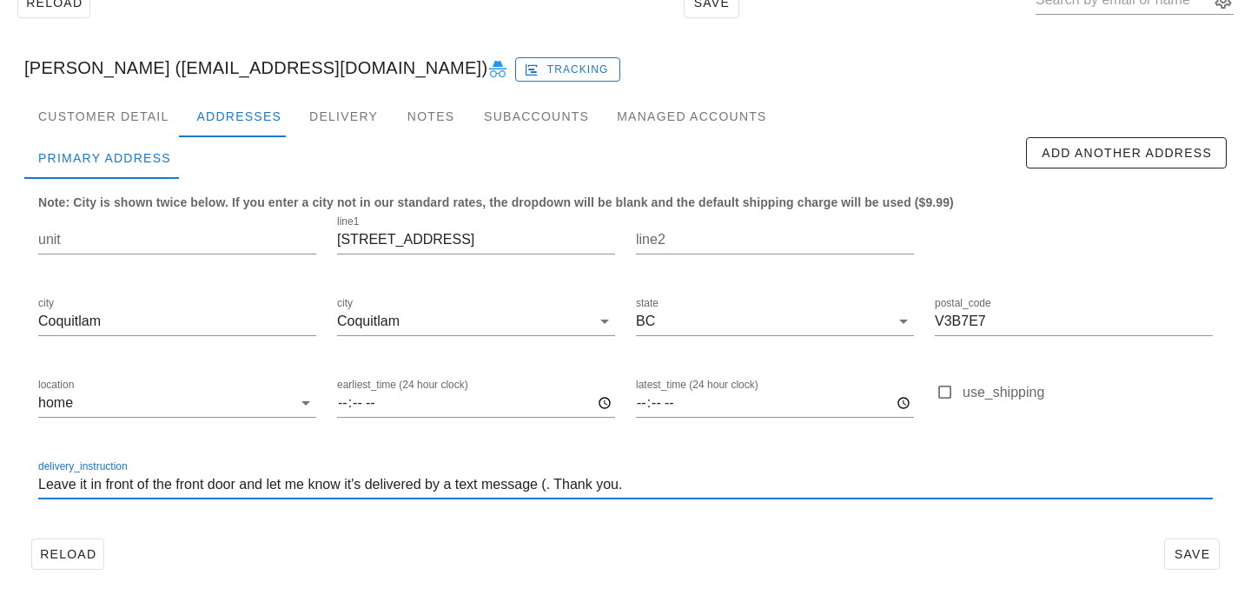
paste input "6046906853"
click at [577, 486] on input "Leave it in front of the front door and let me know it's delivered by a text me…" at bounding box center [625, 485] width 1175 height 28
type input "Leave it in front of the front door and let me know it's delivered by a text me…"
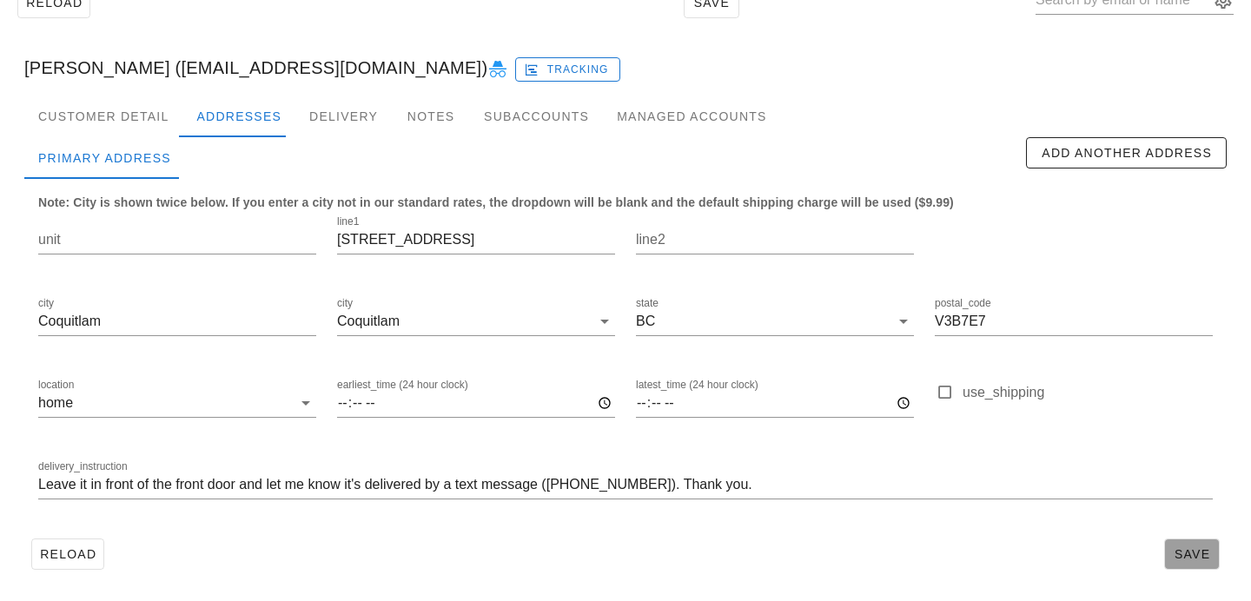
click at [1186, 558] on span "Save" at bounding box center [1192, 554] width 40 height 14
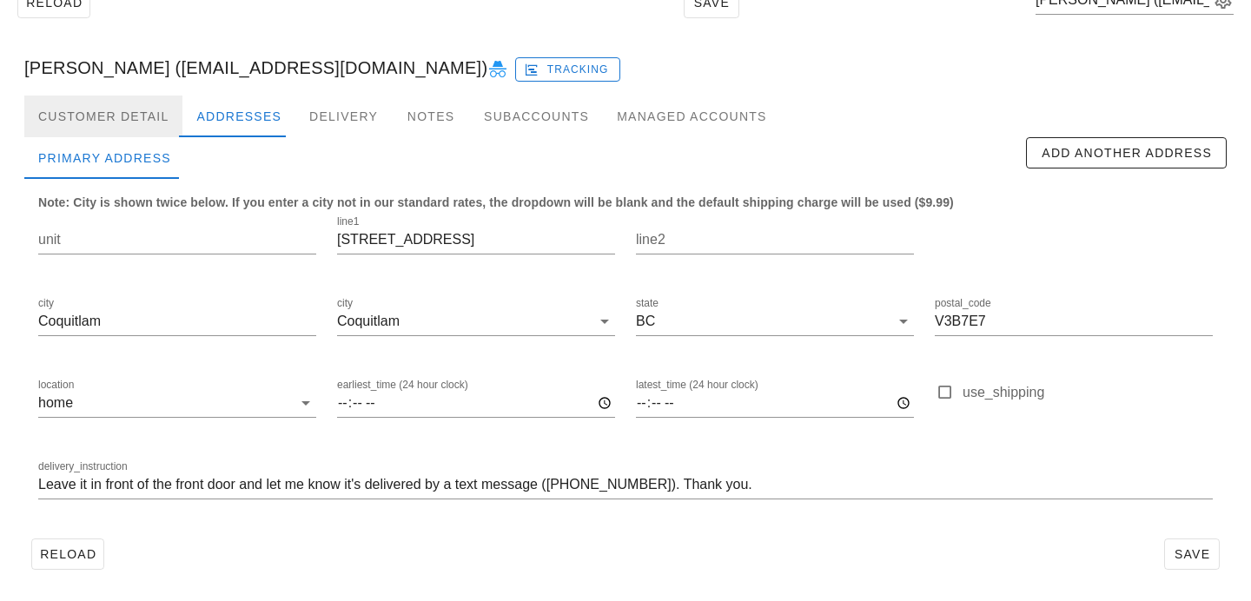
click at [123, 117] on div "Customer Detail" at bounding box center [103, 117] width 158 height 42
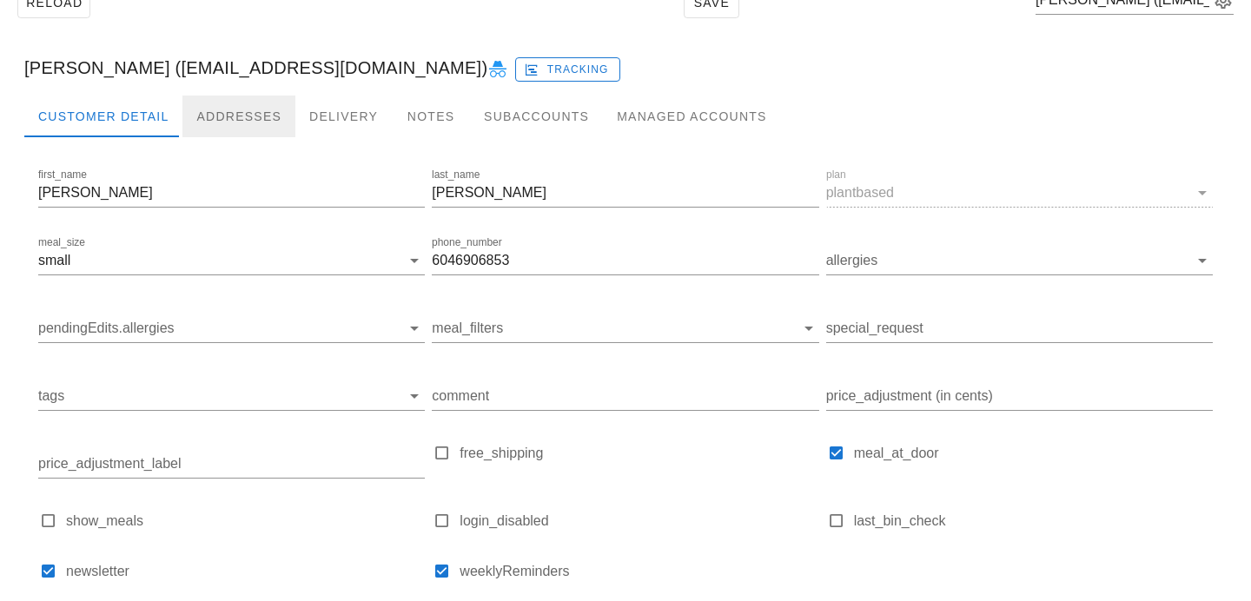
click at [231, 124] on div "Addresses" at bounding box center [238, 117] width 113 height 42
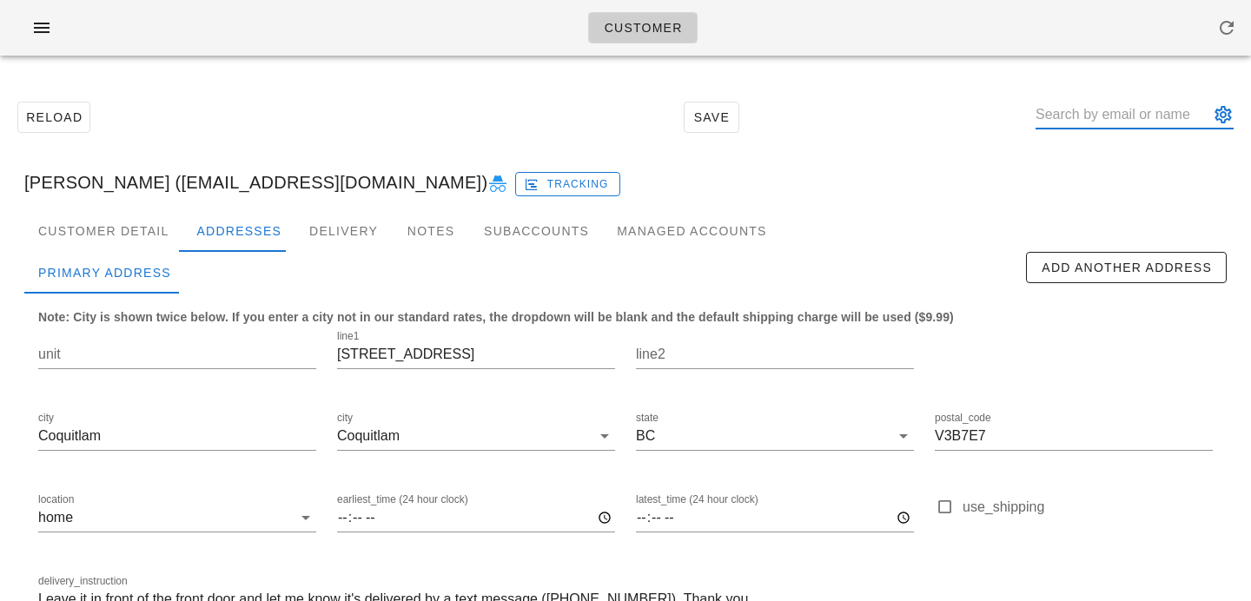
click at [1155, 113] on input "text" at bounding box center [1123, 115] width 174 height 28
paste input "Taylorjanereedco@gmail.com"
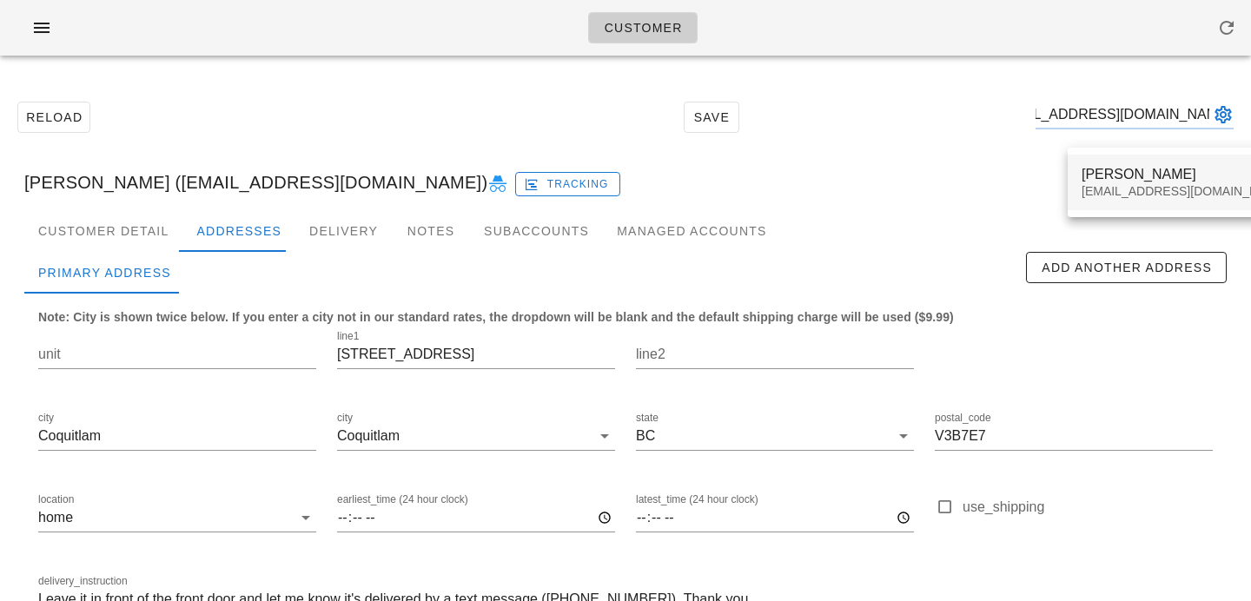
type input "Taylorjanereedco@gmail.com"
click at [1131, 193] on div "Taylorjanereedco@gmail.com" at bounding box center [1185, 191] width 206 height 15
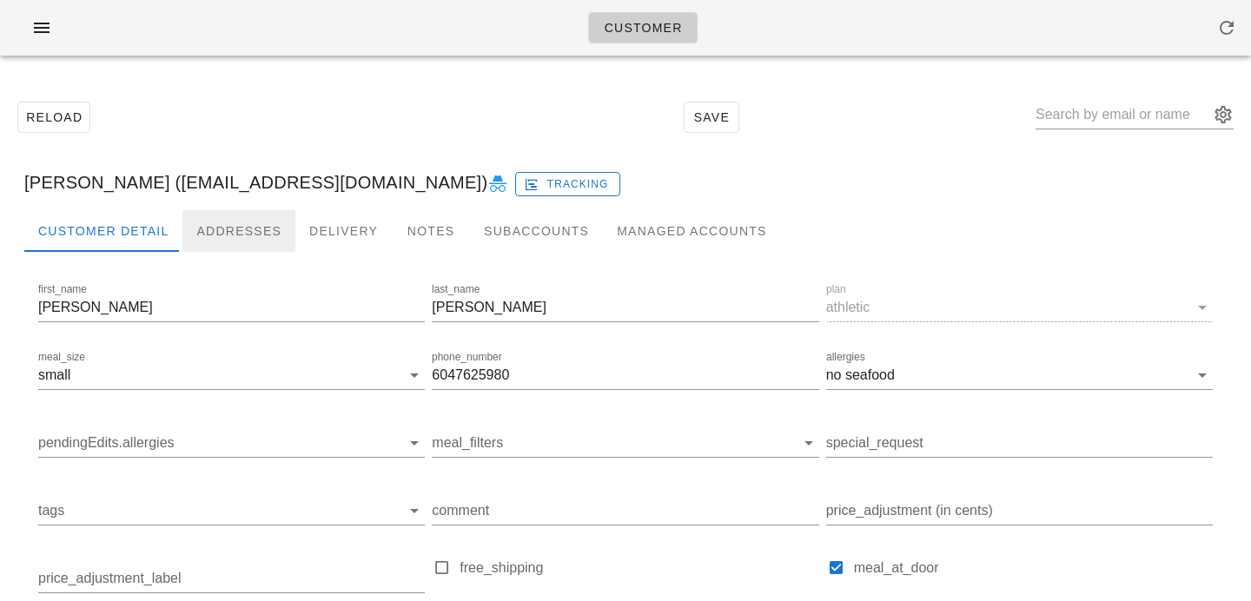
click at [219, 235] on div "Addresses" at bounding box center [238, 231] width 113 height 42
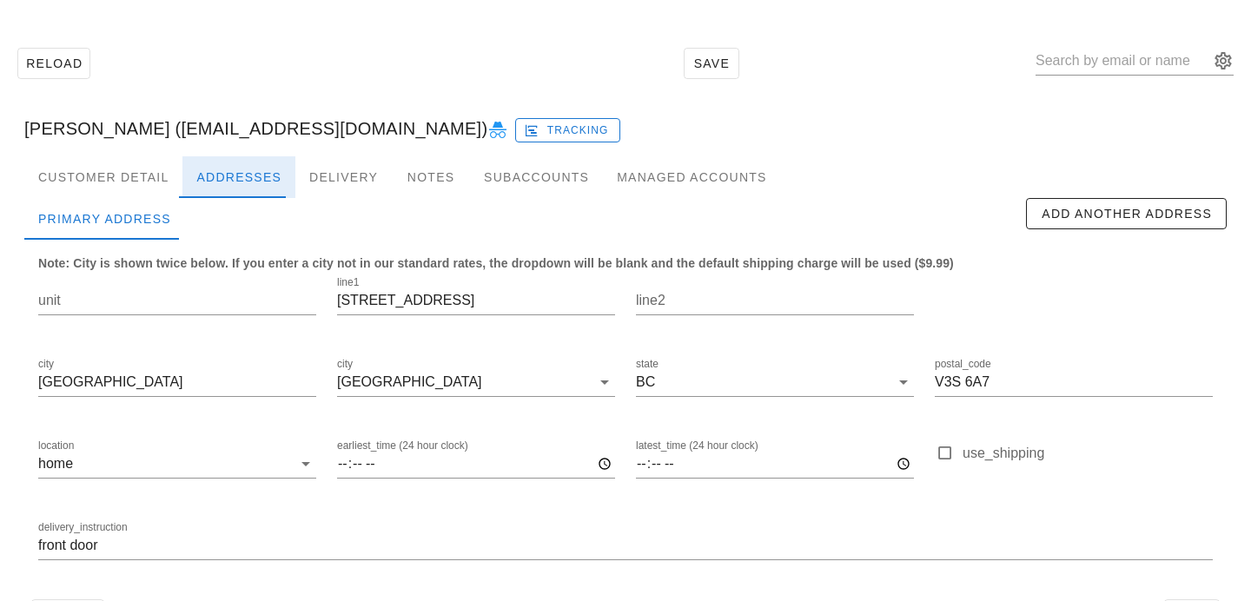
scroll to position [115, 0]
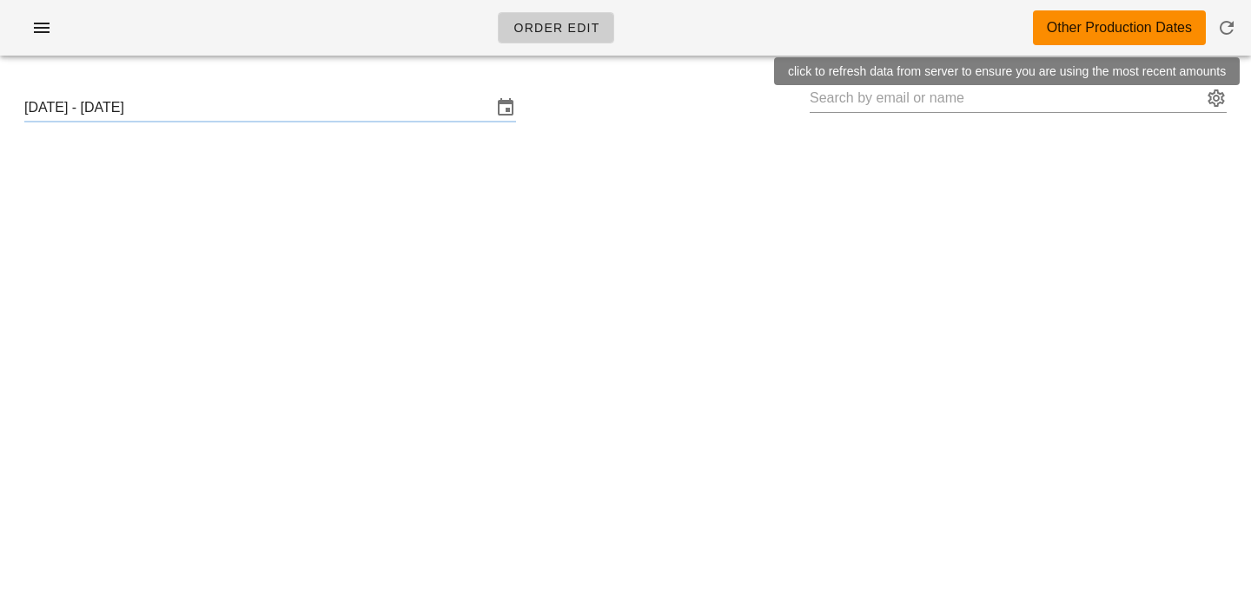
type input "[PERSON_NAME] ([EMAIL_ADDRESS][DOMAIN_NAME])"
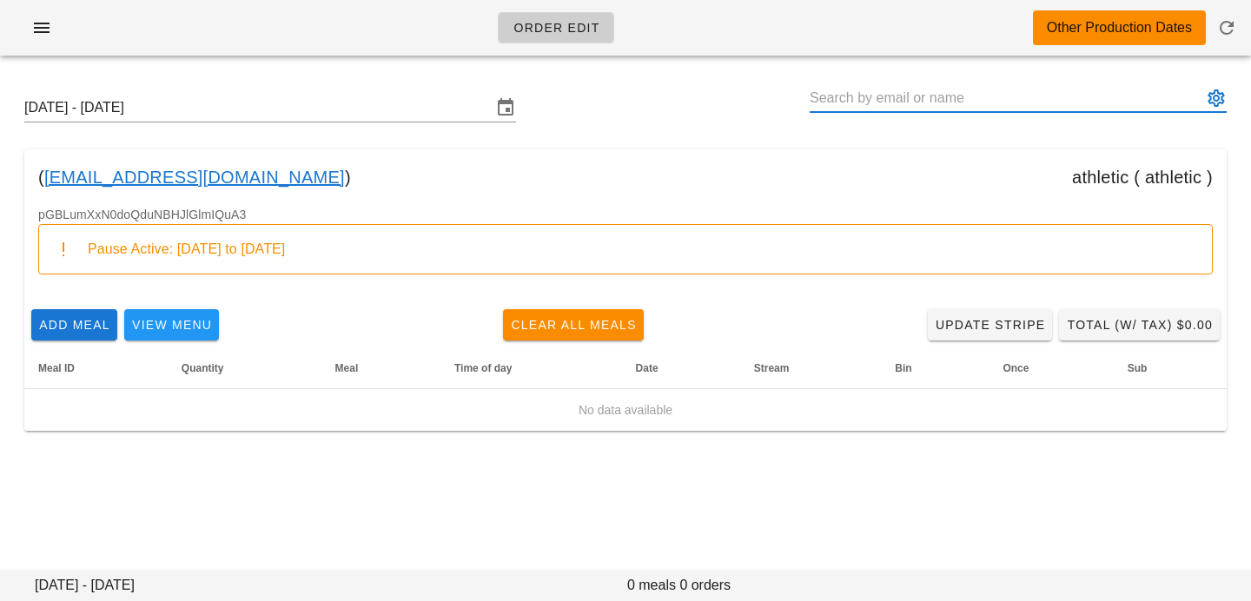
click at [879, 96] on input "text" at bounding box center [1006, 98] width 393 height 28
type input "[PERSON_NAME] ([EMAIL_ADDRESS][DOMAIN_NAME])"
click at [919, 93] on input "text" at bounding box center [1006, 98] width 393 height 28
paste input "[EMAIL_ADDRESS][DOMAIN_NAME]"
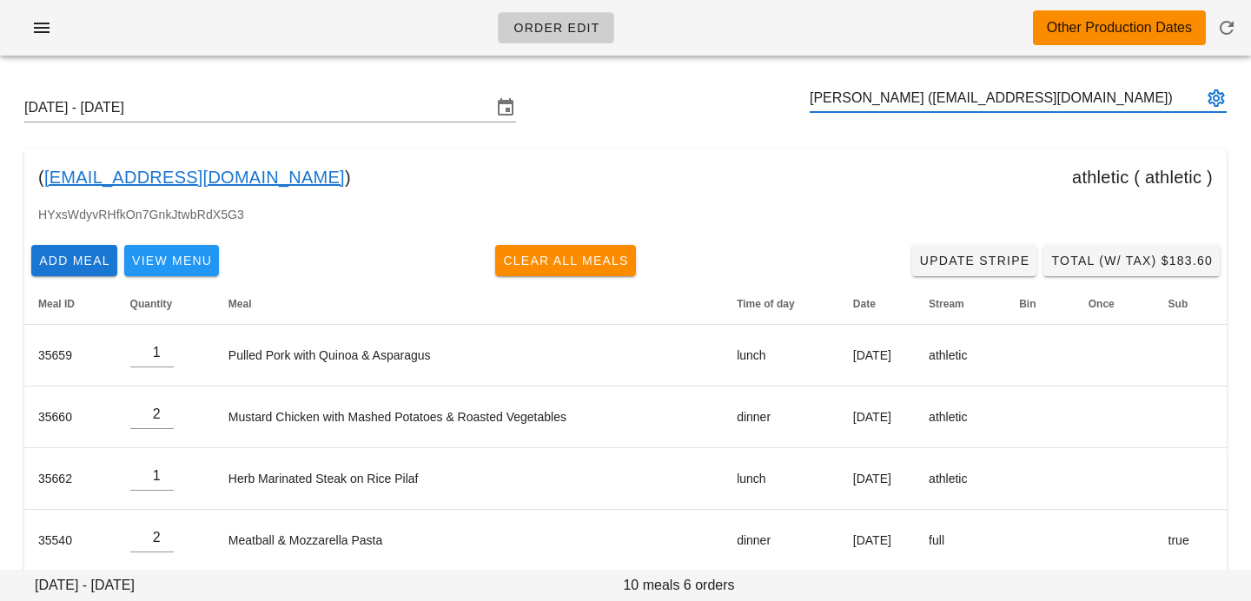
click at [1047, 98] on input "[PERSON_NAME] ([EMAIL_ADDRESS][DOMAIN_NAME])" at bounding box center [1006, 98] width 393 height 28
click at [901, 100] on input "[PERSON_NAME] ([EMAIL_ADDRESS][DOMAIN_NAME])" at bounding box center [1006, 98] width 393 height 28
drag, startPoint x: 898, startPoint y: 99, endPoint x: 952, endPoint y: 106, distance: 54.3
click at [1094, 106] on input "[PERSON_NAME] ([EMAIL_ADDRESS][DOMAIN_NAME])" at bounding box center [1006, 98] width 393 height 28
click at [897, 96] on input "[PERSON_NAME] ([EMAIL_ADDRESS][DOMAIN_NAME])" at bounding box center [1006, 98] width 393 height 28
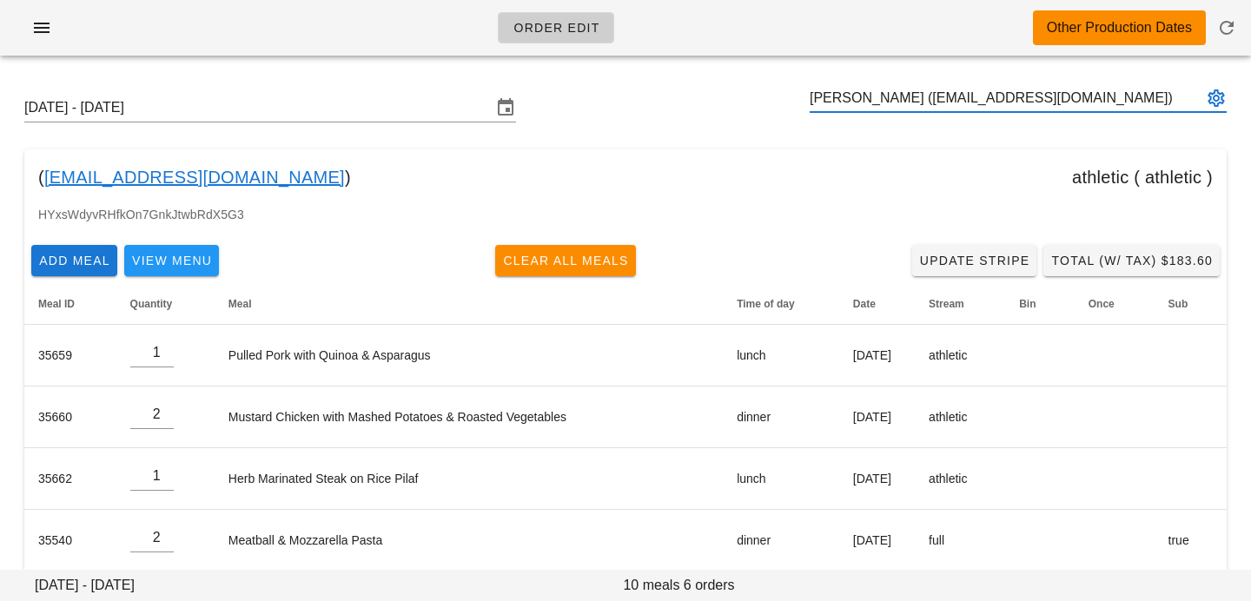
drag, startPoint x: 897, startPoint y: 96, endPoint x: 1091, endPoint y: 92, distance: 193.8
click at [1091, 92] on input "[PERSON_NAME] ([EMAIL_ADDRESS][DOMAIN_NAME])" at bounding box center [1006, 98] width 393 height 28
click at [853, 99] on input "Jason Howell" at bounding box center [1006, 98] width 393 height 28
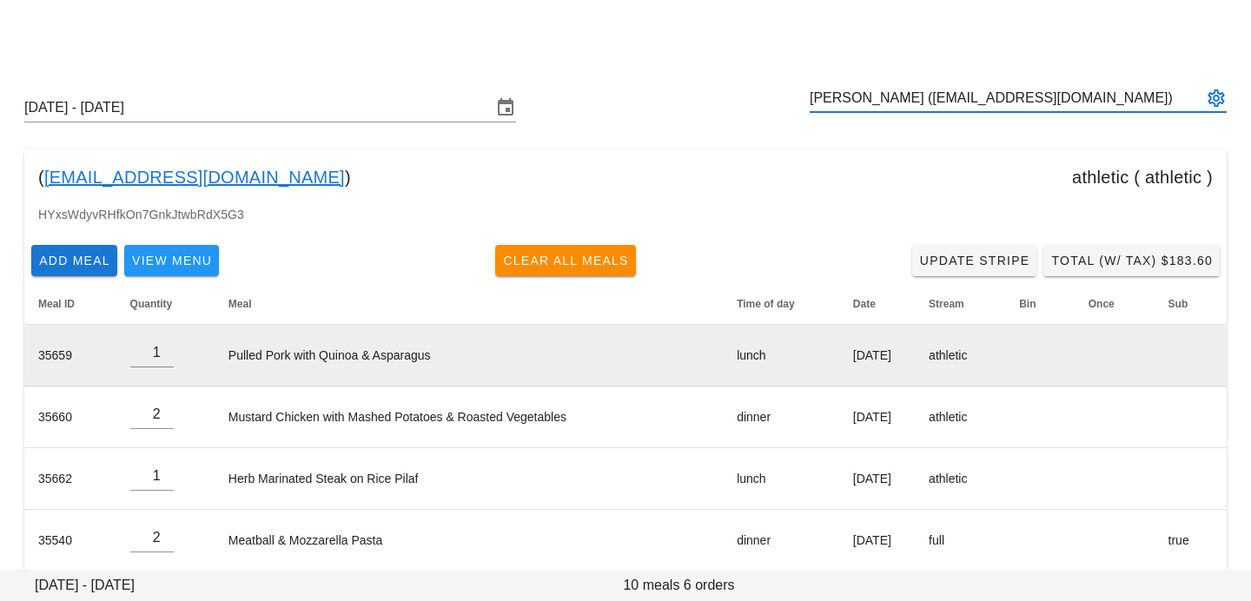
scroll to position [145, 0]
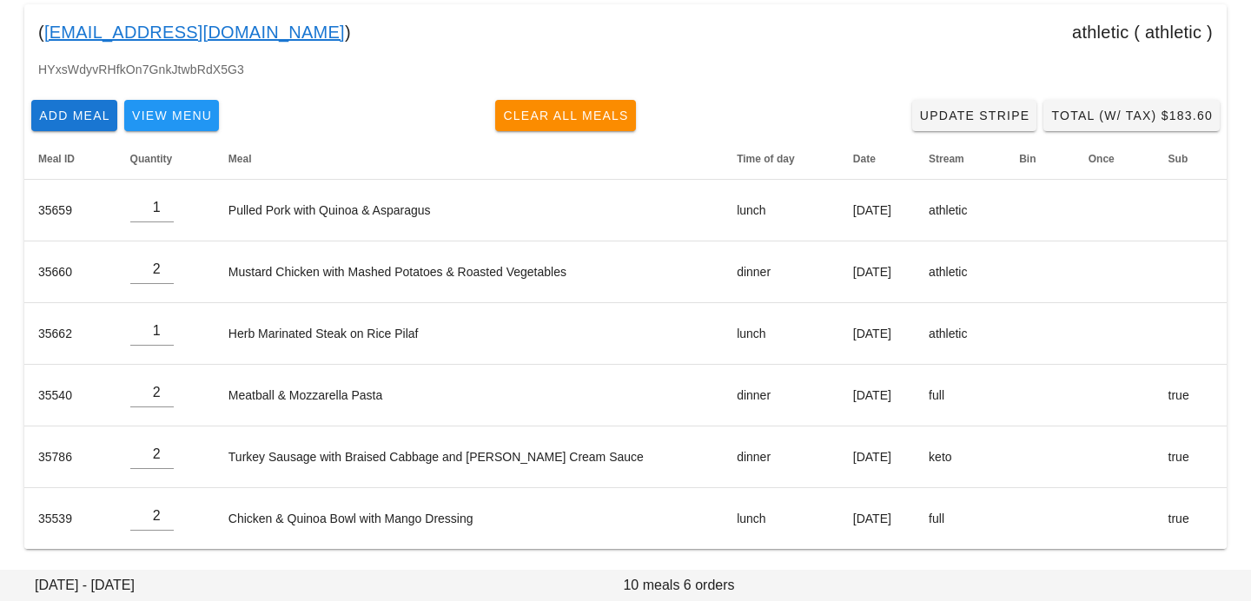
type input "[PERSON_NAME] ([EMAIL_ADDRESS][DOMAIN_NAME])"
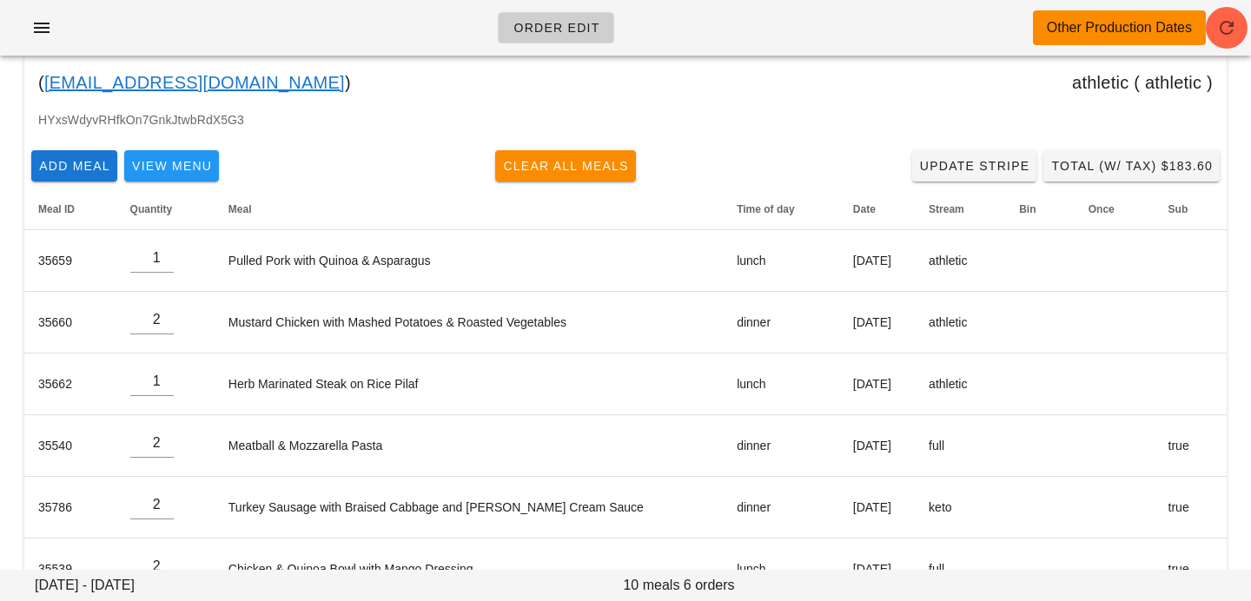
scroll to position [0, 0]
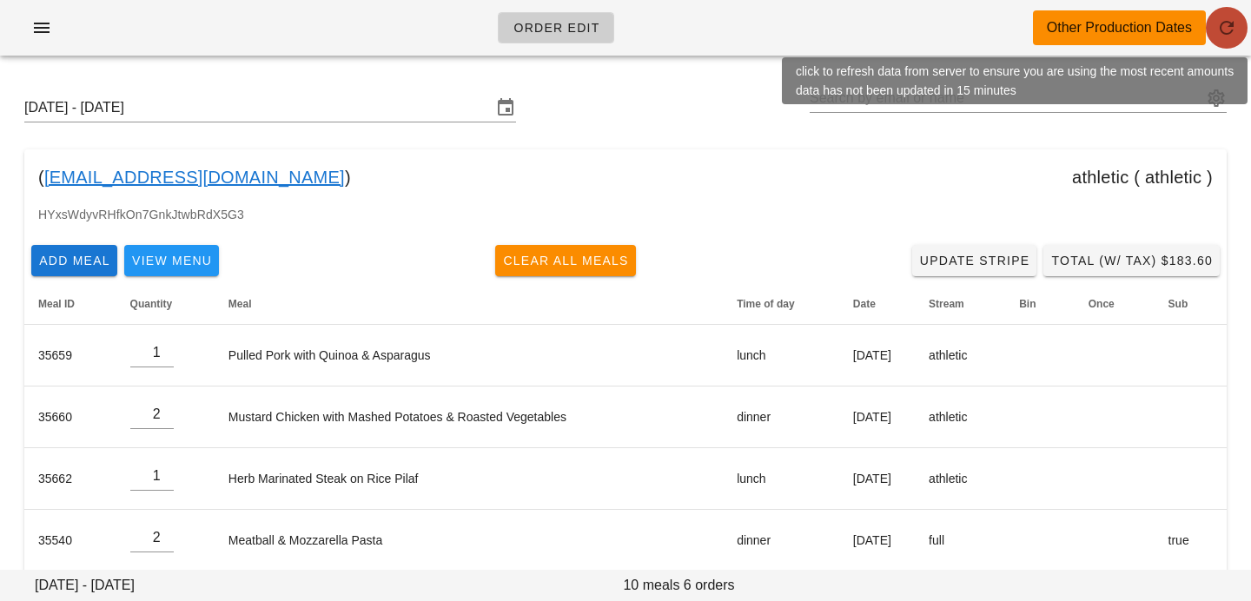
click at [1247, 36] on span "button" at bounding box center [1227, 27] width 42 height 21
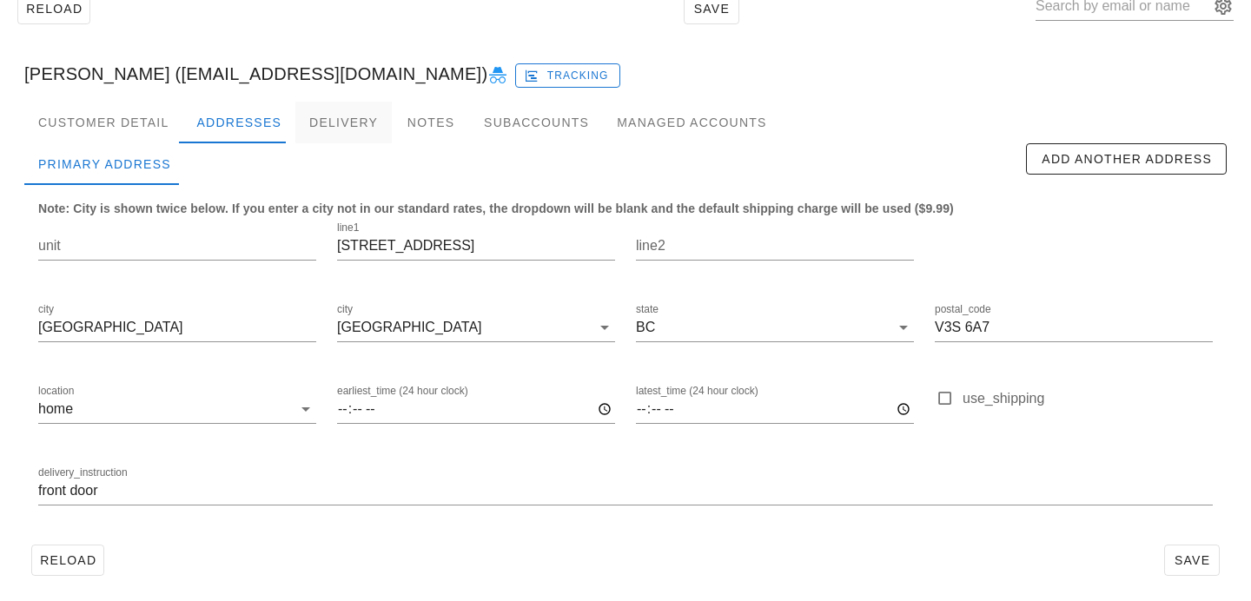
scroll to position [115, 0]
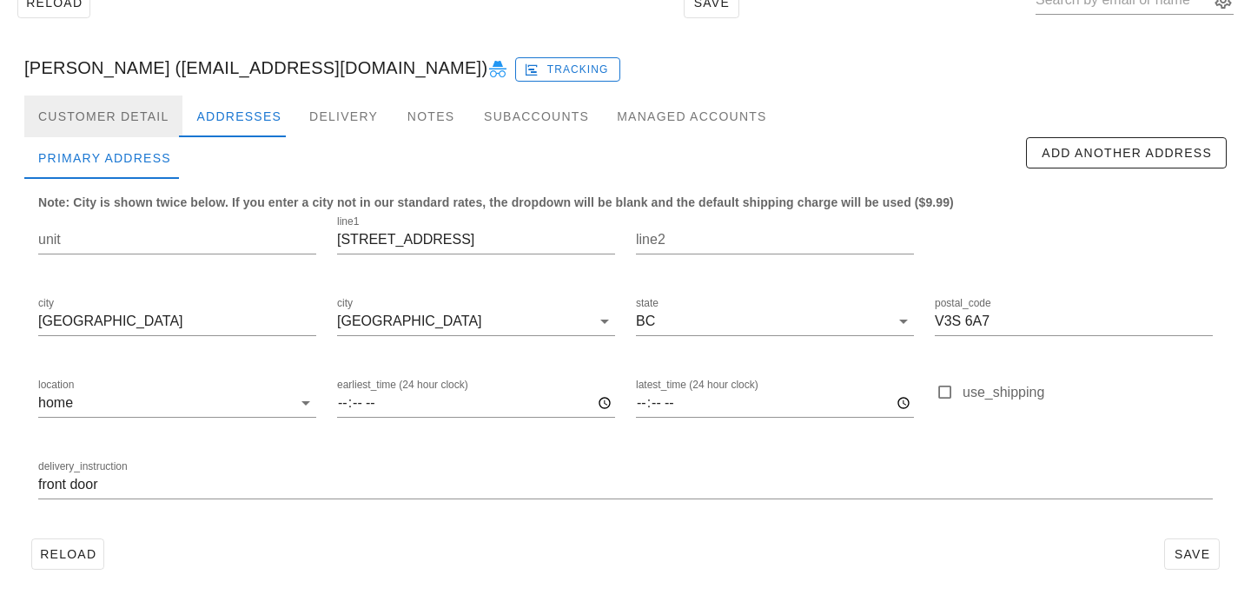
click at [129, 130] on div "Customer Detail" at bounding box center [103, 117] width 158 height 42
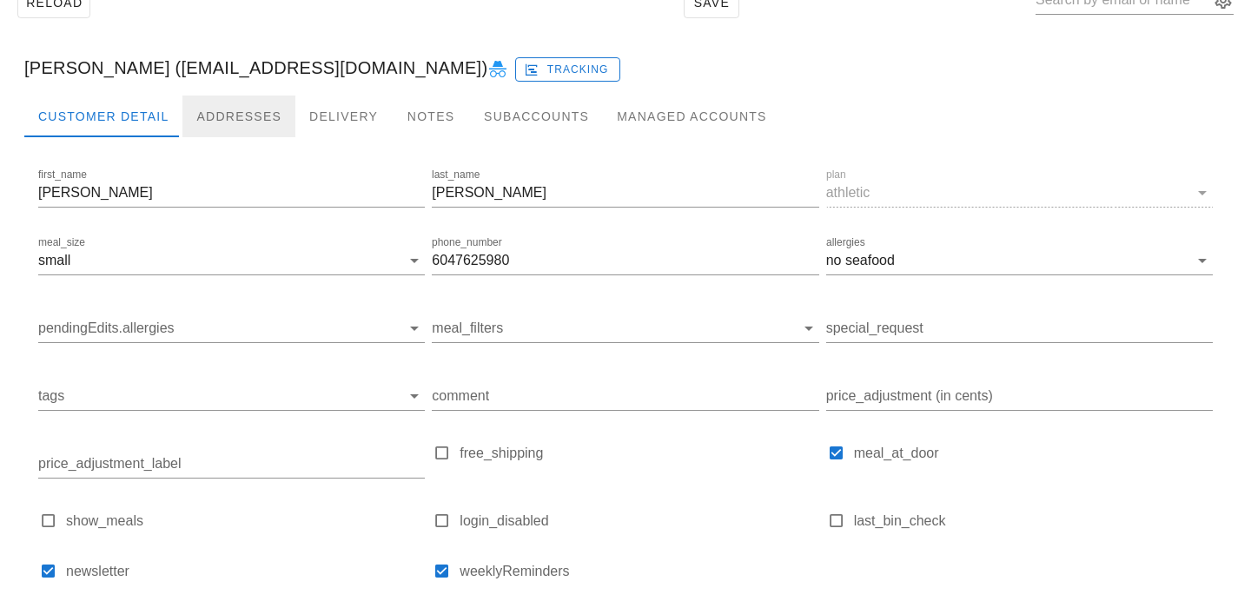
click at [223, 121] on div "Addresses" at bounding box center [238, 117] width 113 height 42
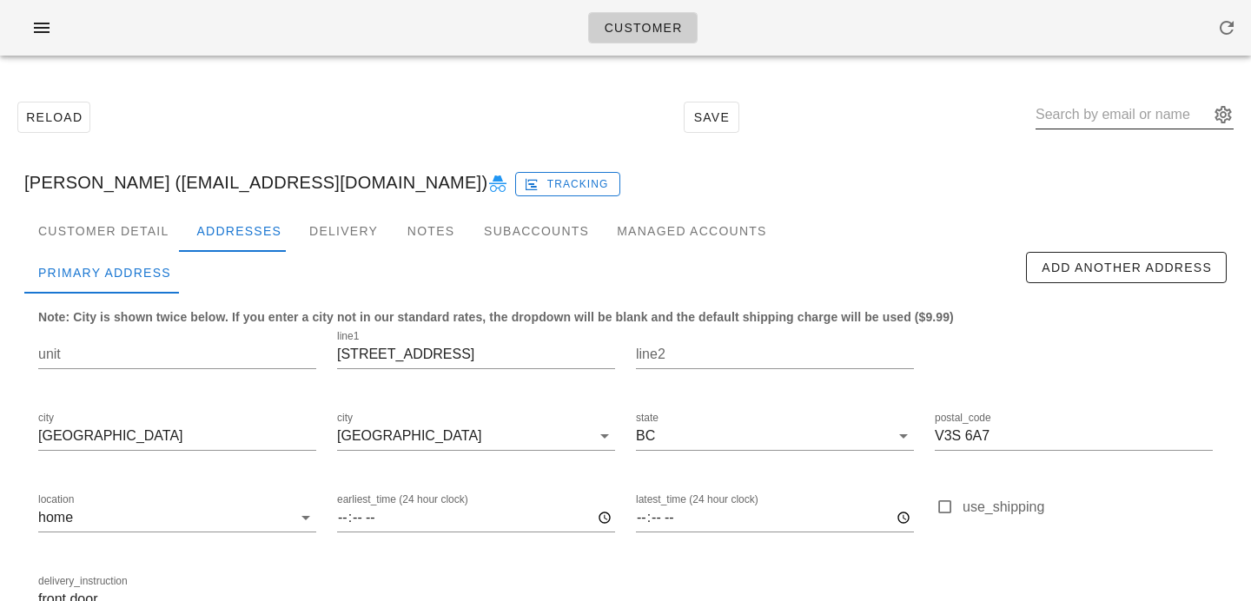
drag, startPoint x: 1146, startPoint y: 129, endPoint x: 1146, endPoint y: 114, distance: 14.8
click at [1146, 129] on div at bounding box center [1135, 115] width 198 height 28
paste input "Jswhowell@gmail.com"
type input "Jswhowell@gmail.com"
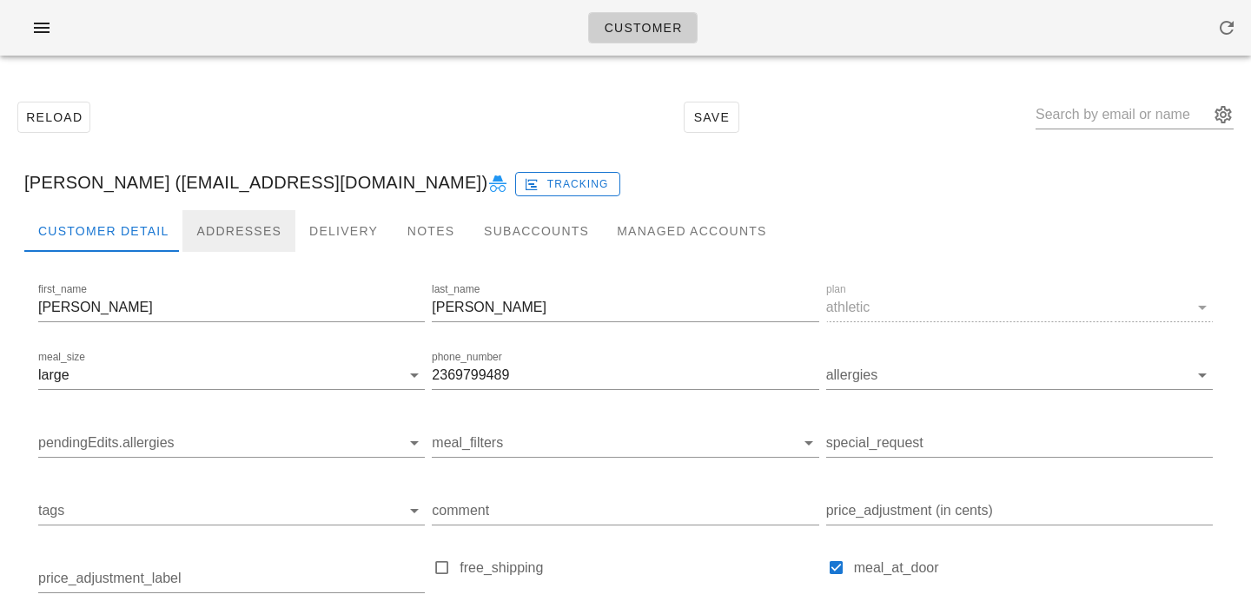
click at [215, 221] on div "Addresses" at bounding box center [238, 231] width 113 height 42
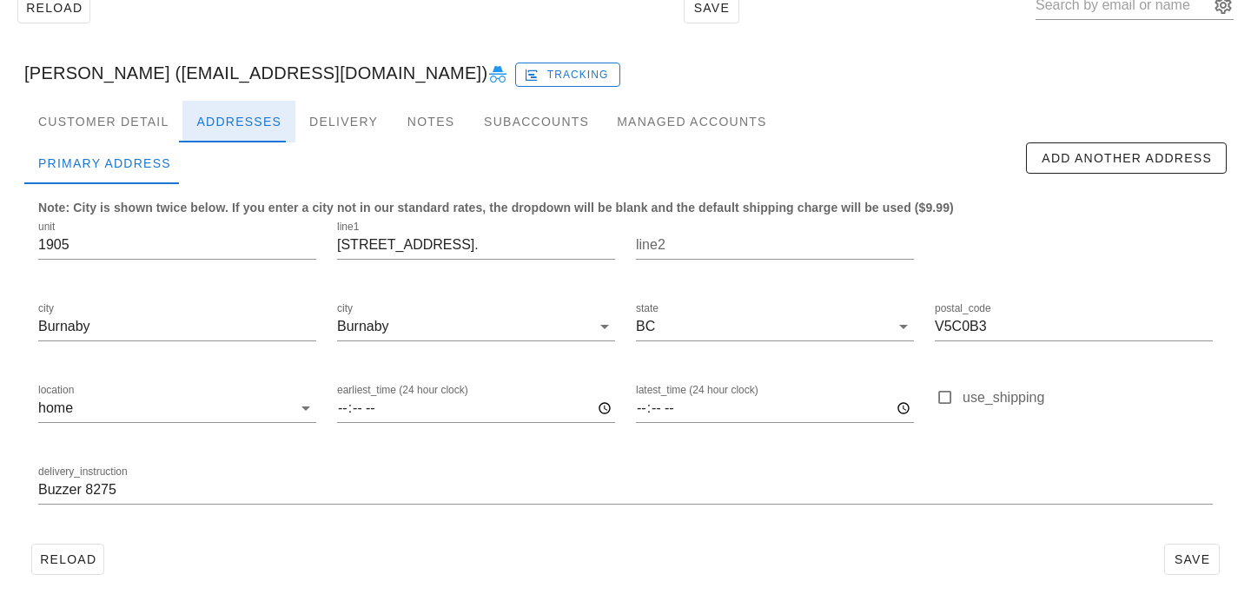
scroll to position [115, 0]
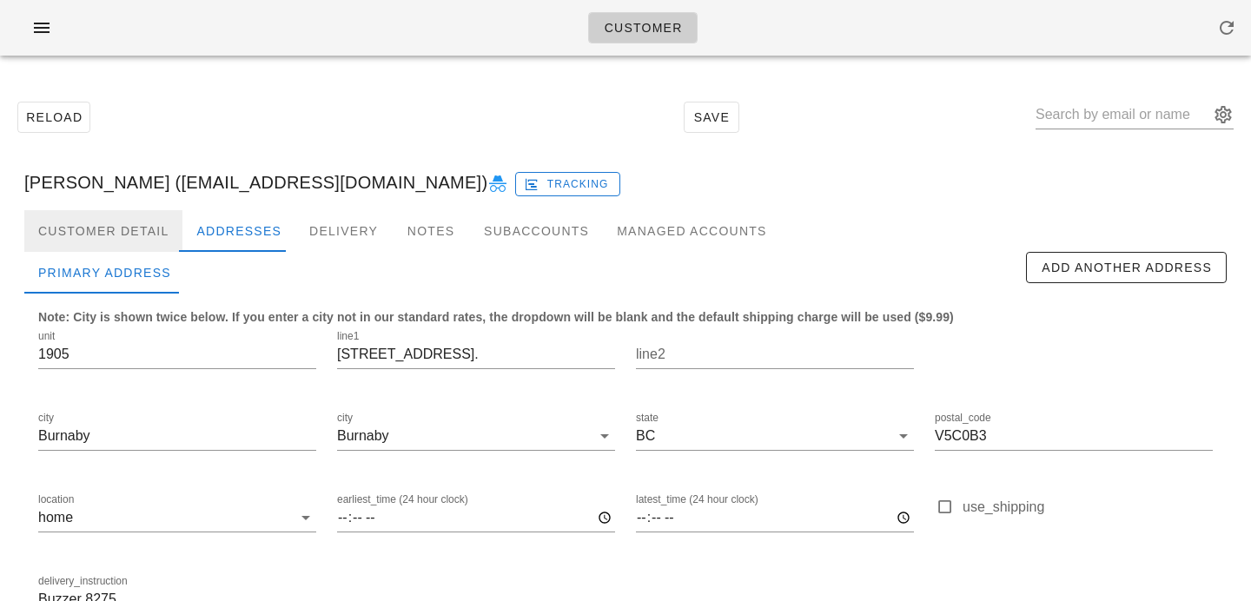
click at [141, 231] on div "Customer Detail" at bounding box center [103, 231] width 158 height 42
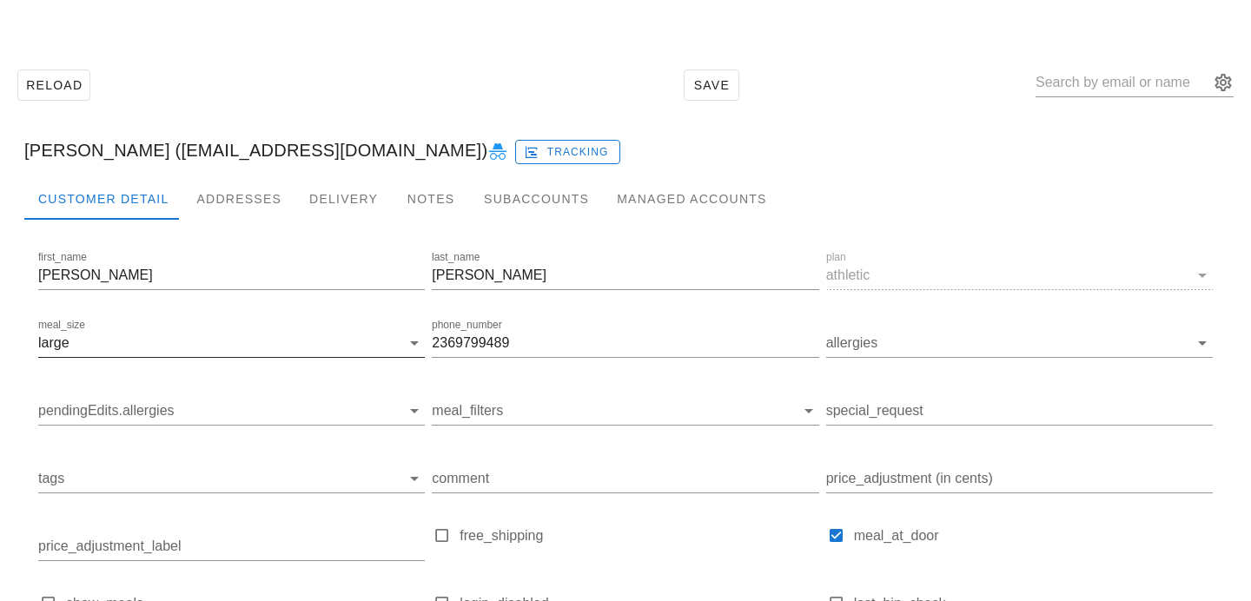
scroll to position [34, 0]
click at [216, 202] on div "Addresses" at bounding box center [238, 197] width 113 height 42
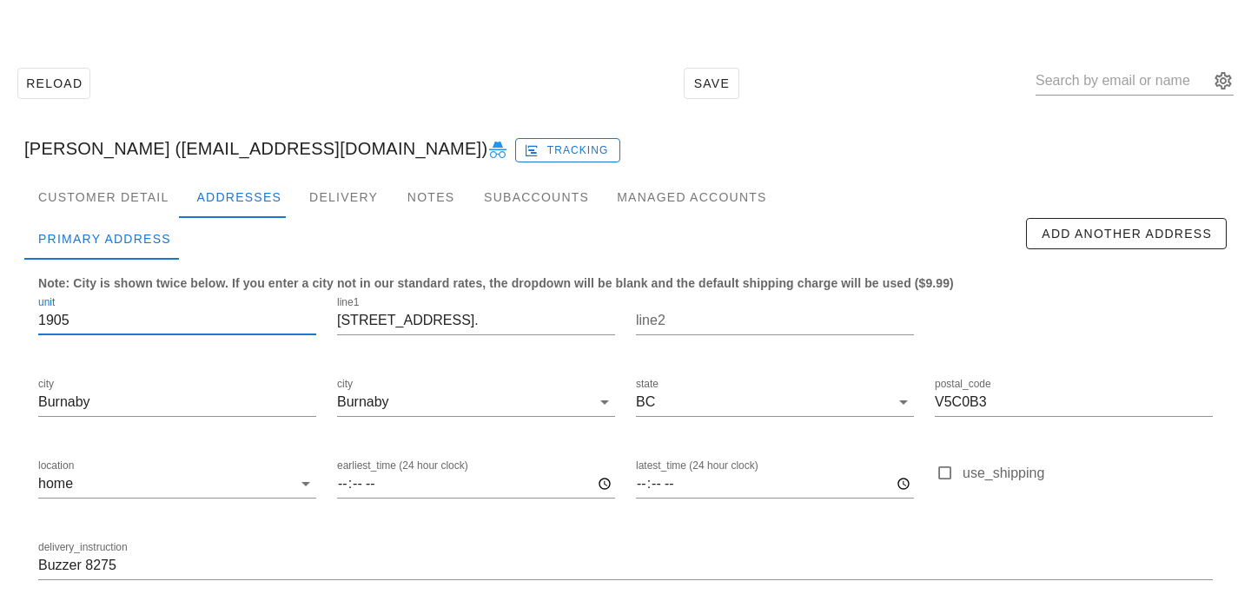
drag, startPoint x: 83, startPoint y: 317, endPoint x: 0, endPoint y: 306, distance: 84.2
click at [0, 306] on div "Reload Save [PERSON_NAME] ([EMAIL_ADDRESS][DOMAIN_NAME]) Tracking Customer Deta…" at bounding box center [625, 359] width 1251 height 647
click at [38, 567] on input "Buzzer 8275" at bounding box center [625, 566] width 1175 height 28
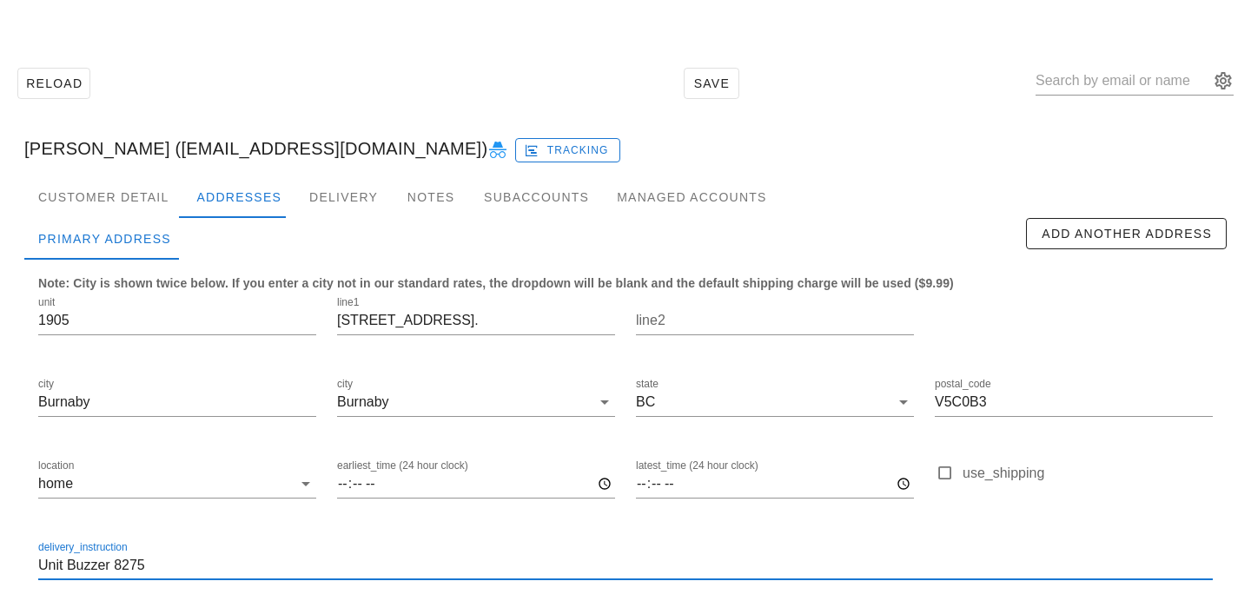
paste input "1905"
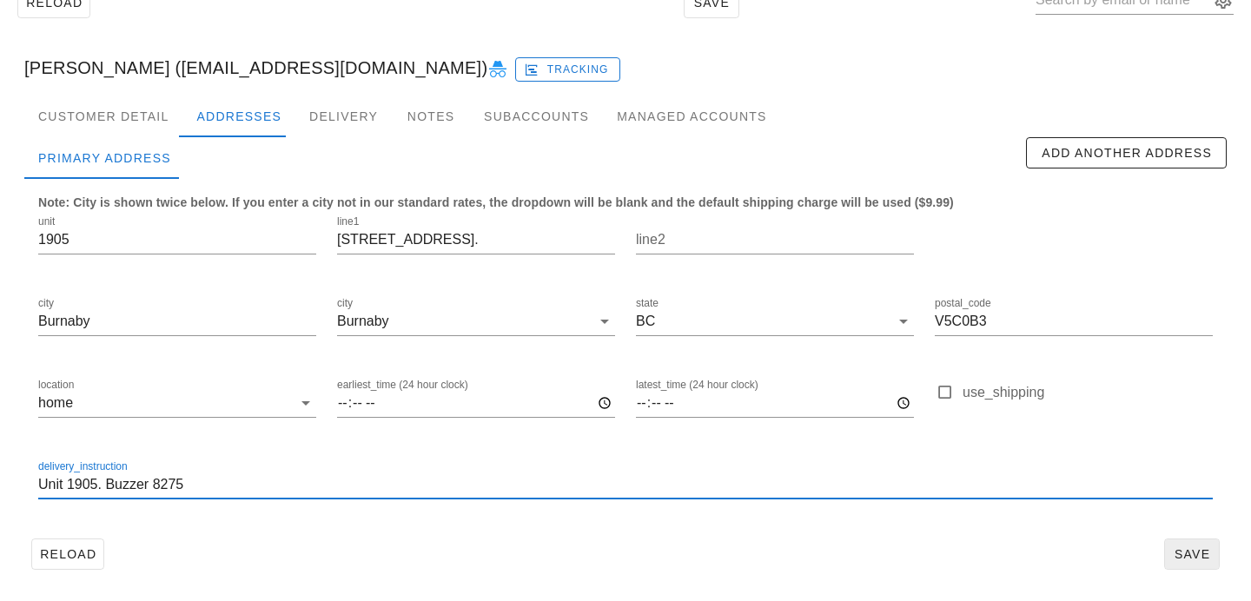
type input "Unit 1905. Buzzer 8275"
click at [1188, 548] on span "Save" at bounding box center [1192, 554] width 40 height 14
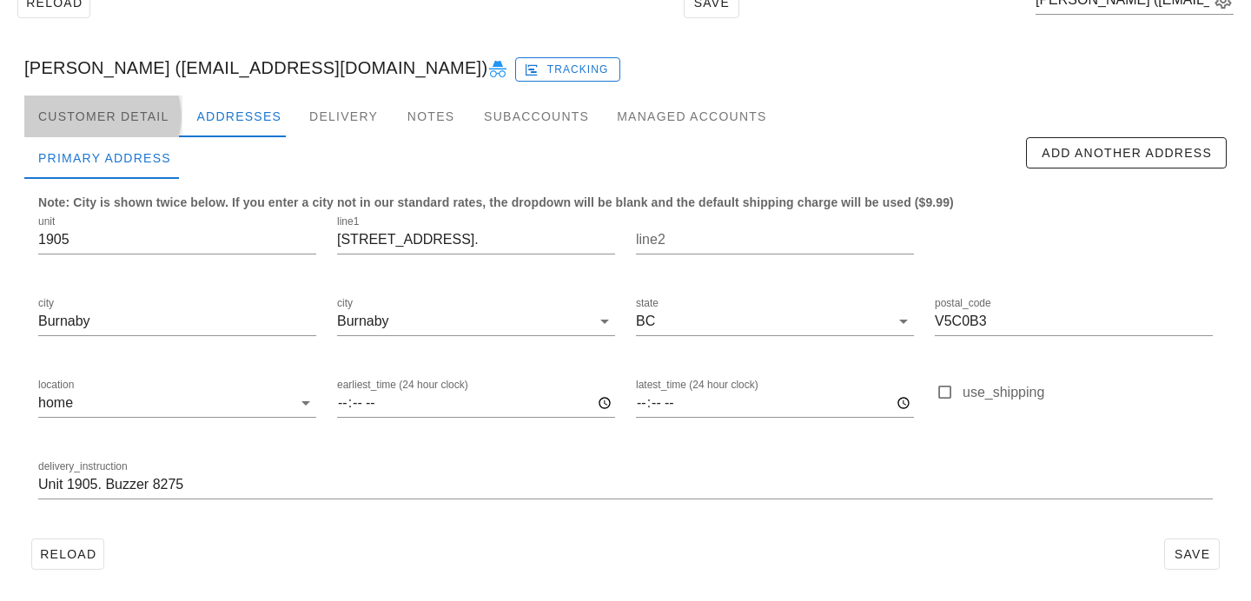
click at [136, 112] on div "Customer Detail" at bounding box center [103, 117] width 158 height 42
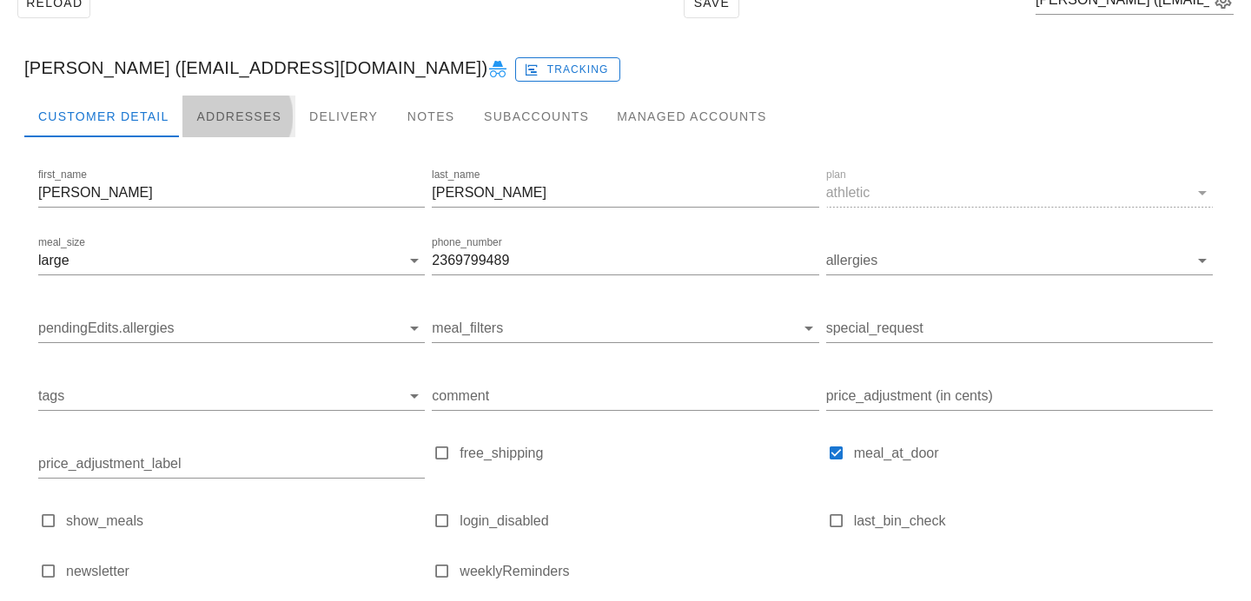
click at [217, 108] on div "Addresses" at bounding box center [238, 117] width 113 height 42
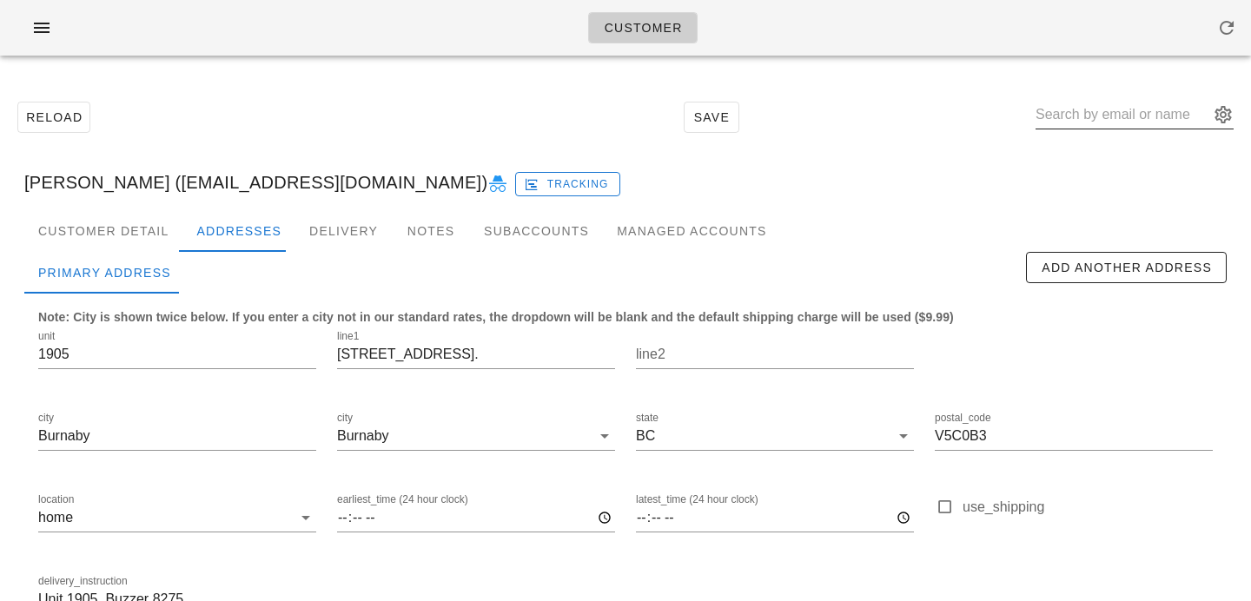
click at [1105, 116] on input "text" at bounding box center [1123, 115] width 174 height 28
paste input "asncanada@gmail.com"
type input "asncanada@gmail.com"
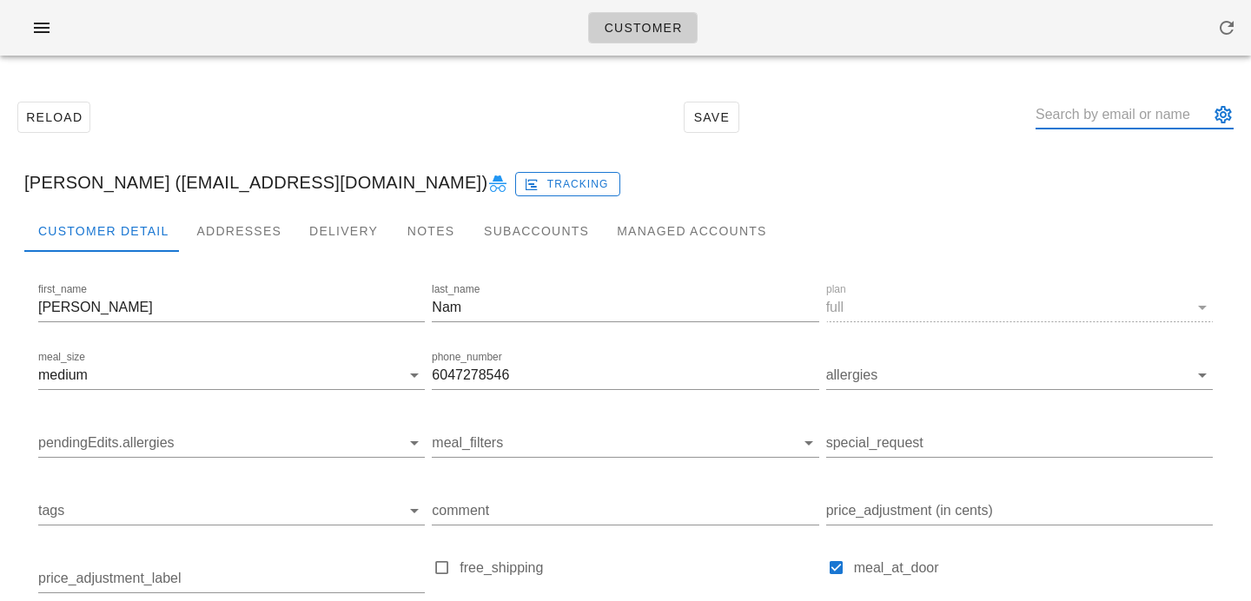
click at [1085, 122] on input "text" at bounding box center [1123, 115] width 174 height 28
type input "Maria Nam (asncanada@gmail.com)"
paste input "asncanada@gmail.com"
type input "Maria Nam (asncanada@gmail.com)"
click at [1174, 121] on input "text" at bounding box center [1123, 115] width 174 height 28
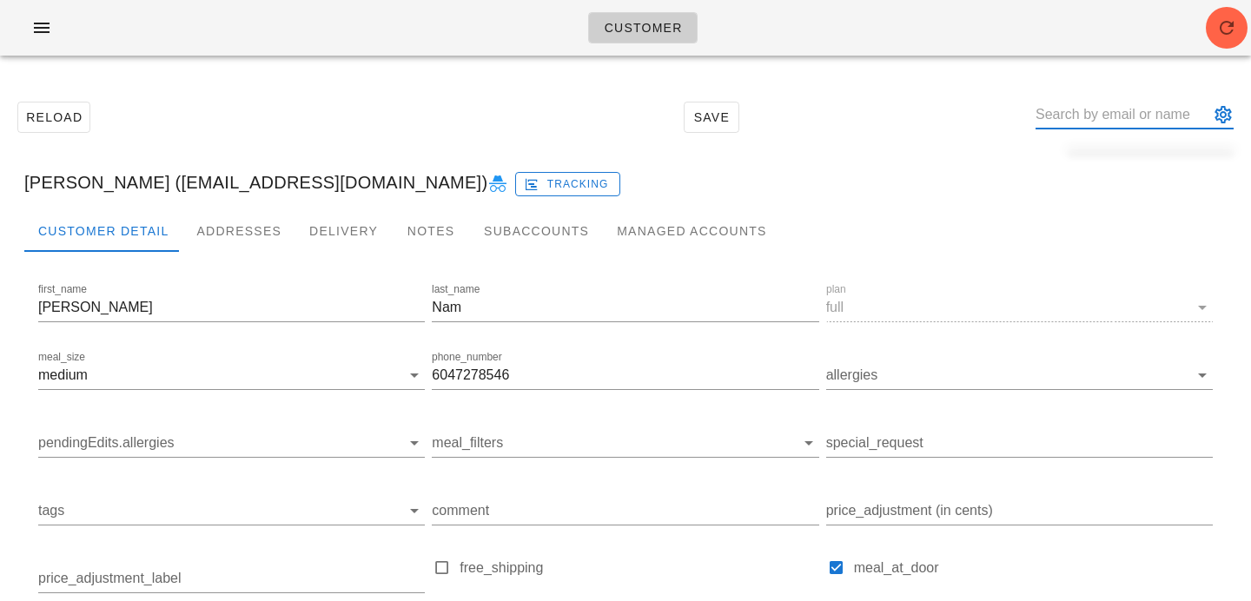
paste input "asncanada@gmail.com"
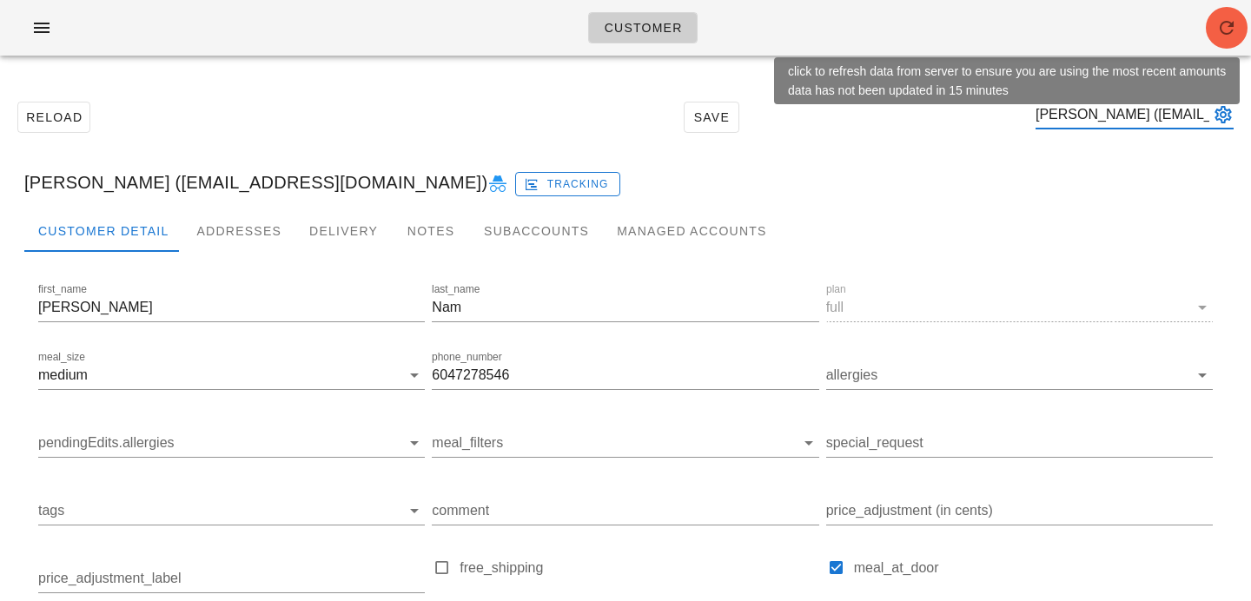
type input "Maria Nam (asncanada@gmail.com)"
click at [1234, 29] on icon "button" at bounding box center [1227, 27] width 21 height 21
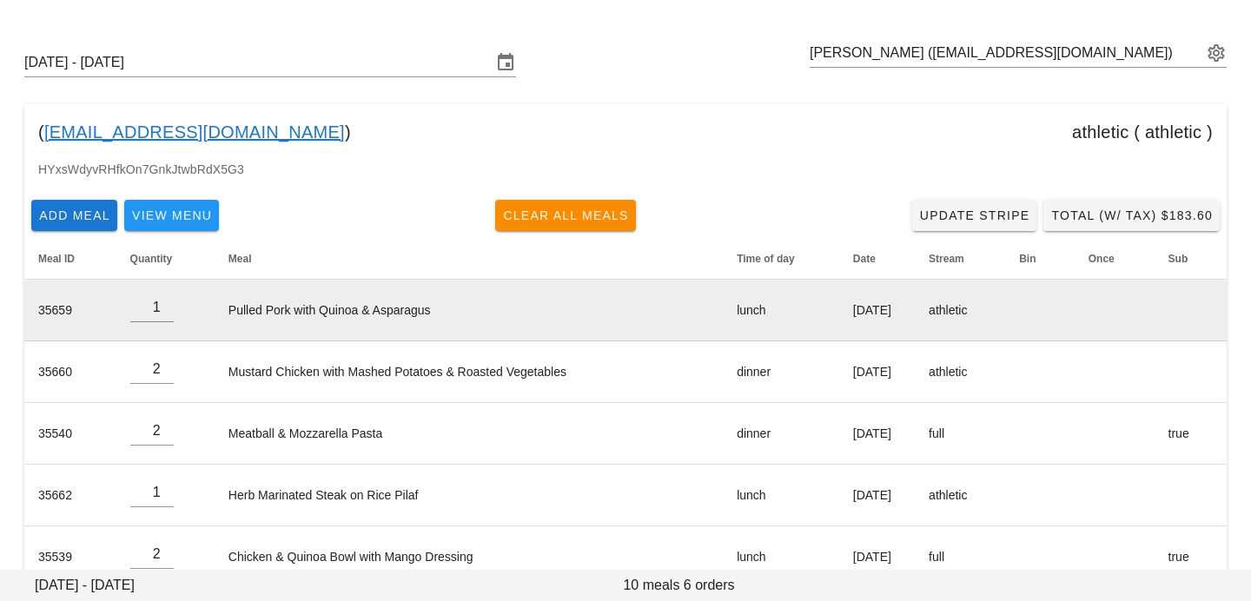
scroll to position [145, 0]
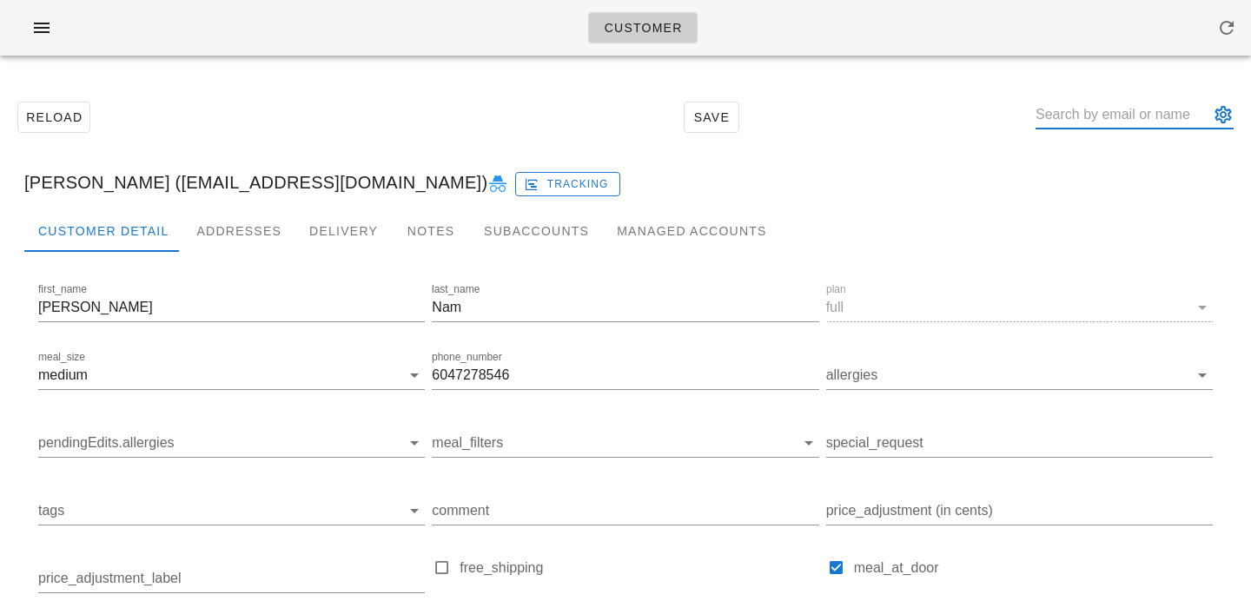
click at [1106, 109] on input "text" at bounding box center [1123, 115] width 174 height 28
paste input "[EMAIL_ADDRESS][DOMAIN_NAME]"
type input "[EMAIL_ADDRESS][DOMAIN_NAME]"
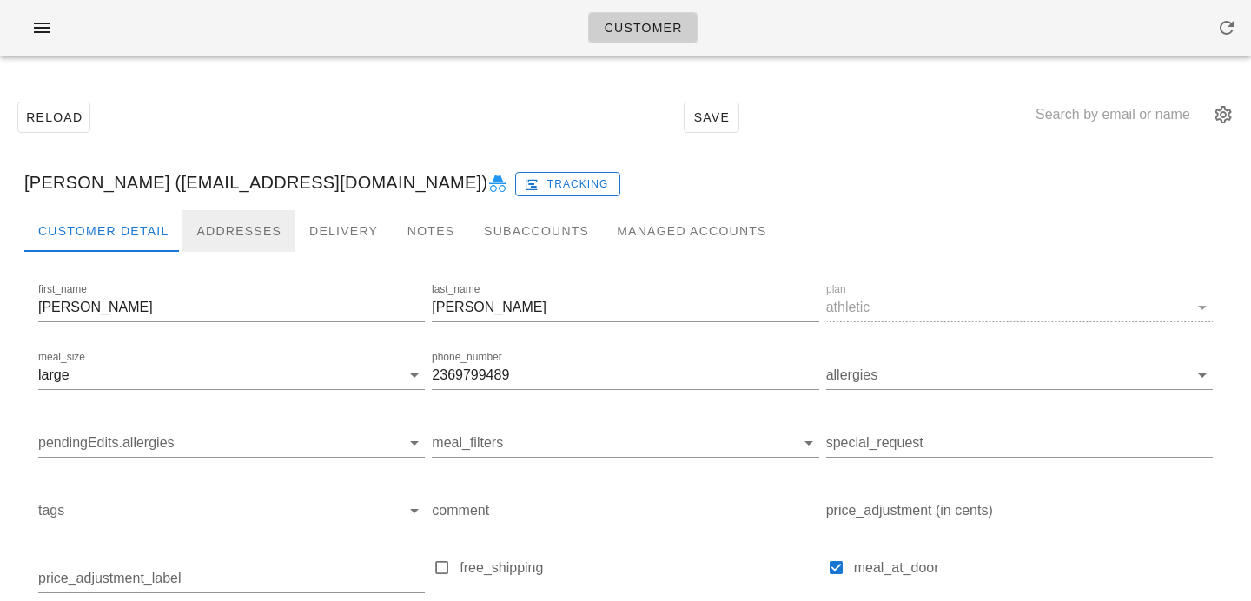
click at [277, 229] on div "Addresses" at bounding box center [238, 231] width 113 height 42
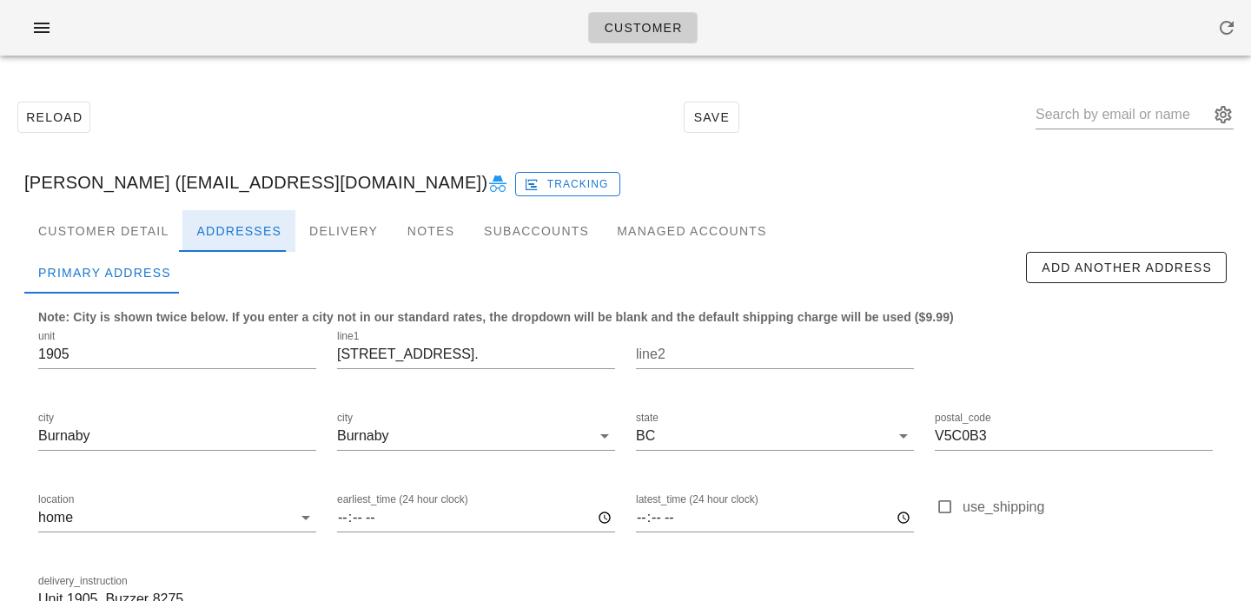
scroll to position [115, 0]
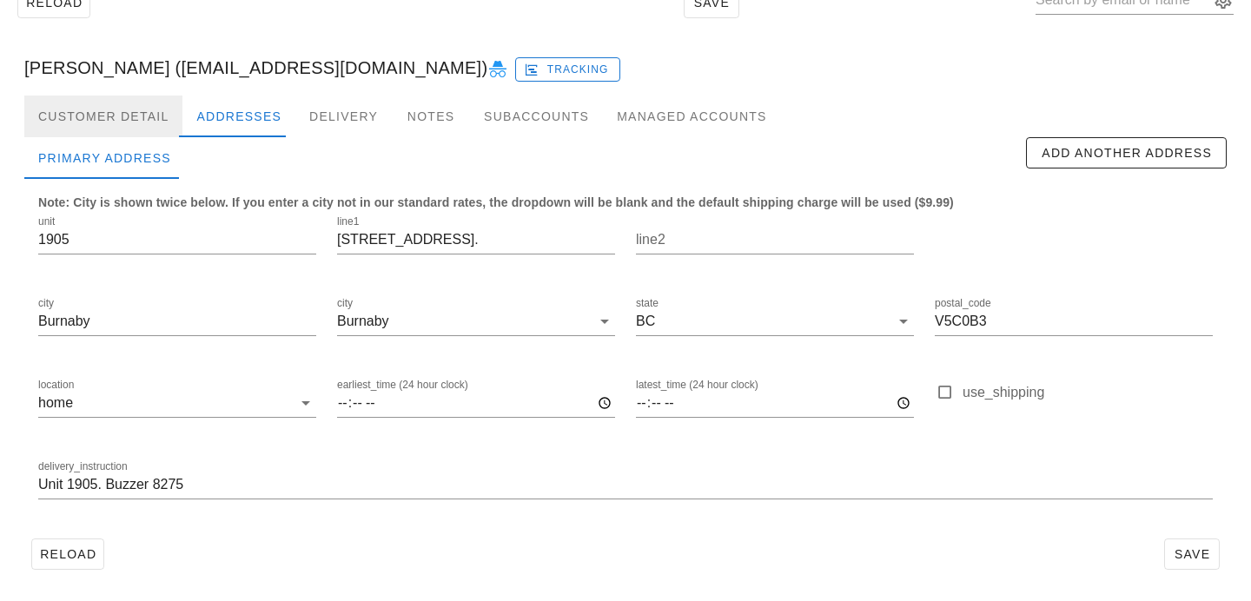
click at [136, 114] on div "Customer Detail" at bounding box center [103, 117] width 158 height 42
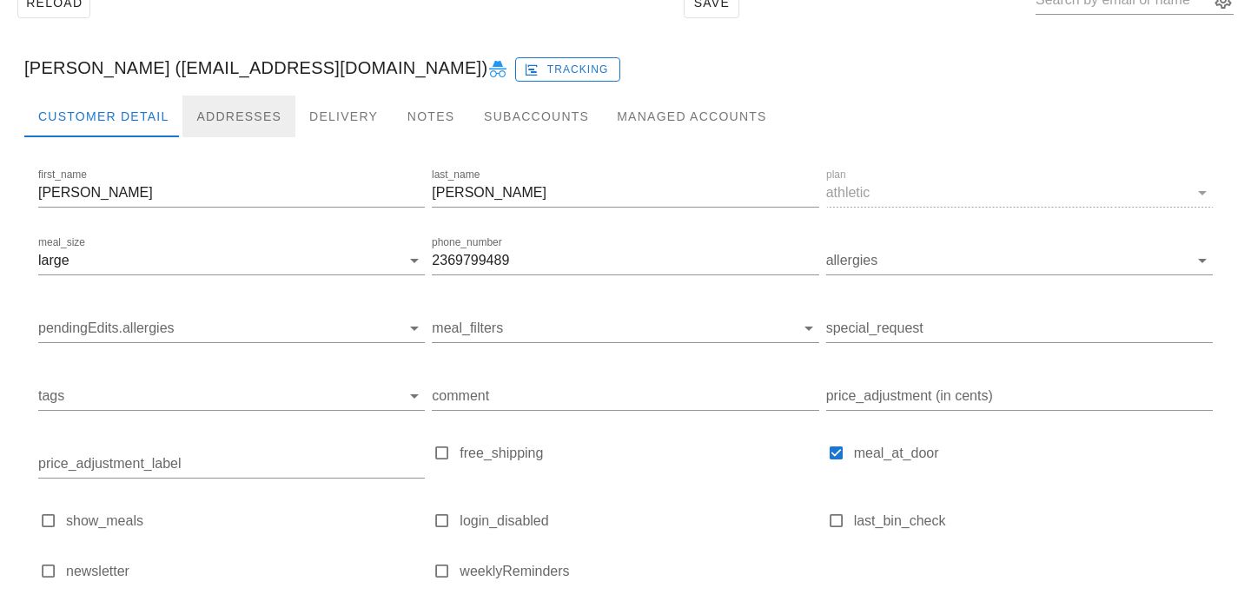
click at [246, 112] on div "Addresses" at bounding box center [238, 117] width 113 height 42
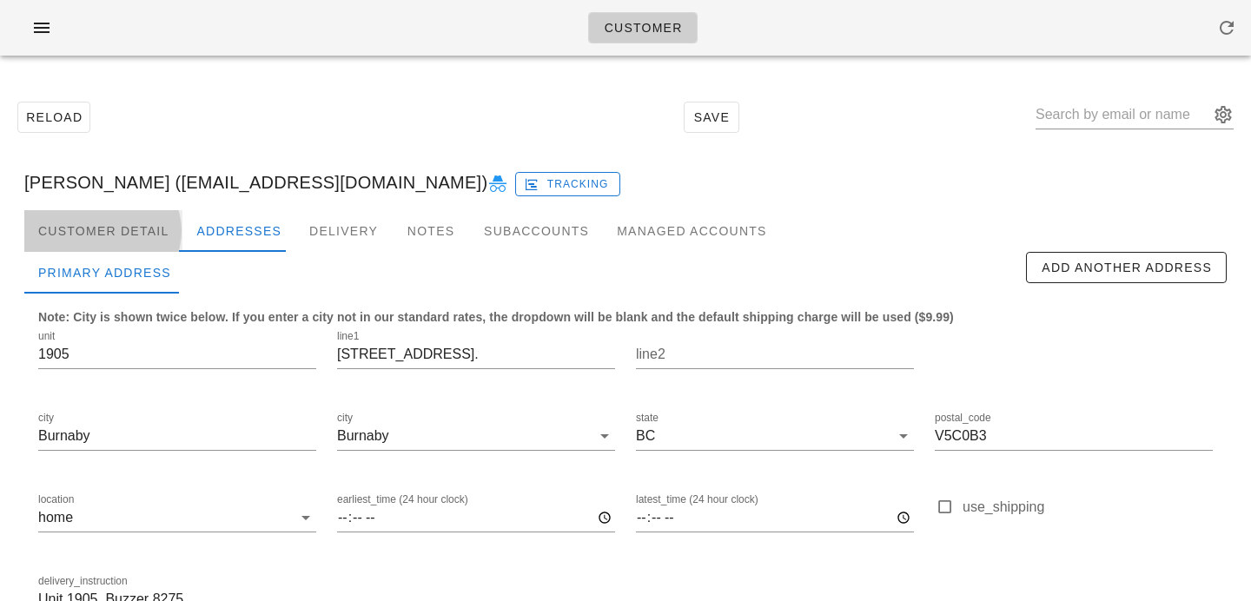
click at [120, 241] on div "Customer Detail" at bounding box center [103, 231] width 158 height 42
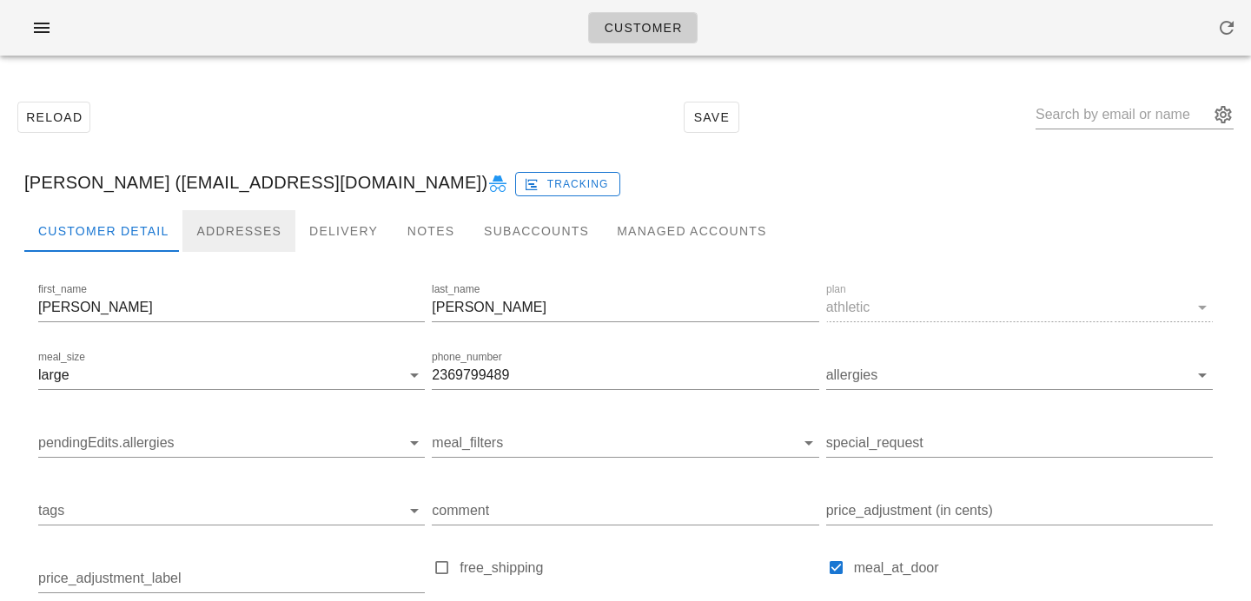
click at [239, 227] on div "Addresses" at bounding box center [238, 231] width 113 height 42
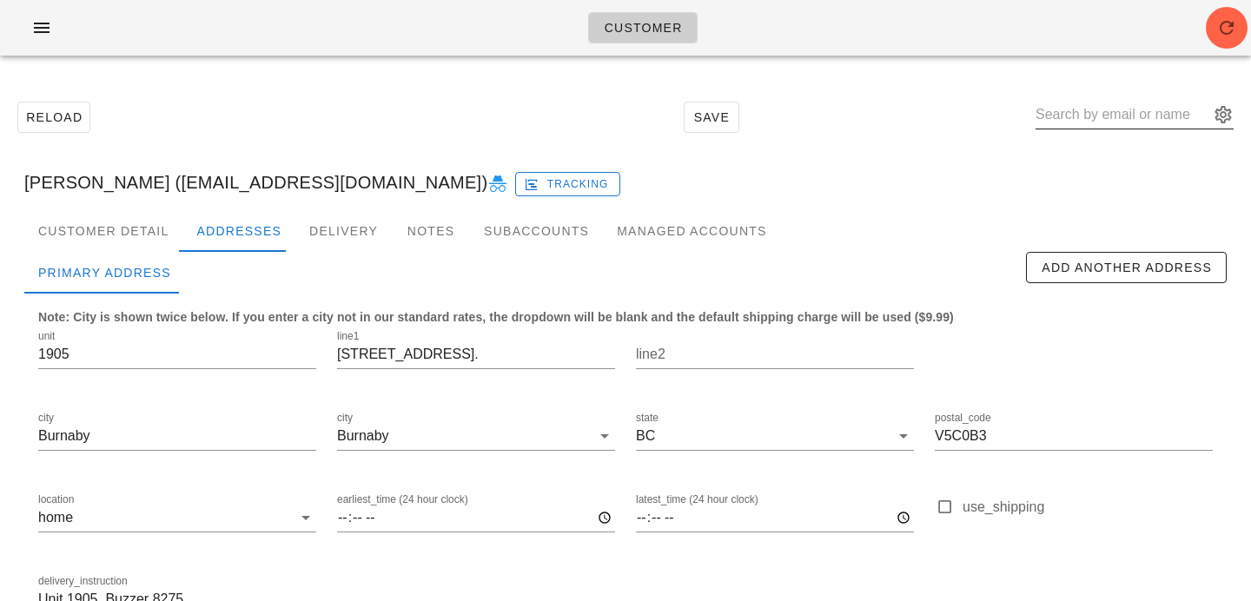
click at [1076, 110] on input "text" at bounding box center [1123, 115] width 174 height 28
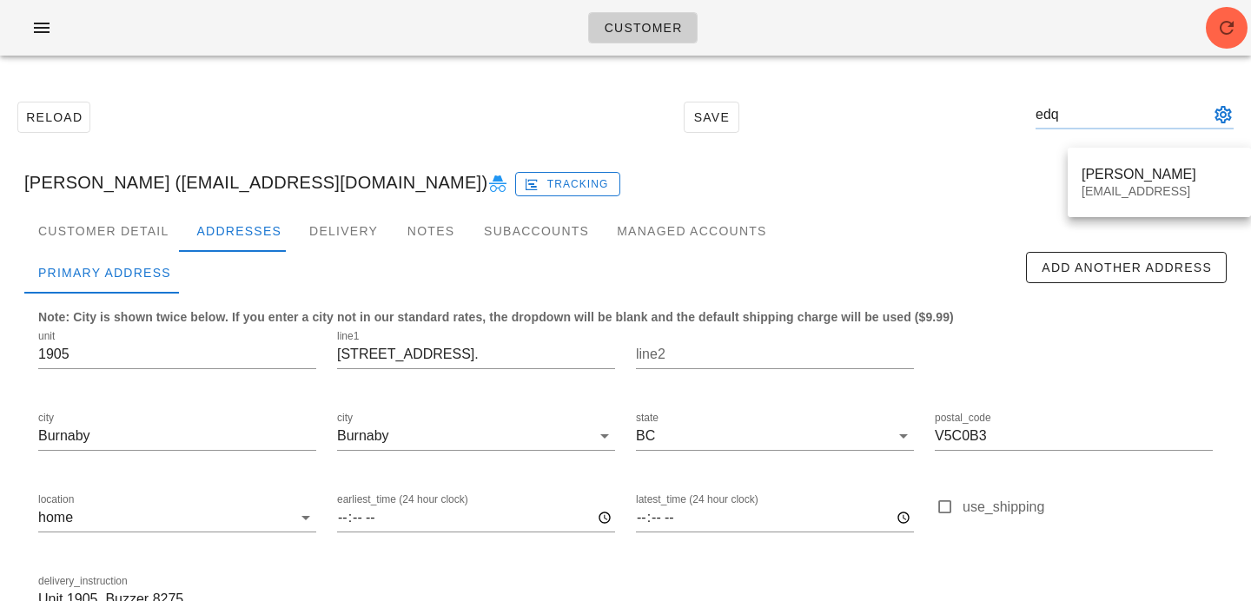
type input "ed"
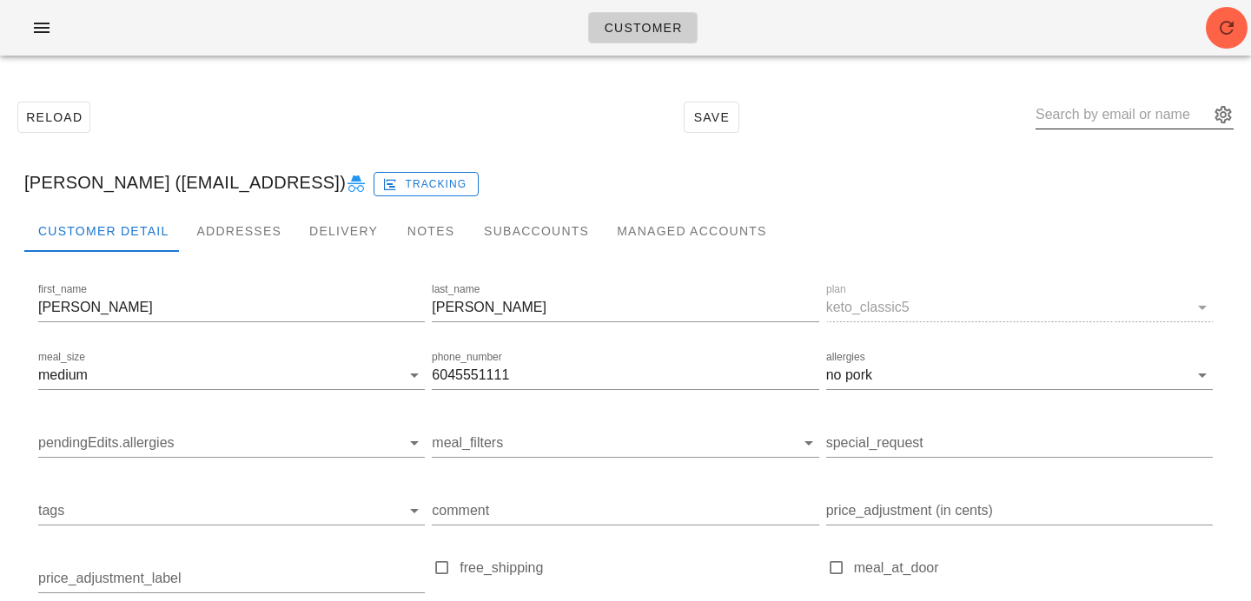
click at [1156, 127] on div at bounding box center [1135, 115] width 198 height 28
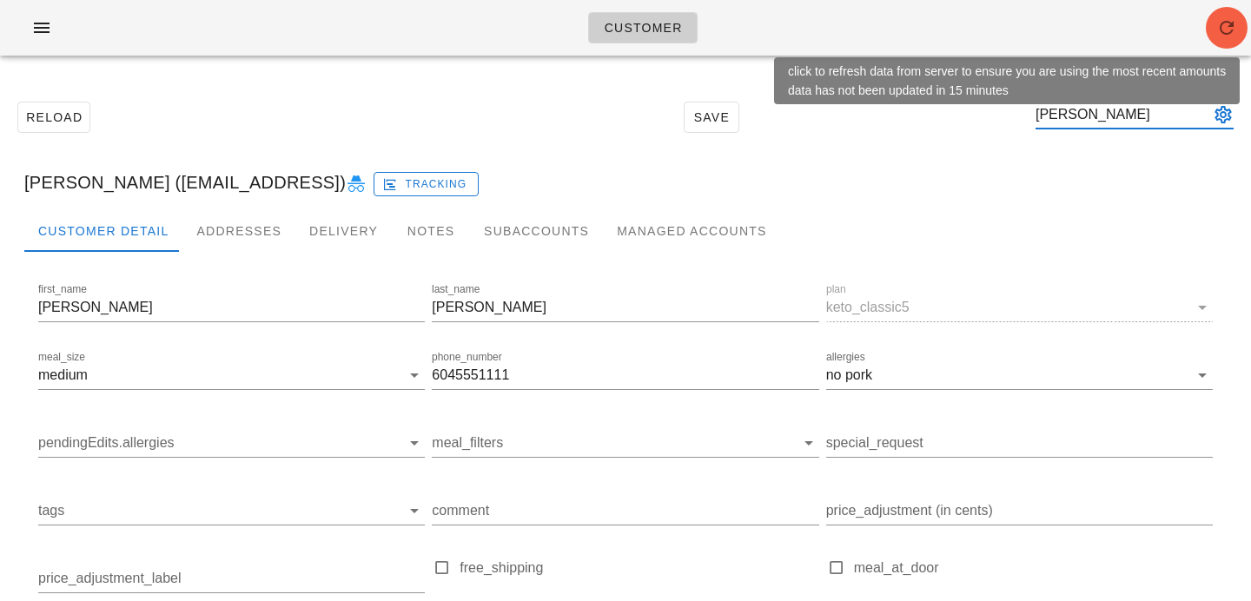
type input "edward wong"
click at [1219, 43] on button "button" at bounding box center [1227, 28] width 42 height 42
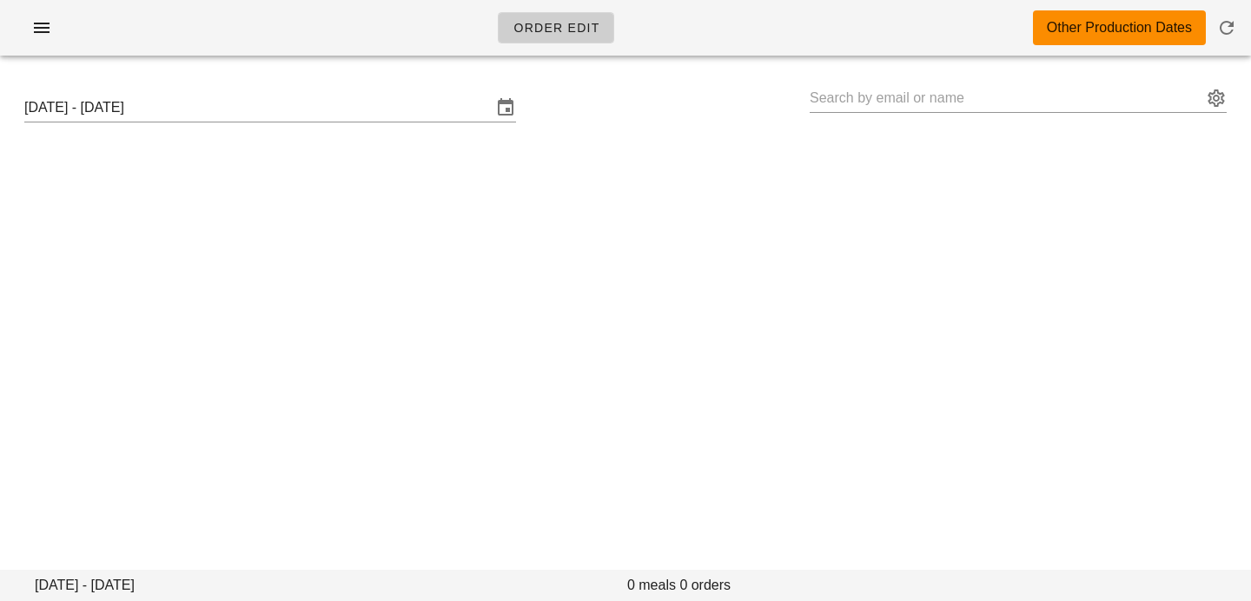
type input "[PERSON_NAME] ([EMAIL_ADDRESS][DOMAIN_NAME])"
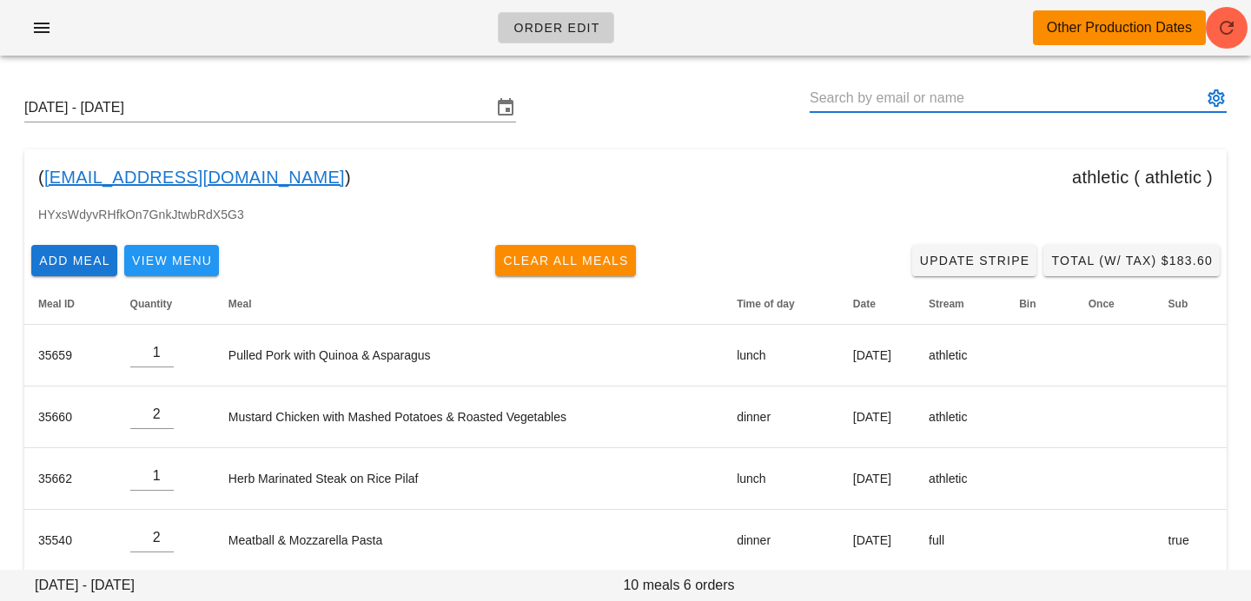
click at [1058, 108] on input "text" at bounding box center [1006, 98] width 393 height 28
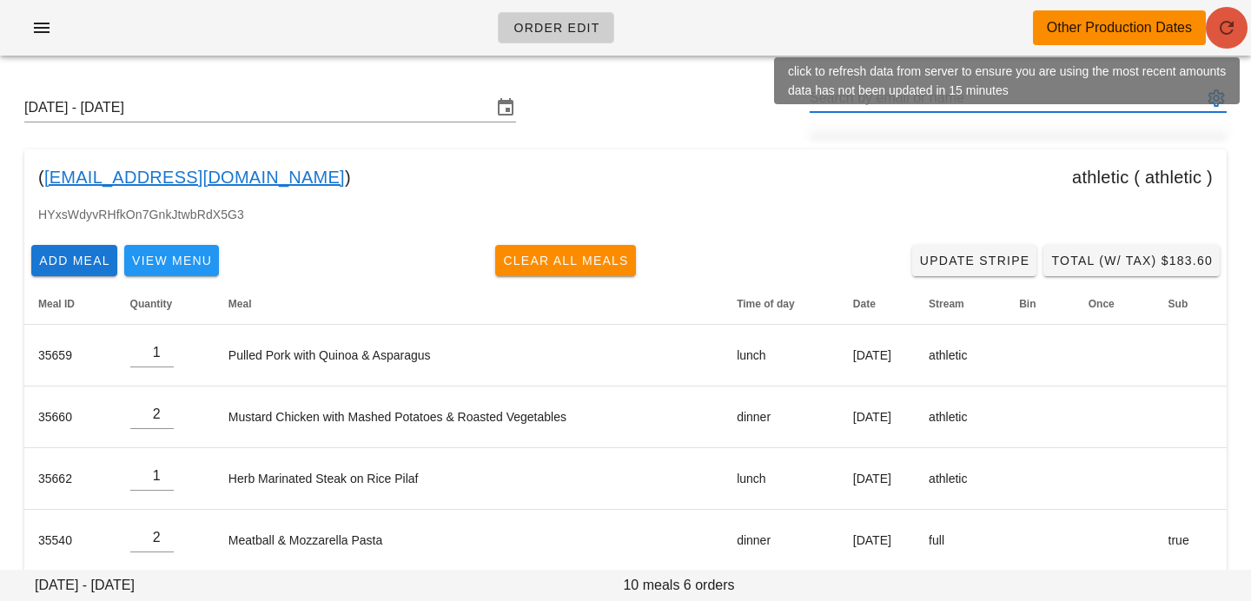
click at [1243, 24] on span "button" at bounding box center [1227, 27] width 42 height 21
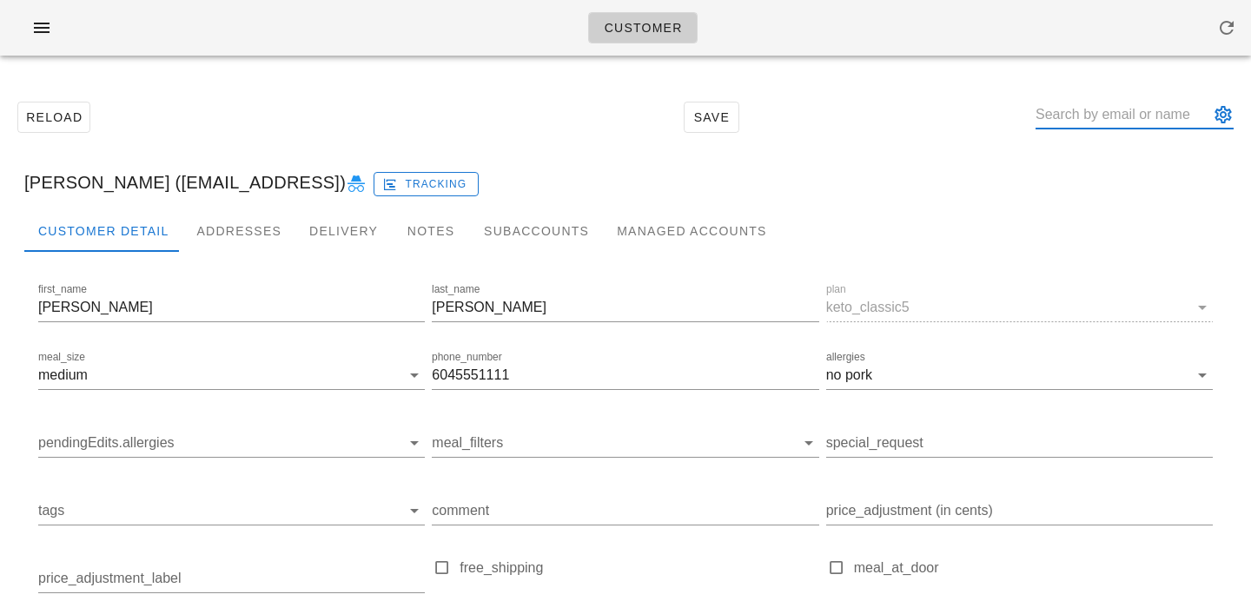
click at [1079, 109] on input "text" at bounding box center [1123, 115] width 174 height 28
drag, startPoint x: 1119, startPoint y: 110, endPoint x: 954, endPoint y: 104, distance: 165.2
click at [955, 106] on div "Reload Save [PERSON_NAME]" at bounding box center [625, 117] width 1231 height 75
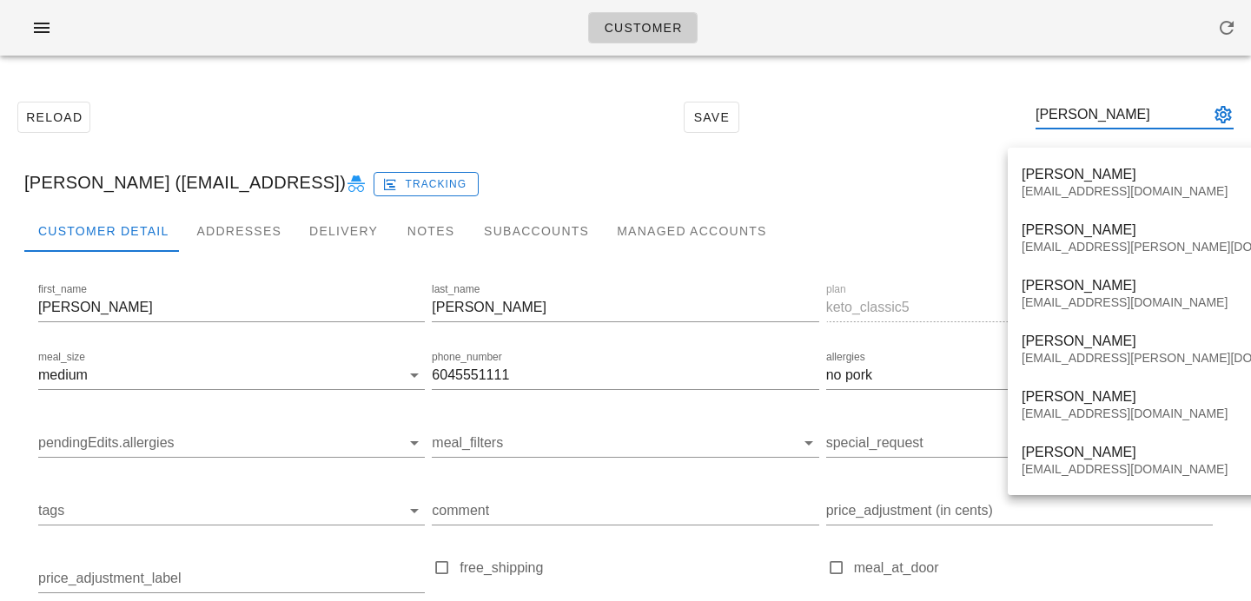
type input "[PERSON_NAME]"
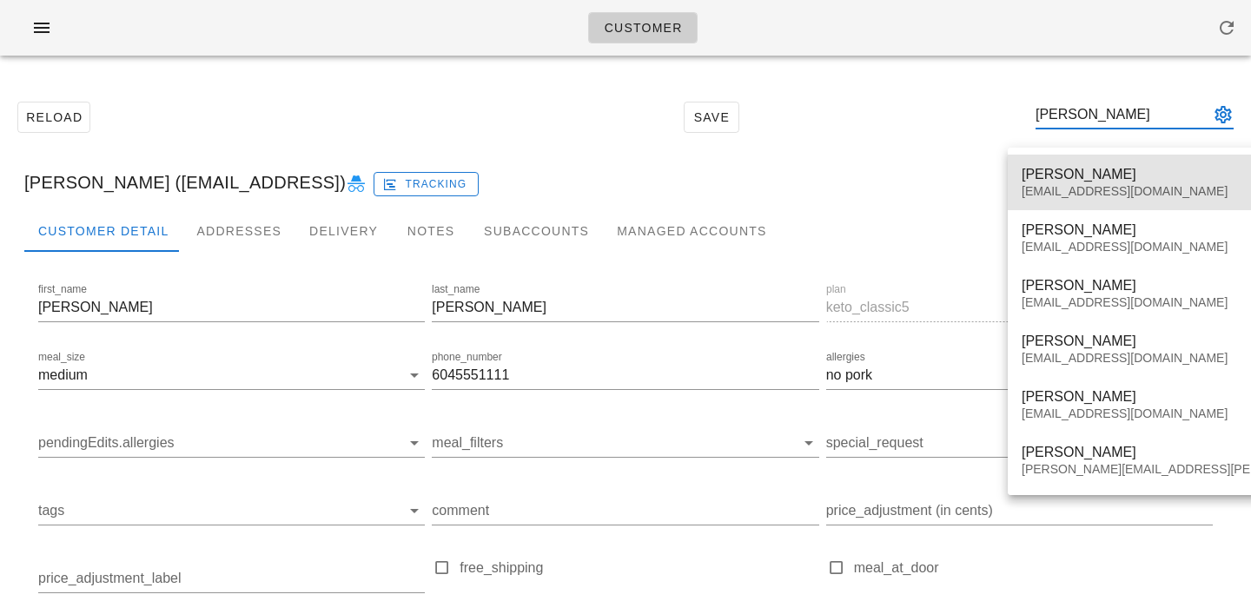
click at [1164, 189] on div "[EMAIL_ADDRESS][DOMAIN_NAME]" at bounding box center [1225, 191] width 407 height 15
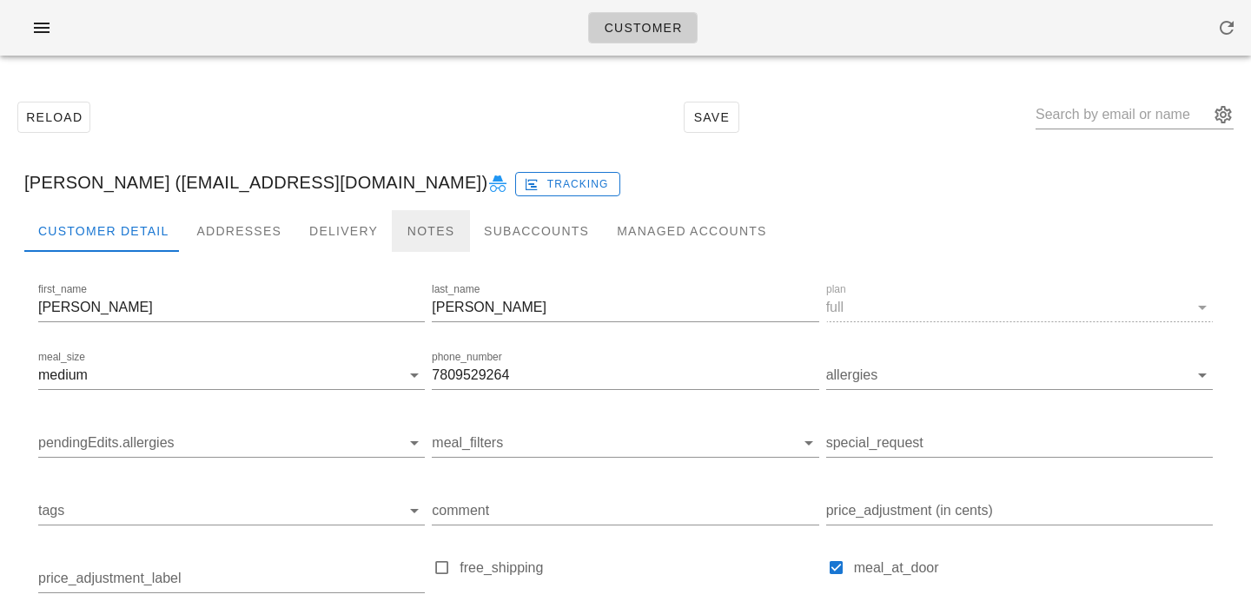
click at [434, 236] on div "Notes" at bounding box center [431, 231] width 78 height 42
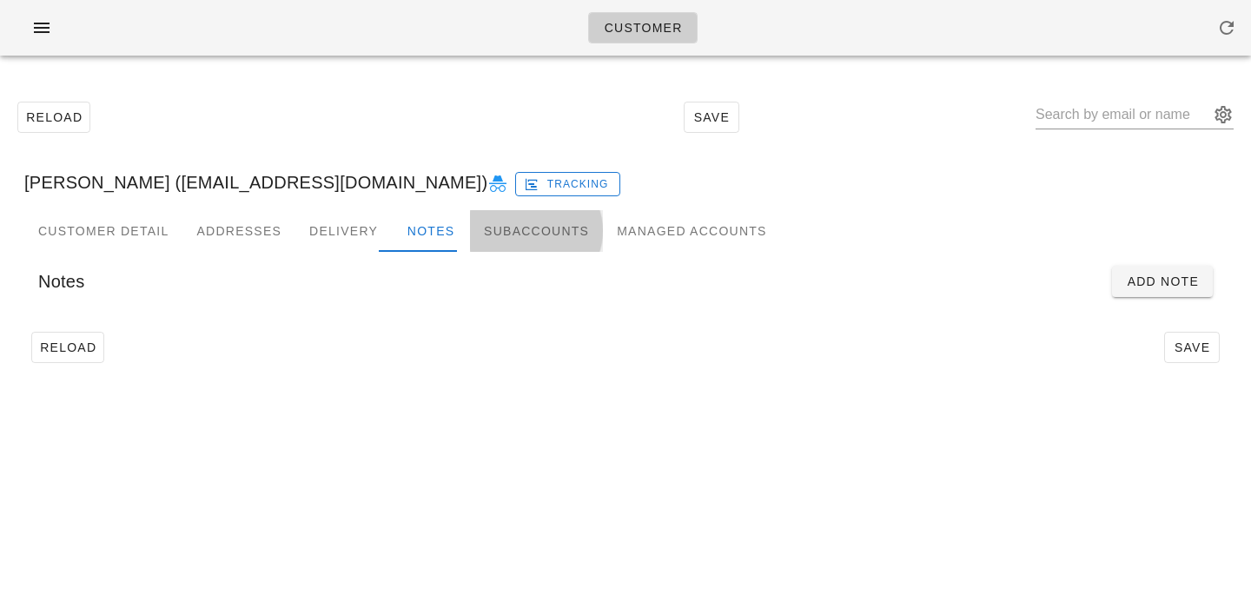
click at [546, 220] on div "Subaccounts" at bounding box center [536, 231] width 133 height 42
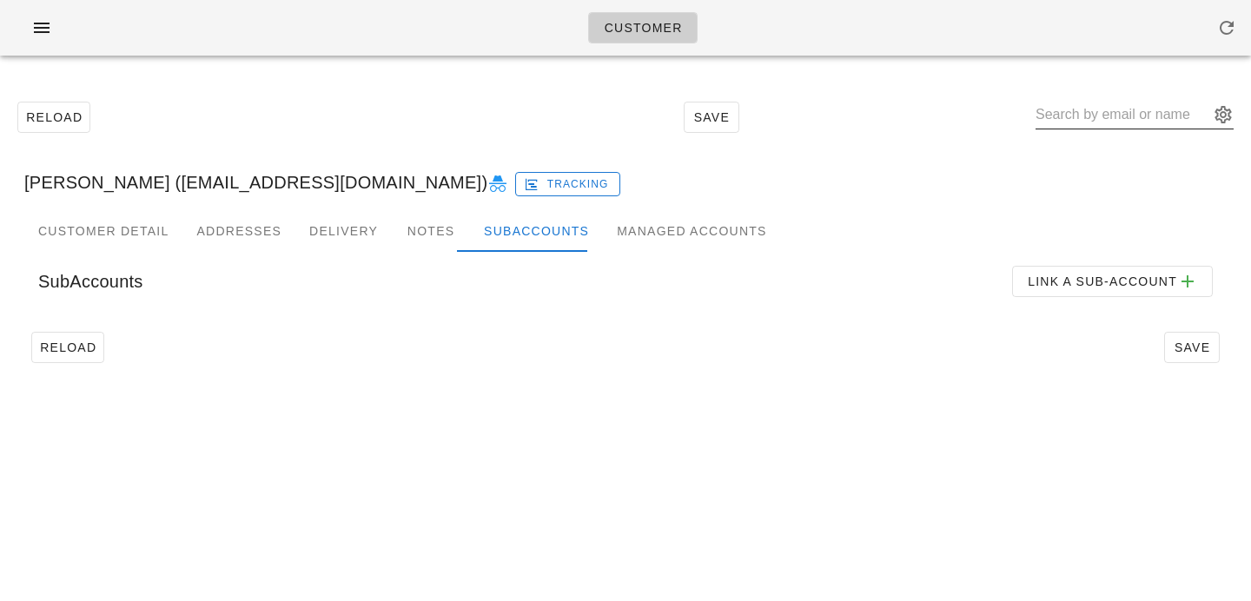
click at [1098, 116] on input "text" at bounding box center [1123, 115] width 174 height 28
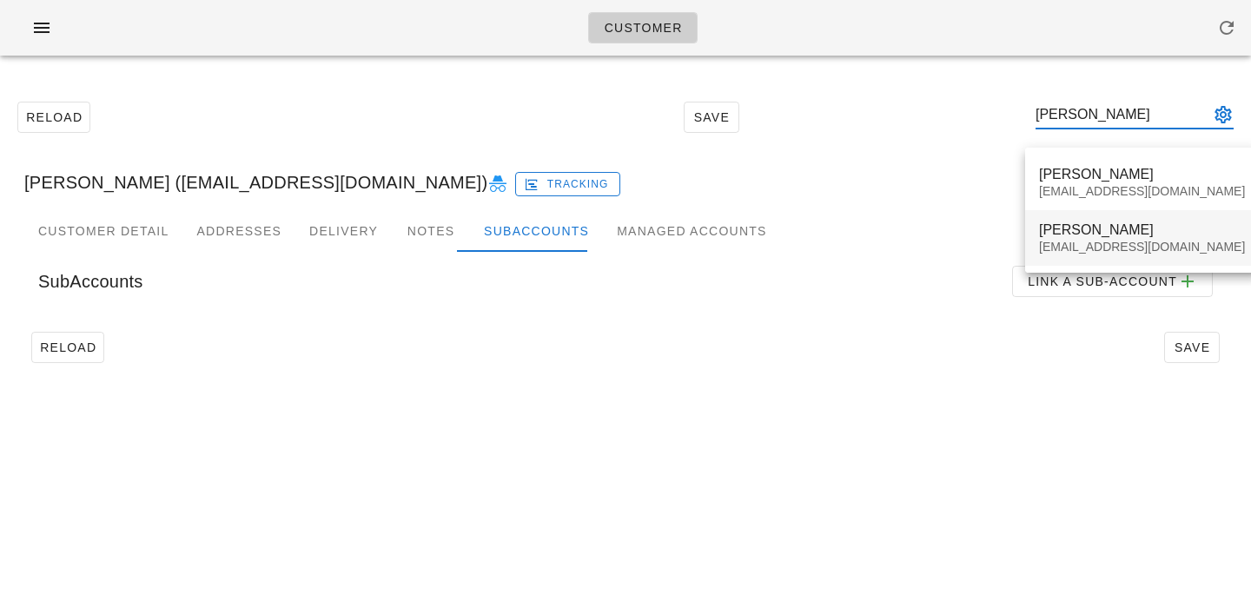
type input "[PERSON_NAME]"
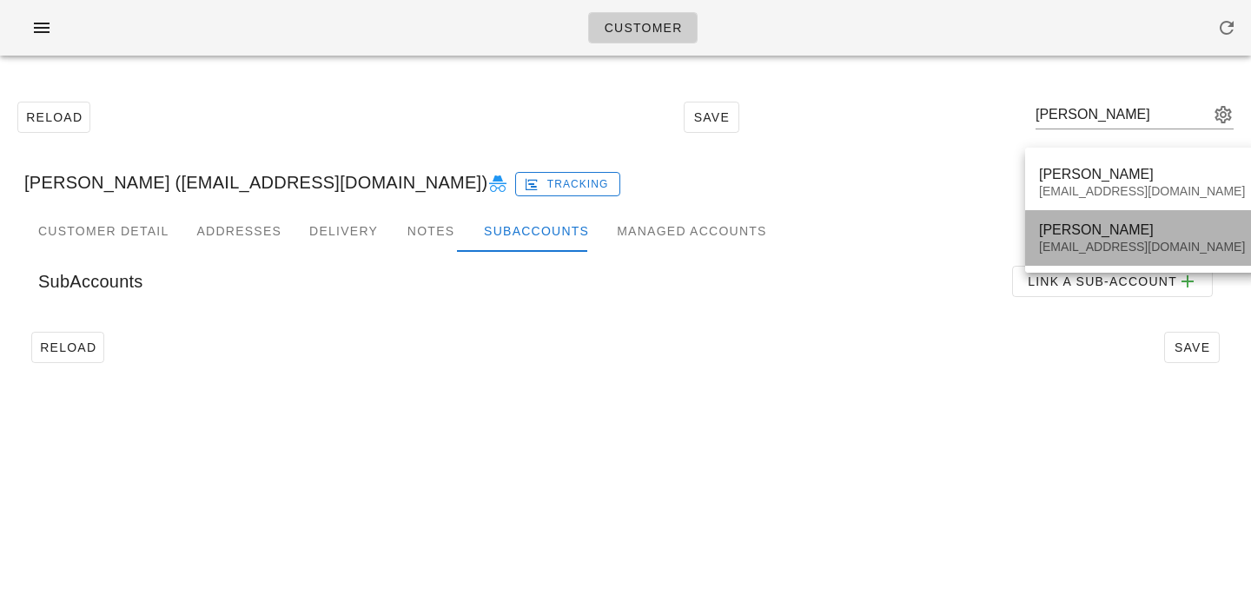
click at [1115, 242] on div "[EMAIL_ADDRESS][DOMAIN_NAME]" at bounding box center [1142, 247] width 206 height 15
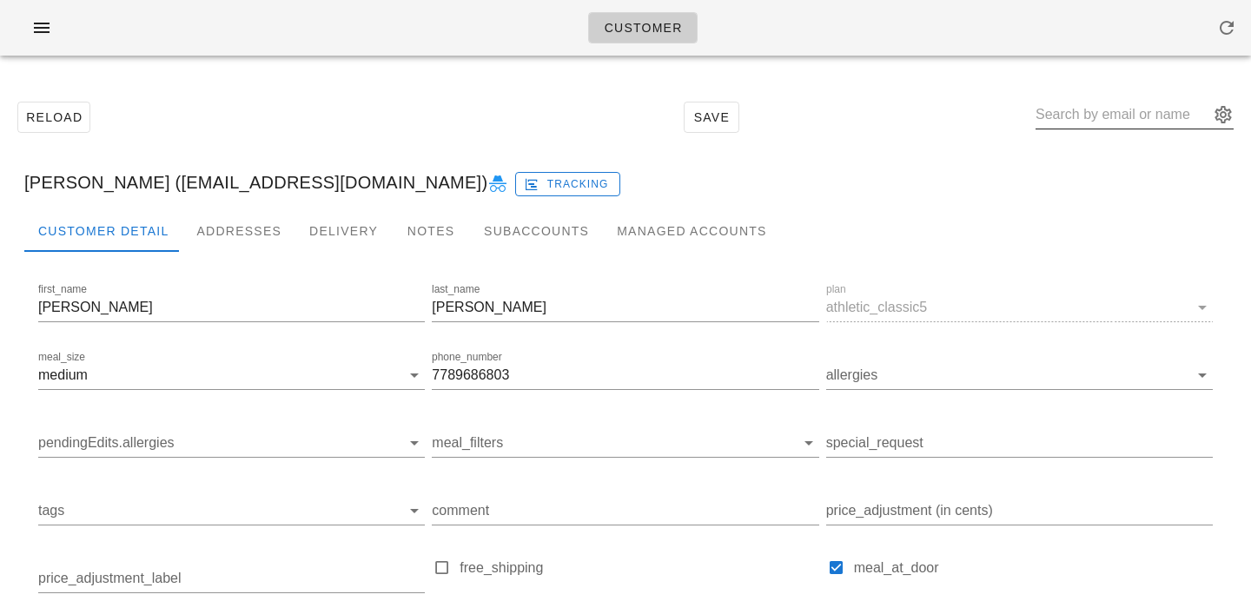
click at [1113, 134] on div at bounding box center [1135, 124] width 198 height 47
click at [242, 211] on div "Addresses" at bounding box center [238, 231] width 113 height 42
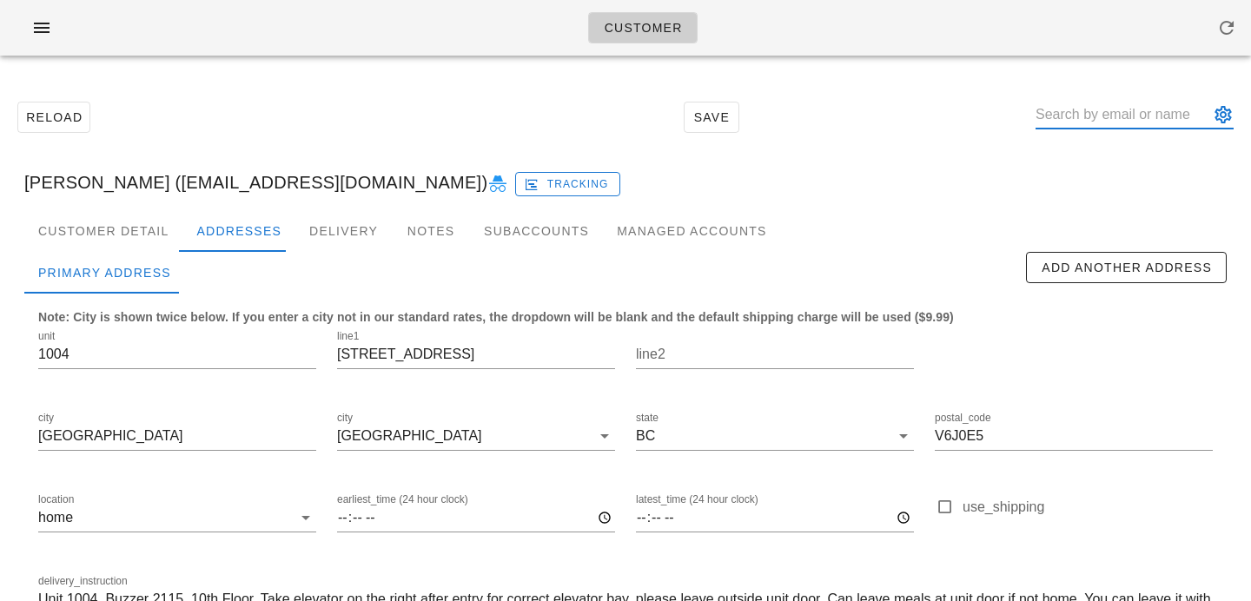
click at [1098, 118] on input "text" at bounding box center [1123, 115] width 174 height 28
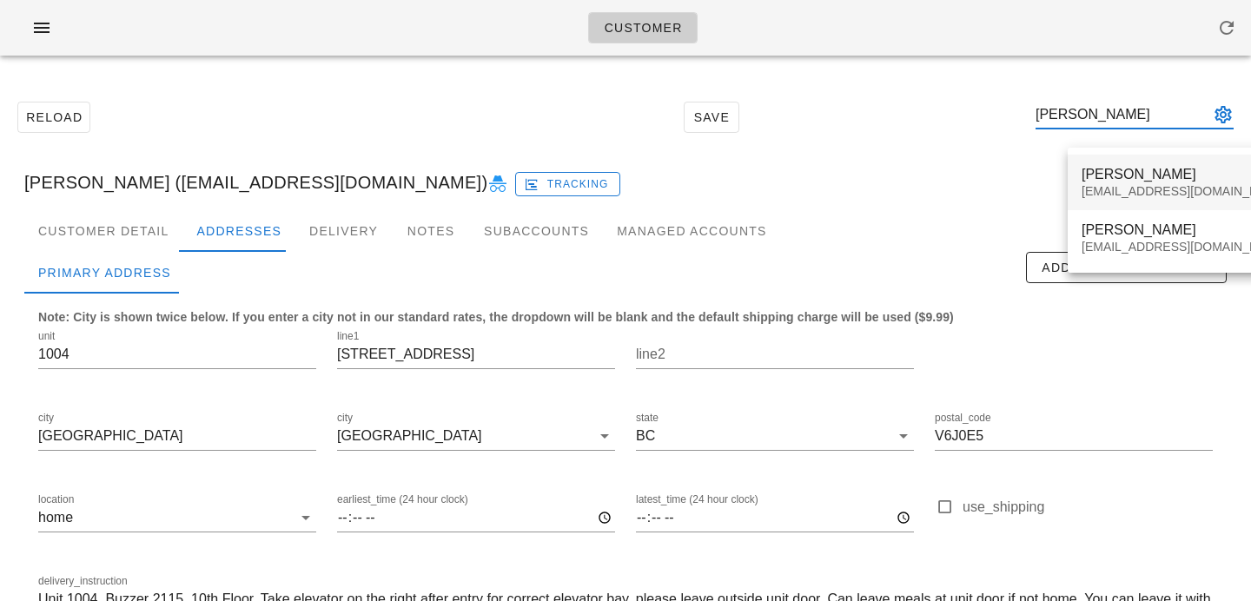
type input "[PERSON_NAME]"
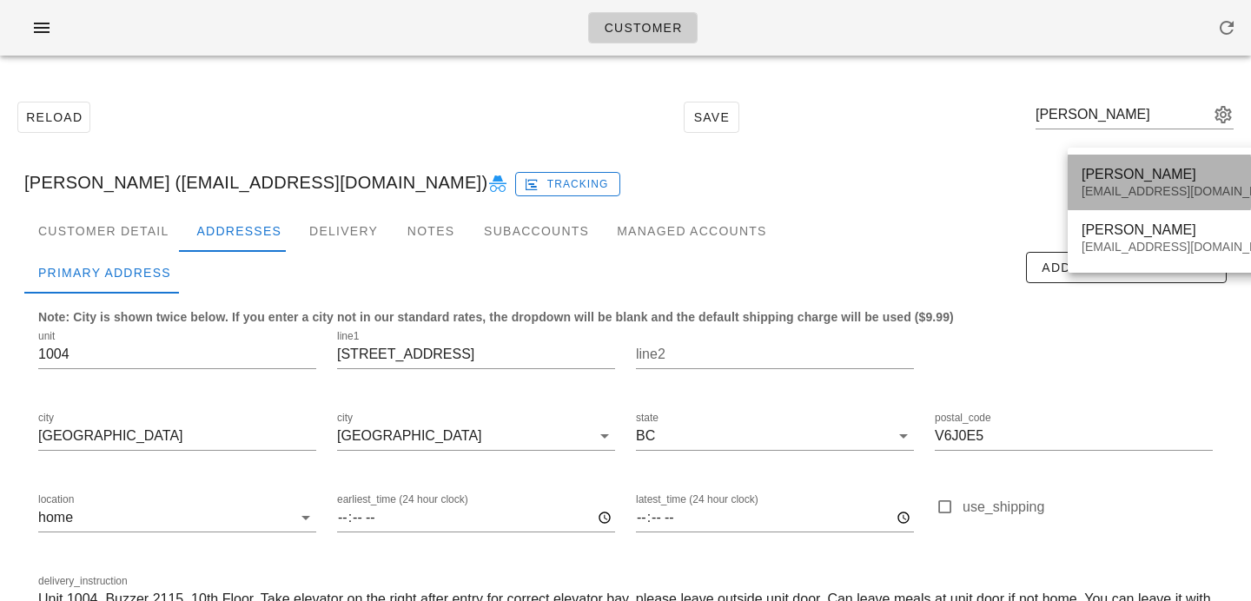
click at [1174, 178] on div "[PERSON_NAME]" at bounding box center [1185, 174] width 206 height 17
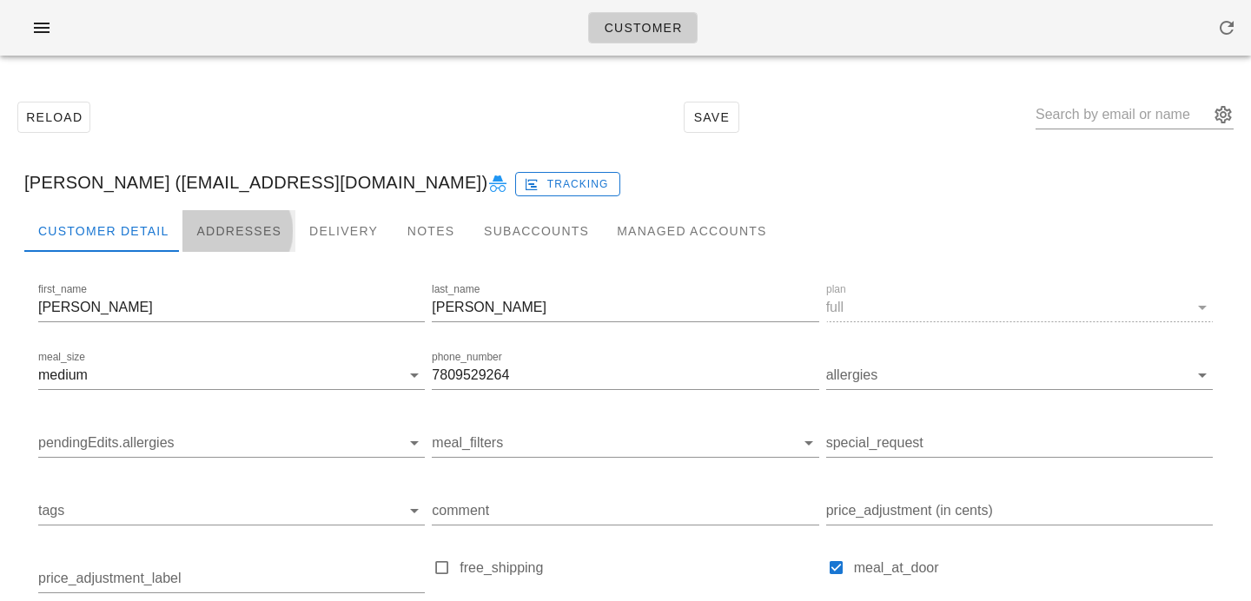
click at [231, 222] on div "Addresses" at bounding box center [238, 231] width 113 height 42
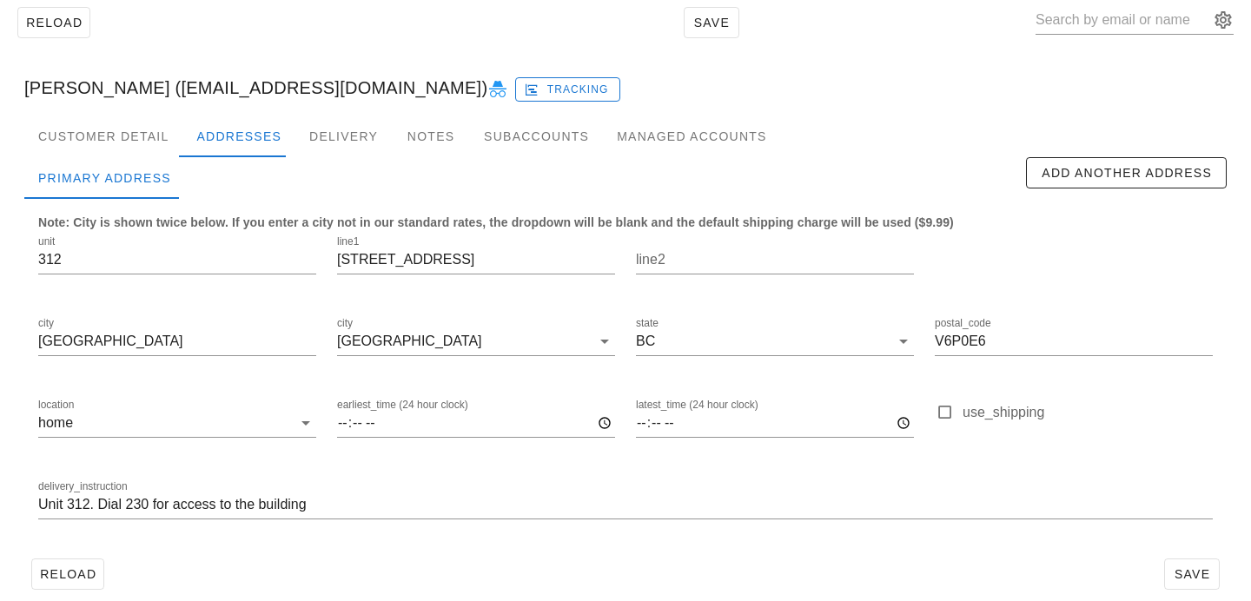
scroll to position [115, 0]
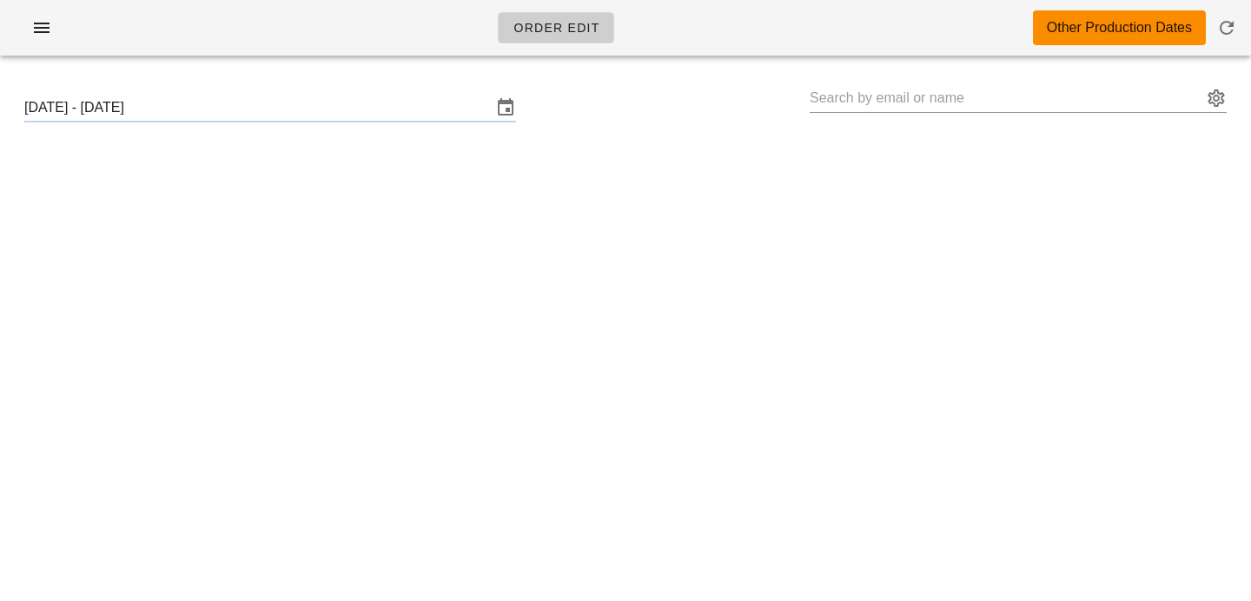
type input "[PERSON_NAME] ([EMAIL_ADDRESS][DOMAIN_NAME])"
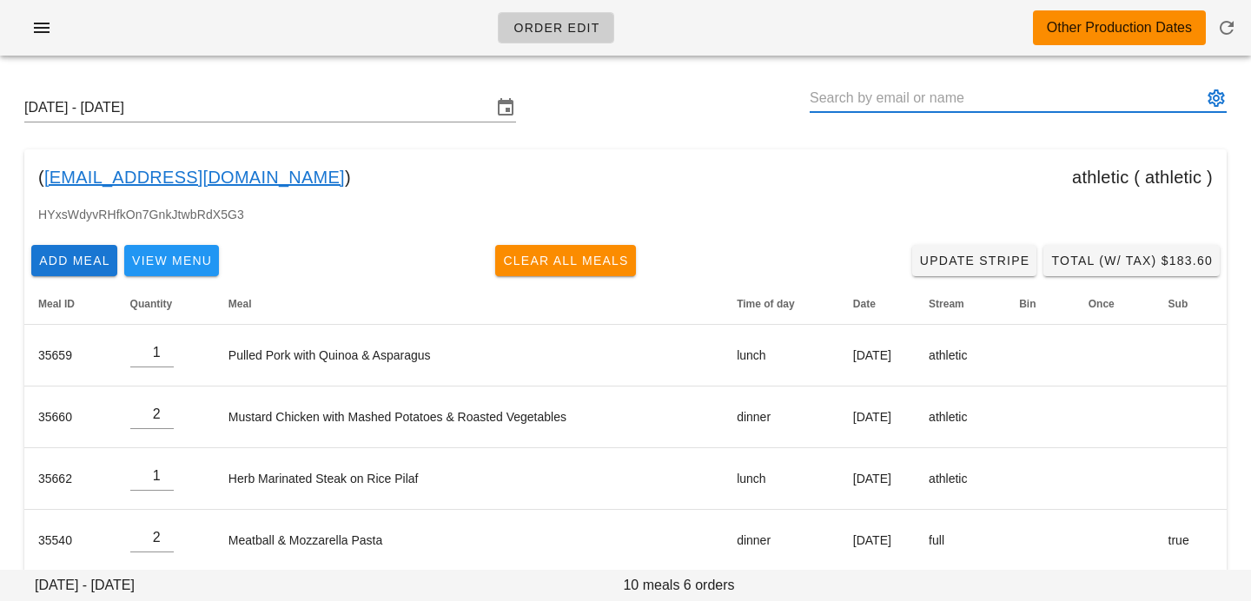
click at [1077, 94] on input "text" at bounding box center [1006, 98] width 393 height 28
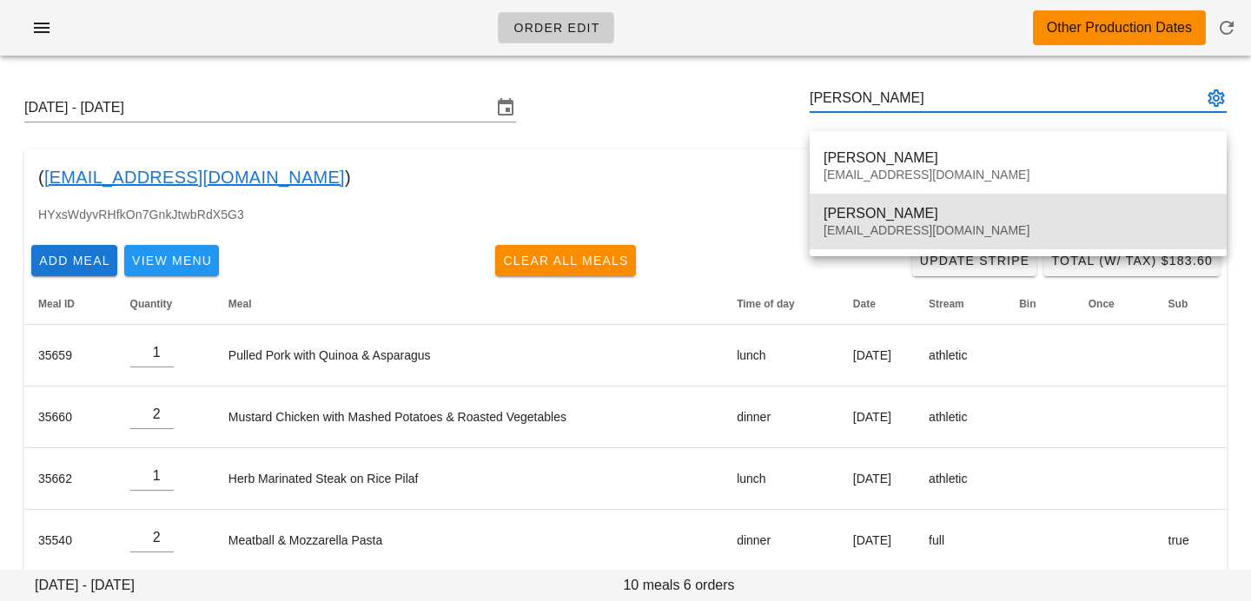
click at [960, 232] on div "[EMAIL_ADDRESS][DOMAIN_NAME]" at bounding box center [1018, 230] width 389 height 15
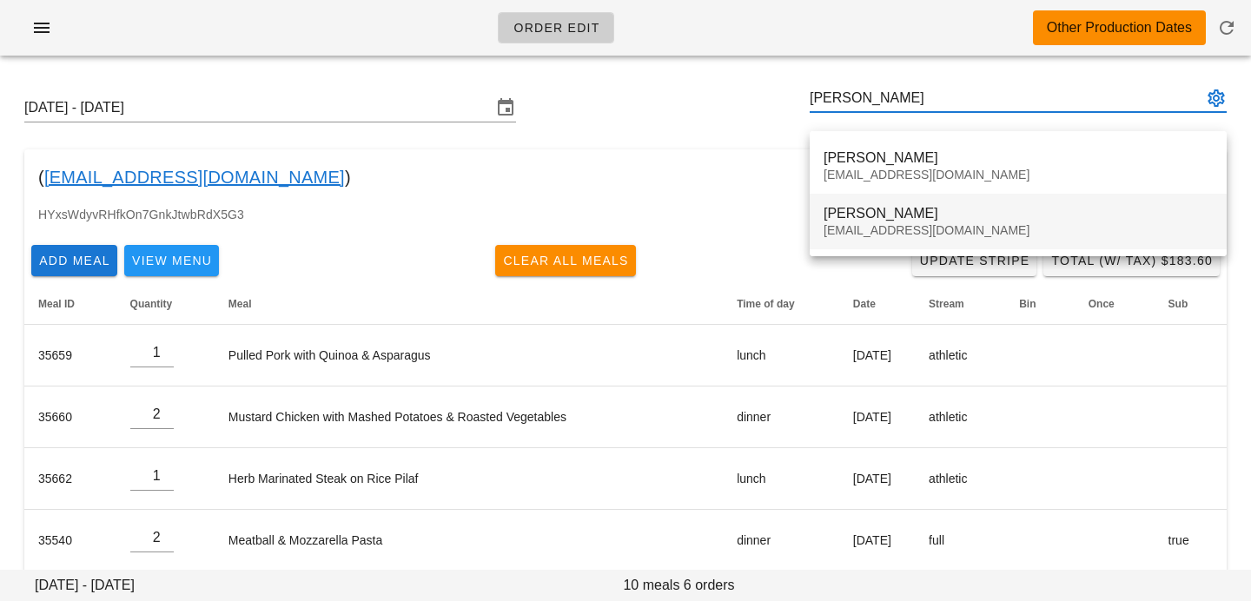
type input "[PERSON_NAME] ([EMAIL_ADDRESS][DOMAIN_NAME])"
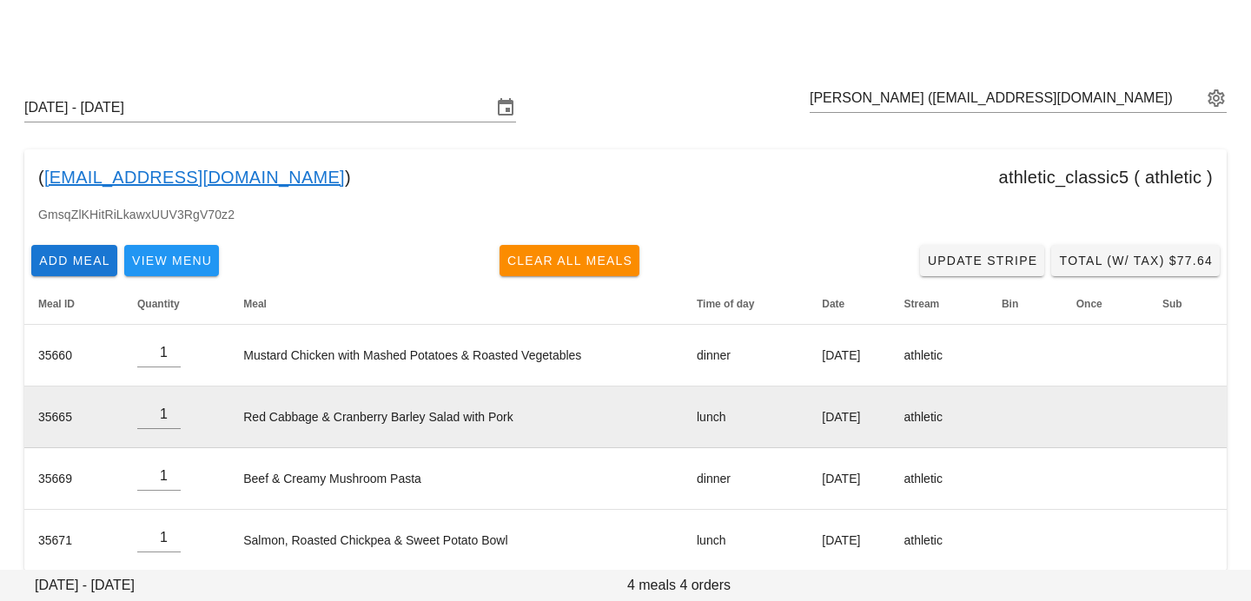
scroll to position [22, 0]
